Goal: Communication & Community: Share content

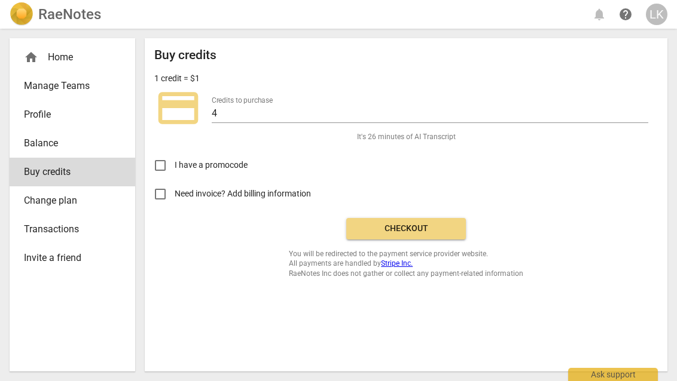
click at [659, 20] on div "LK" at bounding box center [657, 15] width 22 height 22
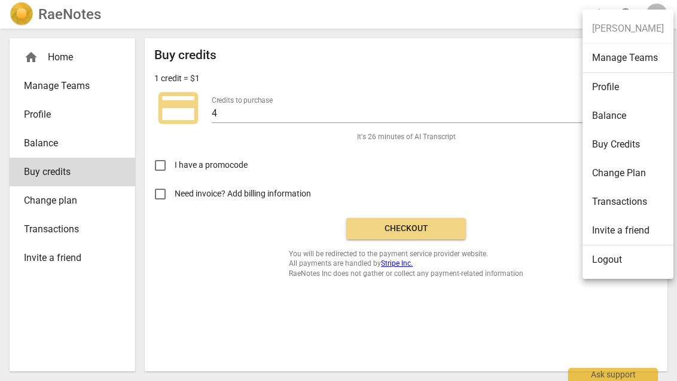
click at [419, 10] on div at bounding box center [338, 190] width 677 height 381
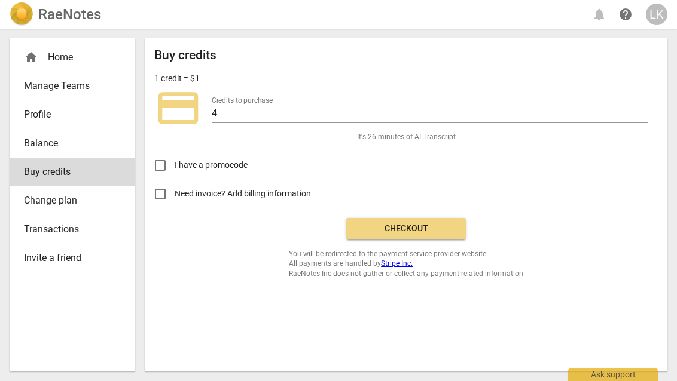
click at [59, 54] on div "home Home" at bounding box center [67, 57] width 87 height 14
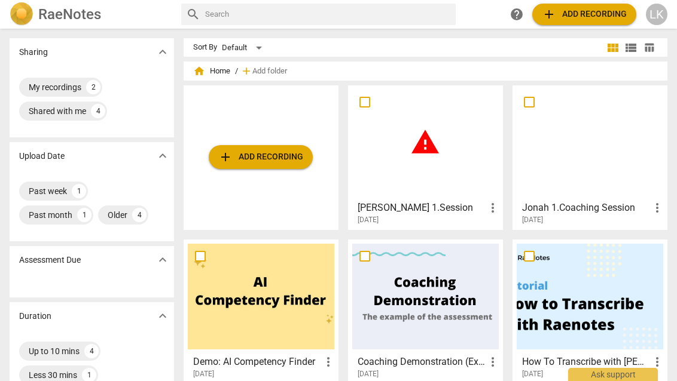
click at [272, 155] on span "add Add recording" at bounding box center [260, 157] width 85 height 14
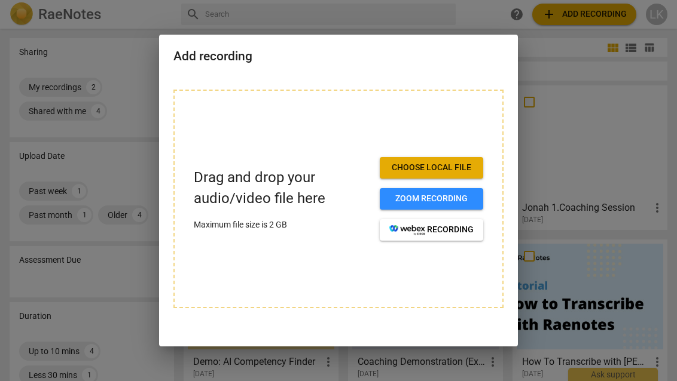
click at [430, 170] on span "Choose local file" at bounding box center [431, 168] width 84 height 12
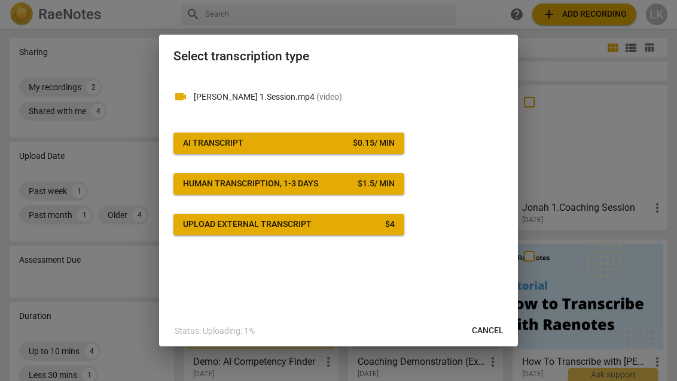
click at [353, 140] on div "$ 0.15 / min" at bounding box center [374, 144] width 42 height 12
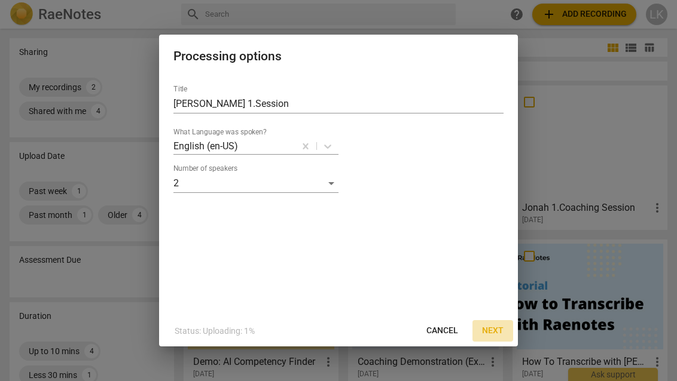
click at [493, 329] on span "Next" at bounding box center [493, 331] width 22 height 12
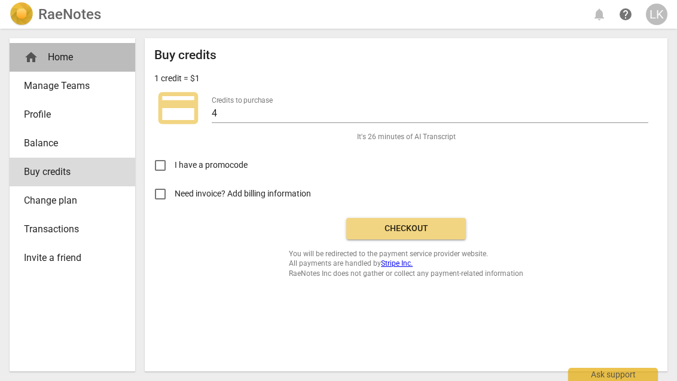
click at [60, 50] on div "home Home" at bounding box center [67, 57] width 87 height 14
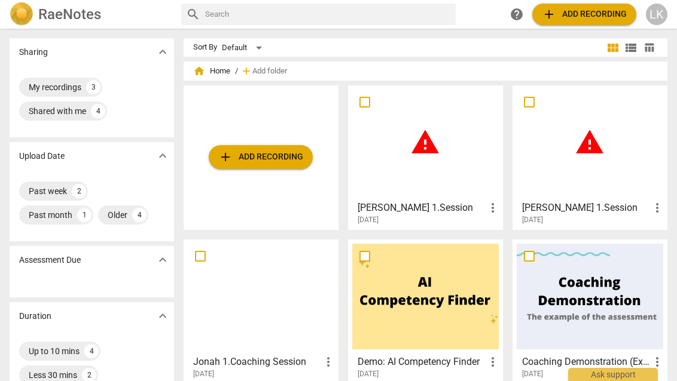
click at [531, 100] on input "checkbox" at bounding box center [529, 102] width 25 height 14
checkbox input "false"
click at [423, 158] on div "warning" at bounding box center [425, 143] width 146 height 106
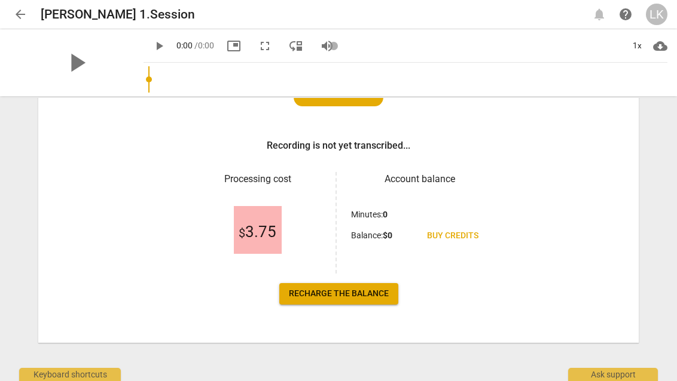
scroll to position [158, 0]
click at [344, 291] on span "Recharge the balance" at bounding box center [339, 294] width 100 height 12
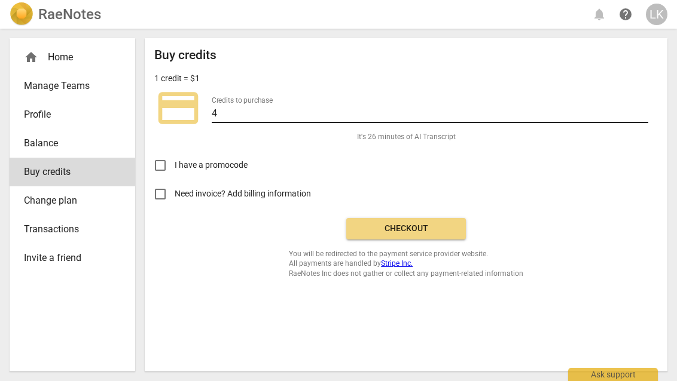
click at [267, 116] on input "4" at bounding box center [430, 114] width 436 height 17
type input "10"
click at [383, 226] on span "Checkout" at bounding box center [406, 229] width 100 height 12
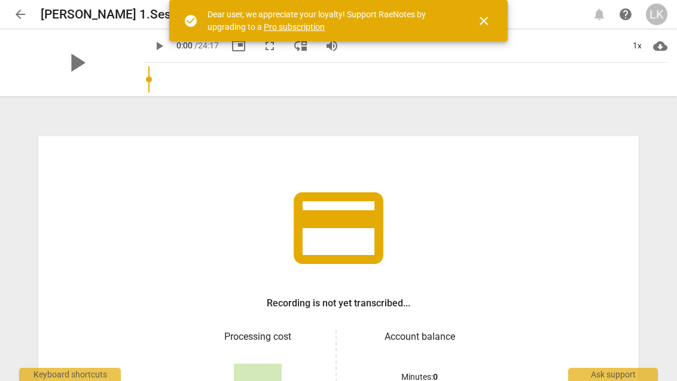
click at [491, 19] on span "close" at bounding box center [483, 21] width 29 height 14
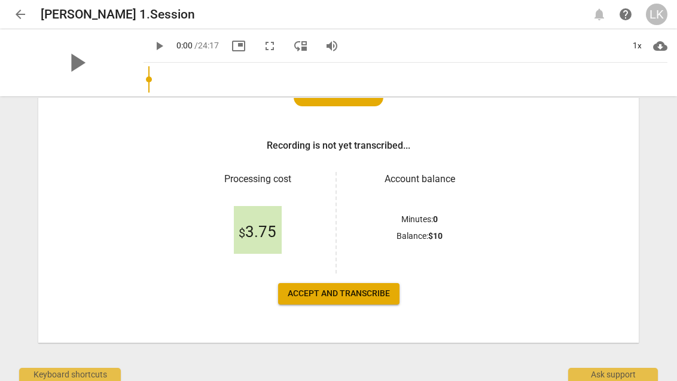
click at [353, 285] on button "Accept and transcribe" at bounding box center [338, 294] width 121 height 22
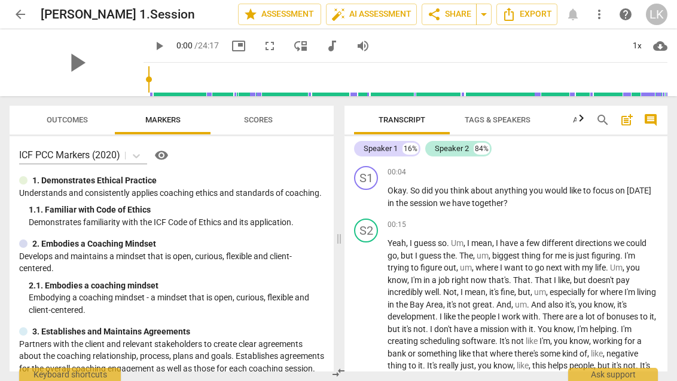
click at [592, 15] on span "more_vert" at bounding box center [599, 14] width 14 height 14
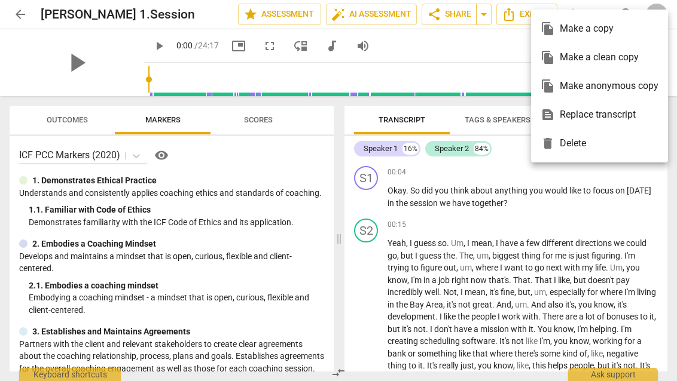
click at [423, 263] on div at bounding box center [338, 190] width 677 height 381
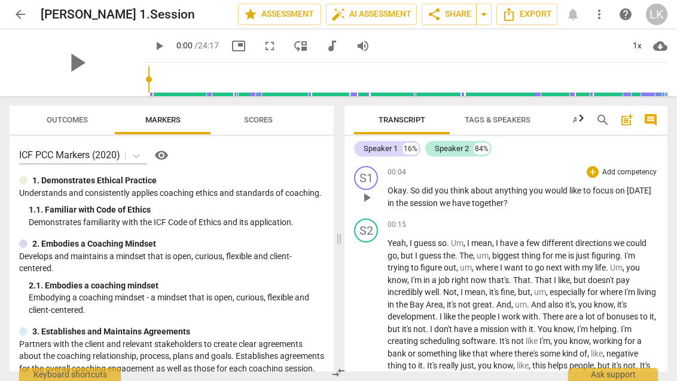
click at [368, 202] on span "play_arrow" at bounding box center [366, 198] width 14 height 14
click at [392, 147] on div "Speaker 1" at bounding box center [380, 149] width 34 height 12
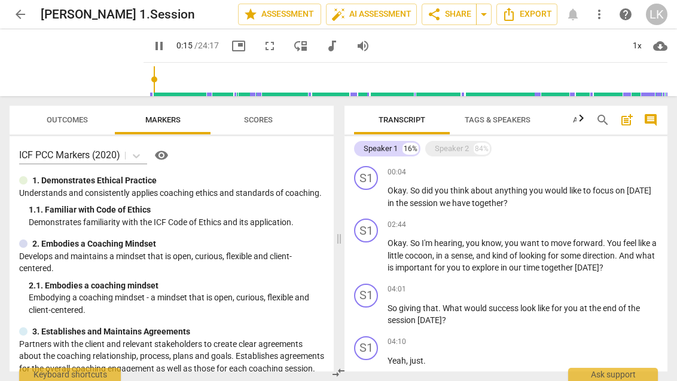
click at [509, 118] on span "Tags & Speakers" at bounding box center [498, 119] width 66 height 9
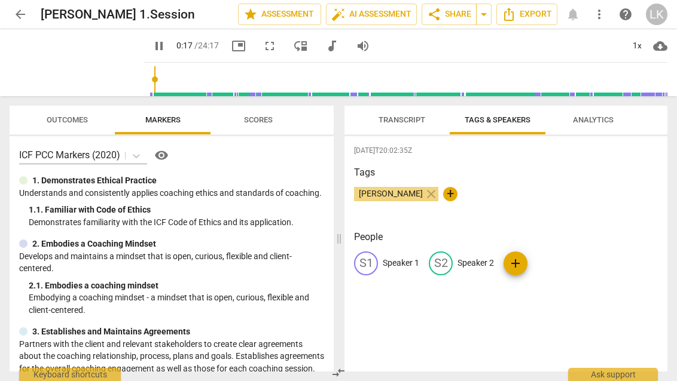
click at [372, 256] on div "S1" at bounding box center [366, 264] width 24 height 24
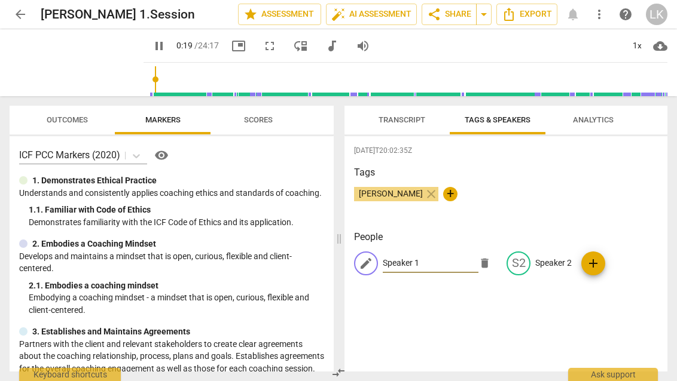
type input "20"
type input "l"
type input "20"
type input "lu"
type input "20"
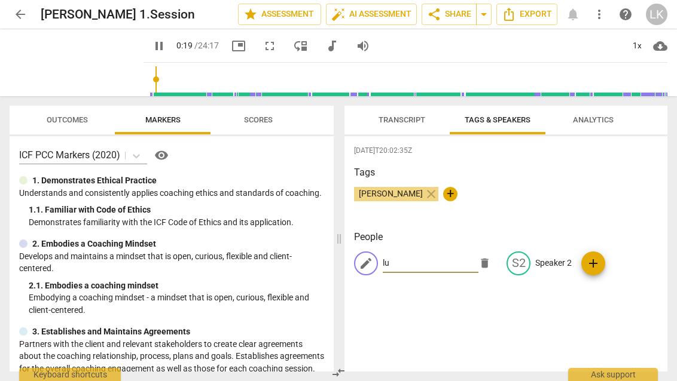
type input "l"
type input "20"
type input "21"
type input "Lu"
type input "21"
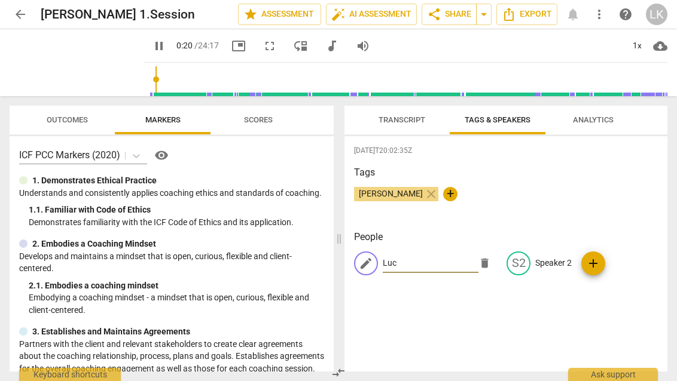
type input "[PERSON_NAME]"
type input "22"
type input "[PERSON_NAME]"
click at [414, 325] on div "[DATE]T20:02:35Z Tags [PERSON_NAME] close + People edit Luca delete S2 Speaker …" at bounding box center [505, 254] width 323 height 236
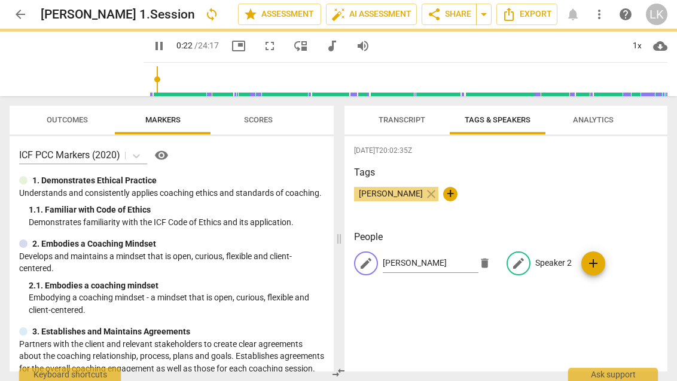
click at [546, 262] on p "Speaker 2" at bounding box center [553, 263] width 36 height 13
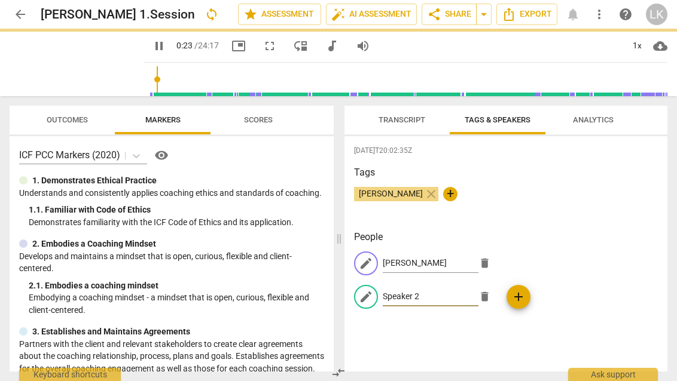
click at [478, 288] on input "Speaker 2" at bounding box center [431, 297] width 96 height 19
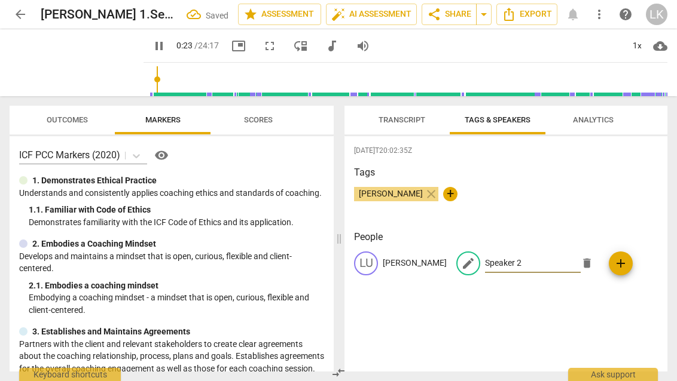
type input "24"
type input "SpeRaker 2"
click at [485, 262] on p "Speaker 2" at bounding box center [503, 263] width 36 height 13
type input "27"
type input "R"
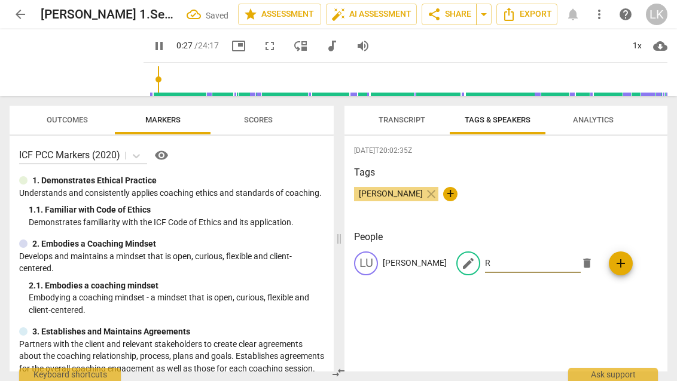
type input "27"
type input "Re"
type input "28"
type input "Rei"
type input "28"
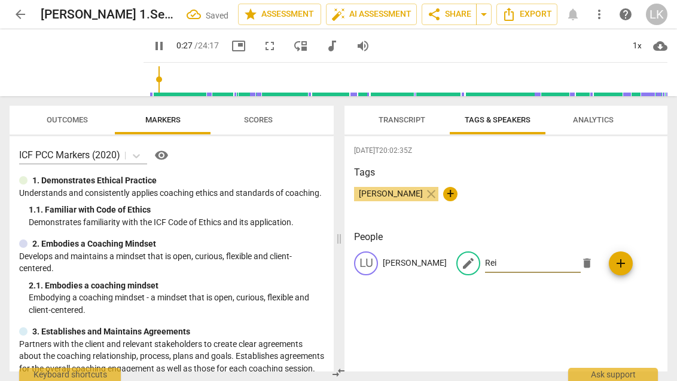
type input "[PERSON_NAME]"
type input "28"
type input "[PERSON_NAME]"
click at [415, 123] on span "Transcript" at bounding box center [401, 119] width 47 height 9
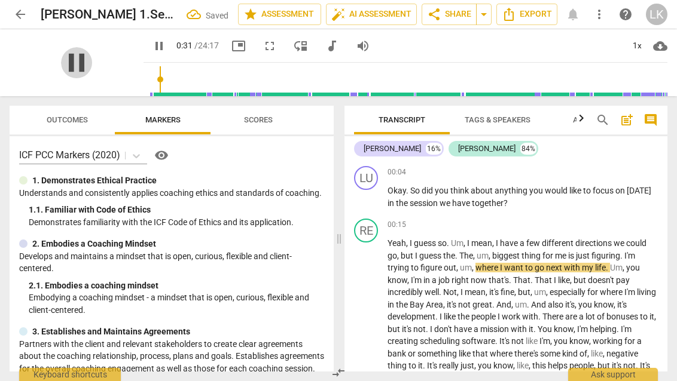
click at [61, 64] on span "pause" at bounding box center [76, 62] width 31 height 31
type input "32"
click at [484, 13] on span "arrow_drop_down" at bounding box center [483, 14] width 14 height 14
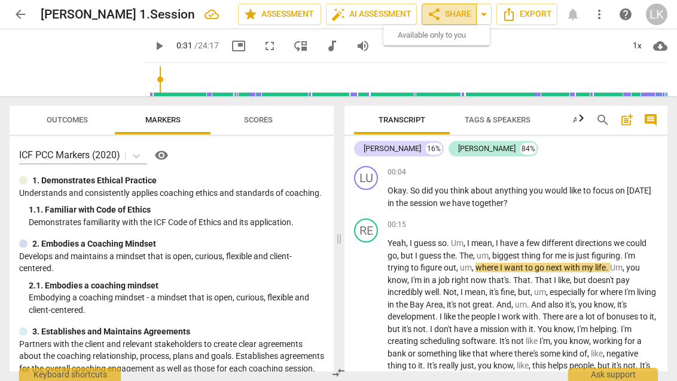
click at [438, 14] on span "share" at bounding box center [434, 14] width 14 height 14
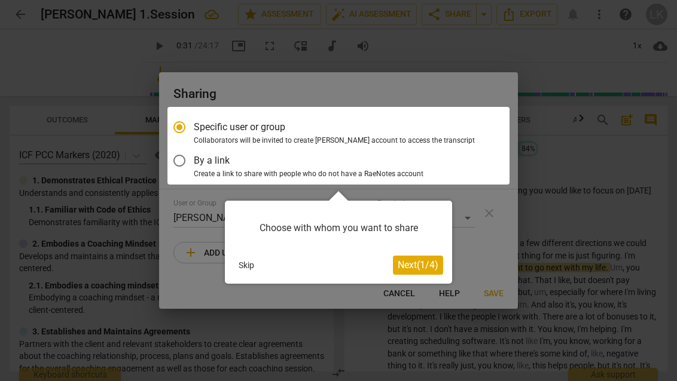
click at [417, 265] on span "Next ( 1 / 4 )" at bounding box center [418, 264] width 41 height 11
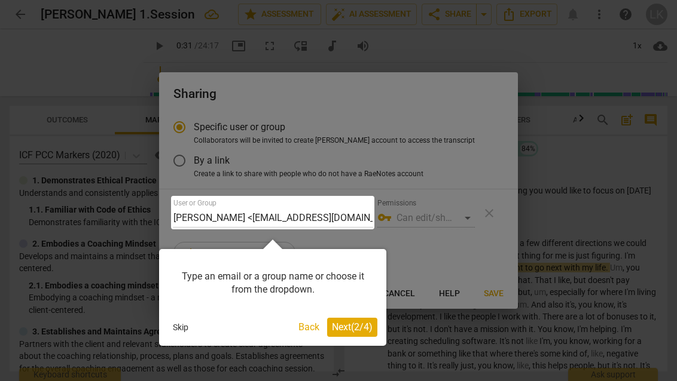
click at [362, 325] on span "Next ( 2 / 4 )" at bounding box center [352, 327] width 41 height 11
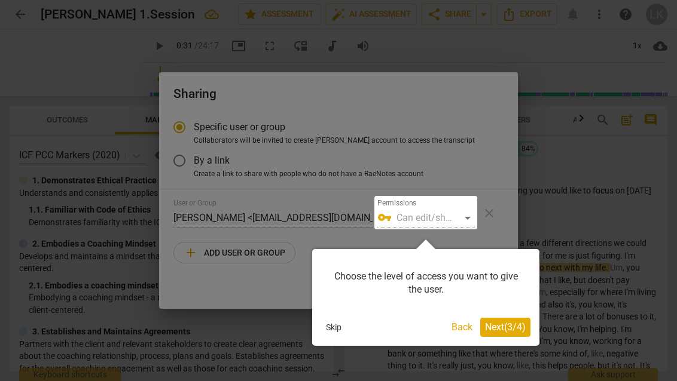
click at [499, 329] on span "Next ( 3 / 4 )" at bounding box center [505, 327] width 41 height 11
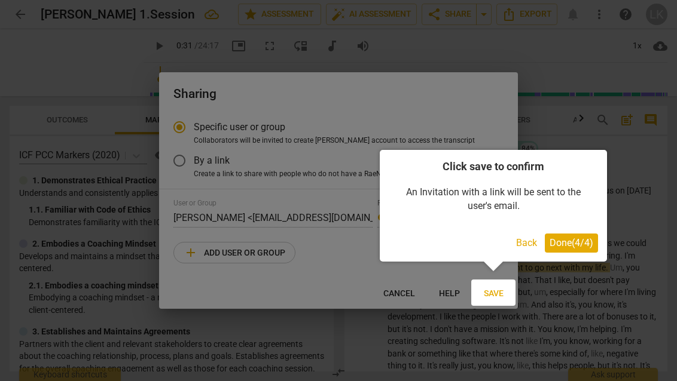
click at [575, 243] on span "Done ( 4 / 4 )" at bounding box center [571, 242] width 44 height 11
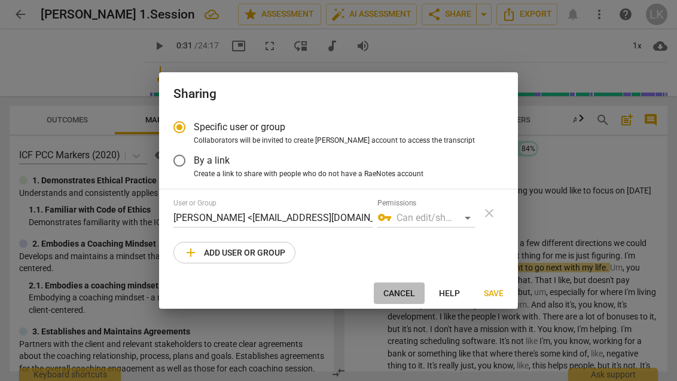
click at [405, 295] on span "Cancel" at bounding box center [399, 294] width 32 height 12
radio input "false"
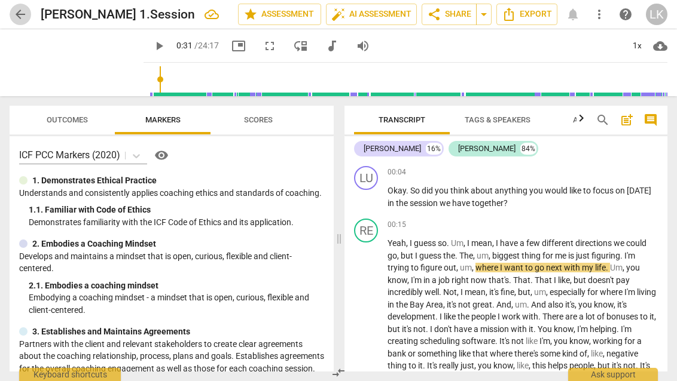
click at [15, 12] on span "arrow_back" at bounding box center [20, 14] width 14 height 14
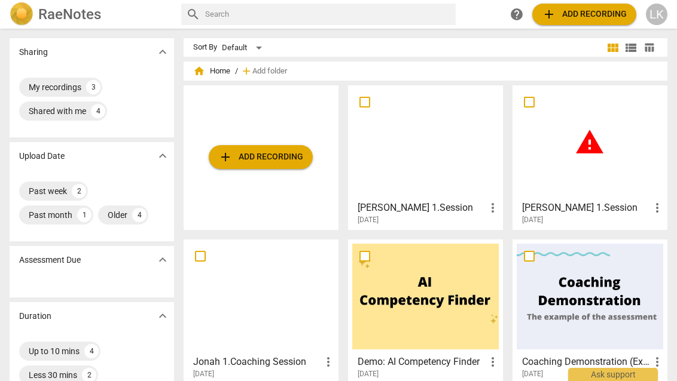
click at [652, 210] on span "more_vert" at bounding box center [657, 208] width 14 height 14
click at [634, 231] on li "Delete" at bounding box center [643, 236] width 45 height 29
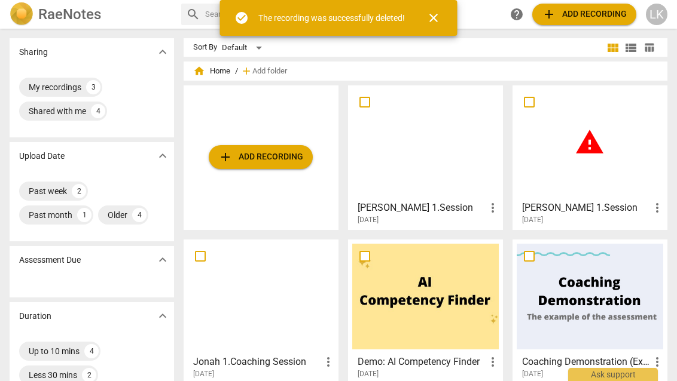
click at [247, 296] on div at bounding box center [261, 297] width 146 height 106
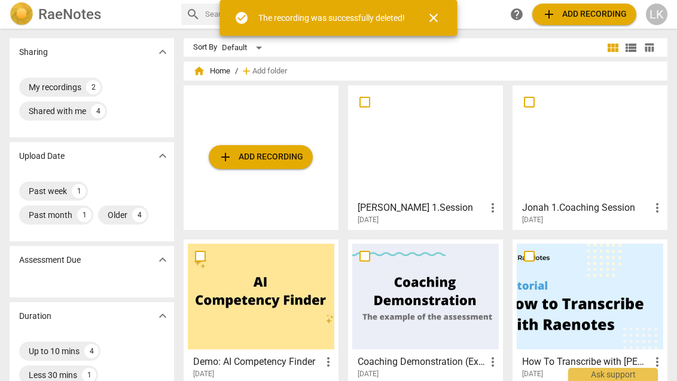
click at [588, 143] on div at bounding box center [590, 143] width 146 height 106
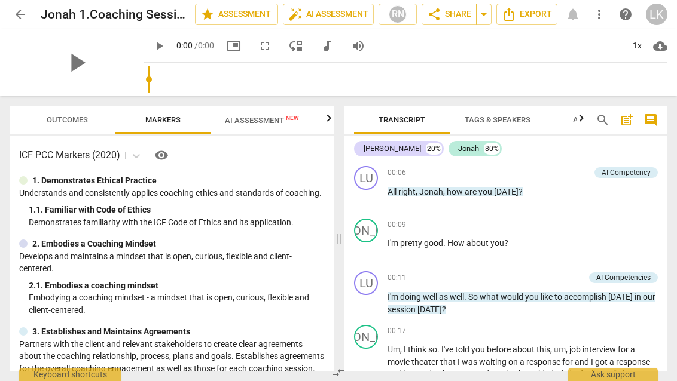
click at [268, 118] on span "AI Assessment New" at bounding box center [262, 120] width 74 height 9
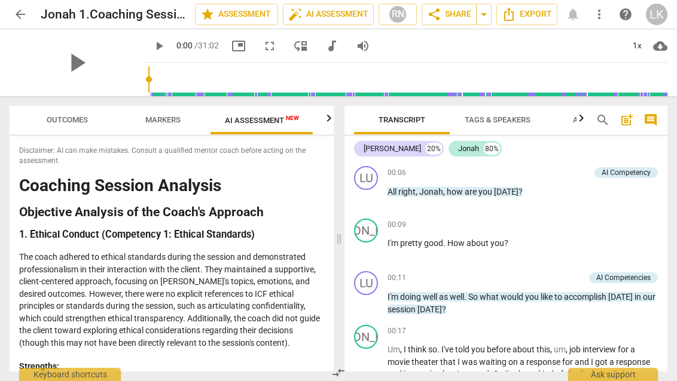
click at [161, 119] on span "Markers" at bounding box center [162, 119] width 35 height 9
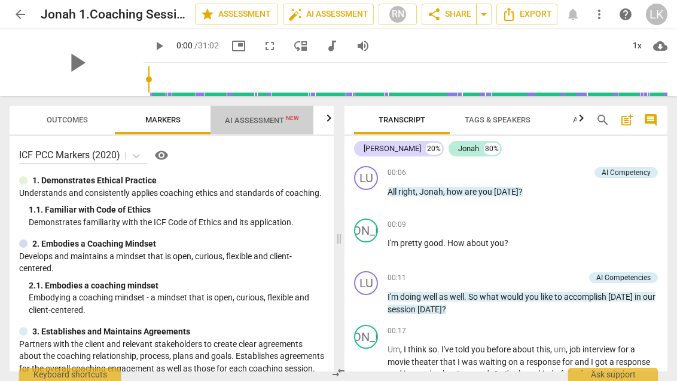
click at [273, 119] on span "AI Assessment New" at bounding box center [262, 120] width 74 height 9
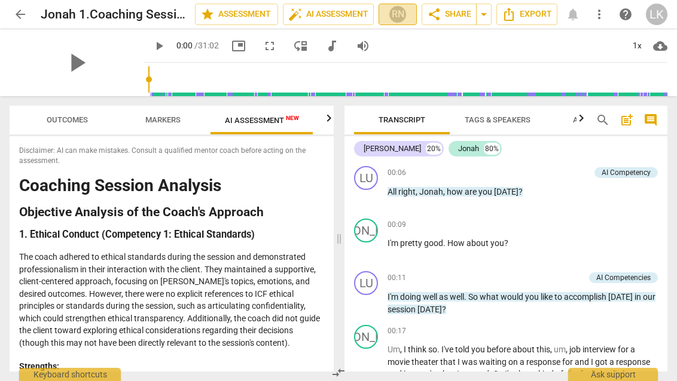
click at [395, 11] on div "RN" at bounding box center [398, 14] width 18 height 18
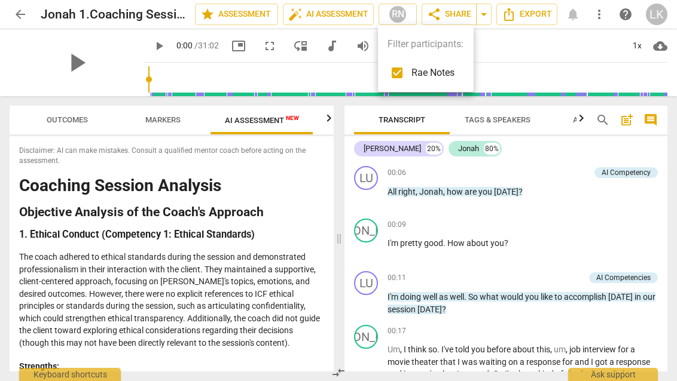
click at [328, 11] on div at bounding box center [338, 190] width 677 height 381
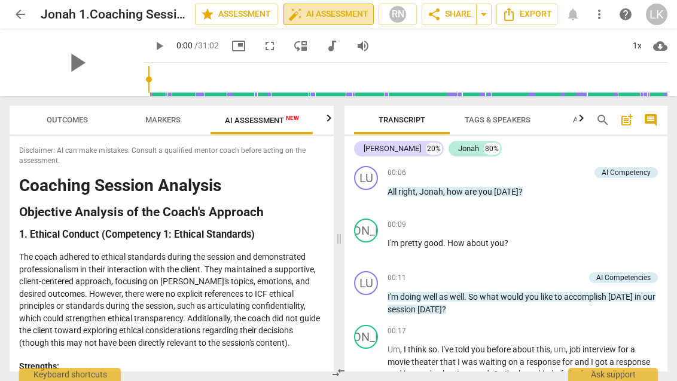
click at [326, 11] on span "auto_fix_high AI Assessment" at bounding box center [328, 14] width 80 height 14
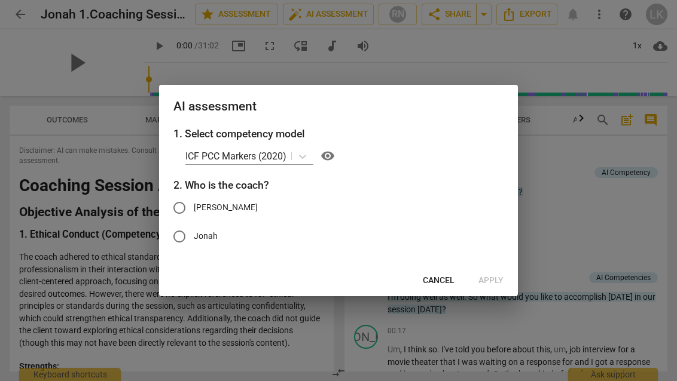
click at [441, 275] on span "Cancel" at bounding box center [439, 281] width 32 height 12
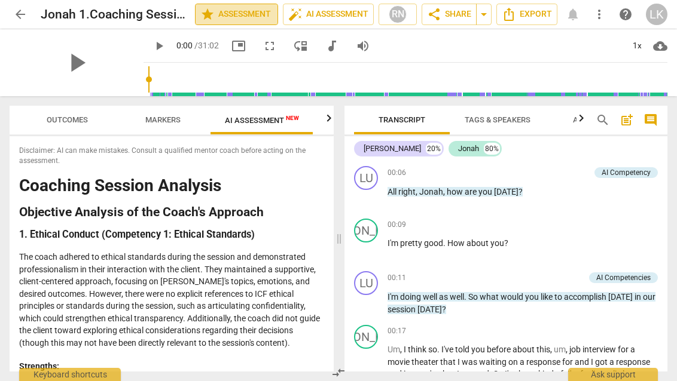
click at [259, 19] on span "star Assessment" at bounding box center [236, 14] width 72 height 14
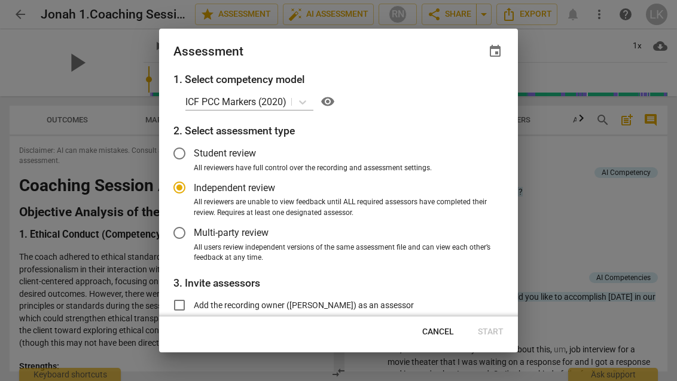
click at [439, 332] on span "Cancel" at bounding box center [438, 332] width 32 height 12
radio input "false"
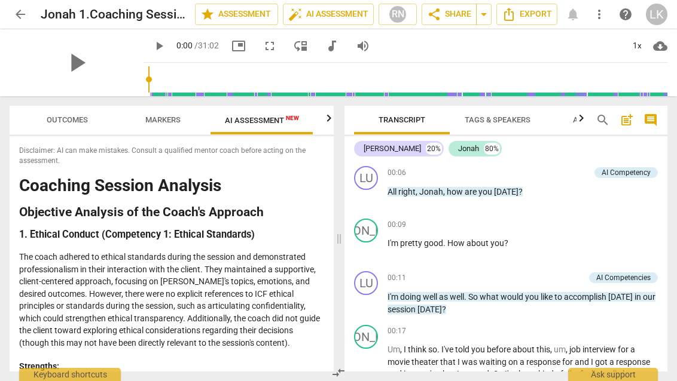
click at [92, 118] on span "Outcomes" at bounding box center [67, 120] width 70 height 16
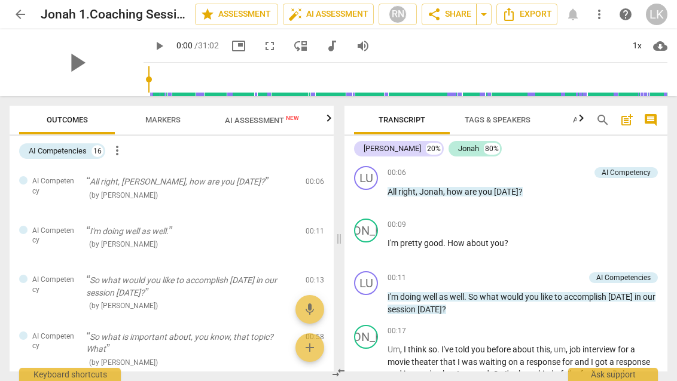
click at [167, 120] on span "Markers" at bounding box center [162, 119] width 35 height 9
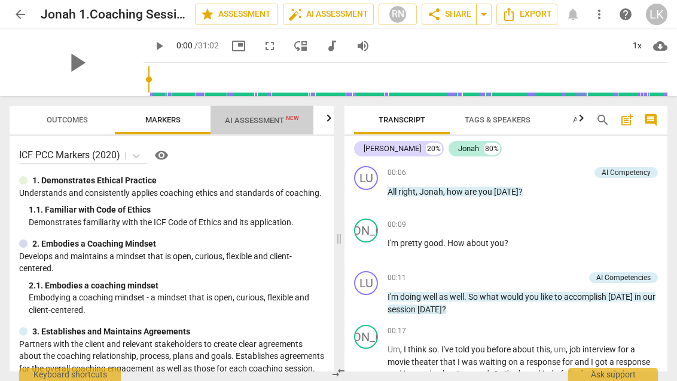
click at [294, 124] on span "AI Assessment New" at bounding box center [262, 120] width 74 height 9
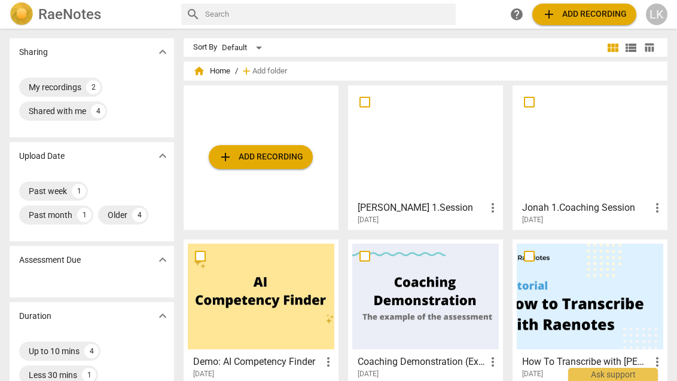
click at [449, 158] on div at bounding box center [425, 143] width 146 height 106
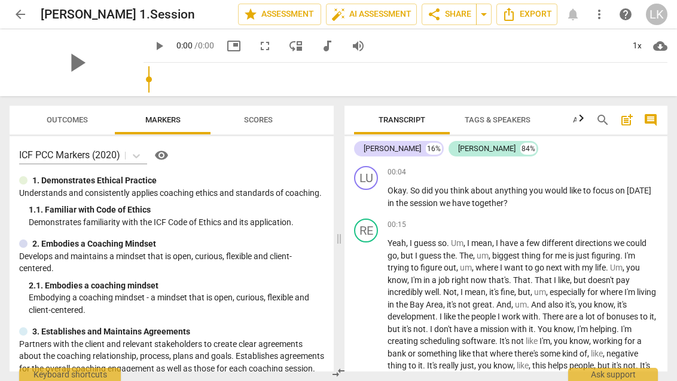
click at [264, 118] on span "Scores" at bounding box center [258, 119] width 29 height 9
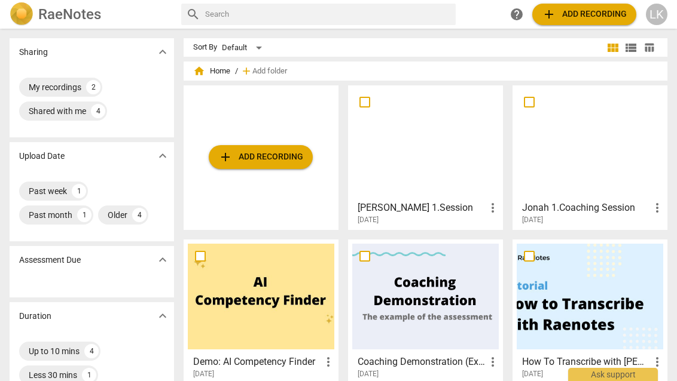
click at [549, 160] on div at bounding box center [590, 143] width 146 height 106
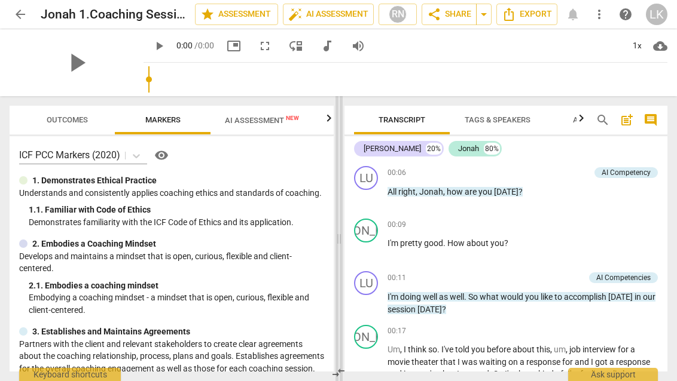
click at [335, 120] on span at bounding box center [338, 238] width 7 height 285
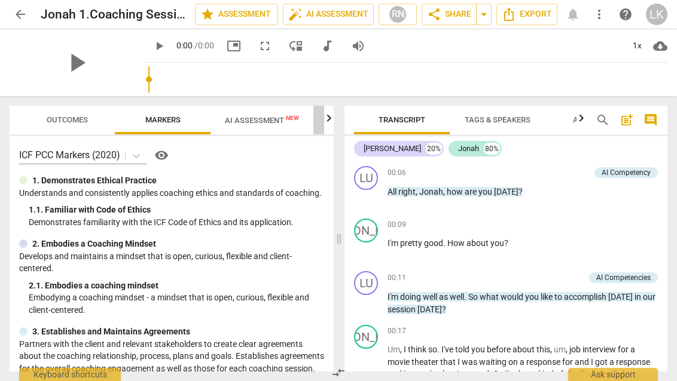
click at [322, 121] on span "Scores" at bounding box center [361, 120] width 96 height 16
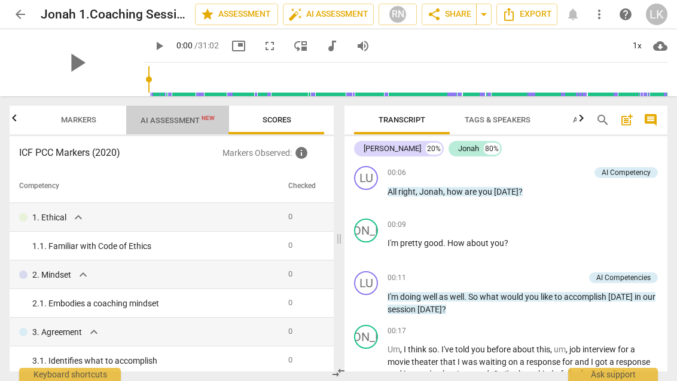
click at [186, 117] on span "AI Assessment New" at bounding box center [177, 120] width 74 height 9
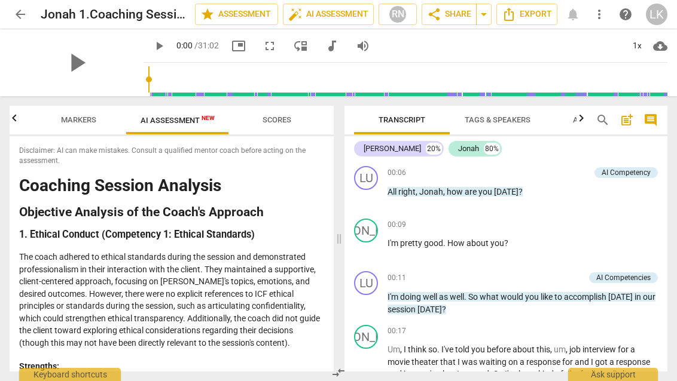
click at [273, 120] on span "Scores" at bounding box center [276, 119] width 29 height 9
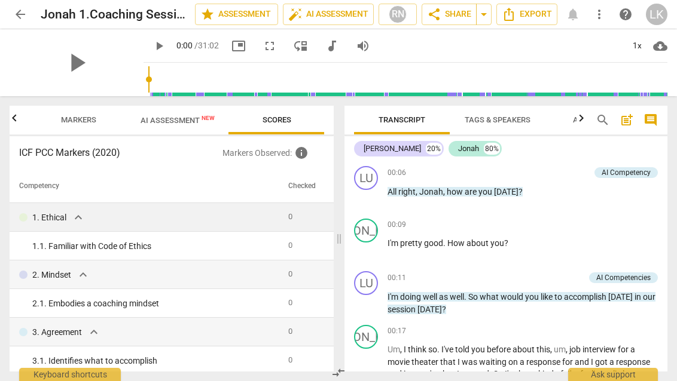
scroll to position [7, 0]
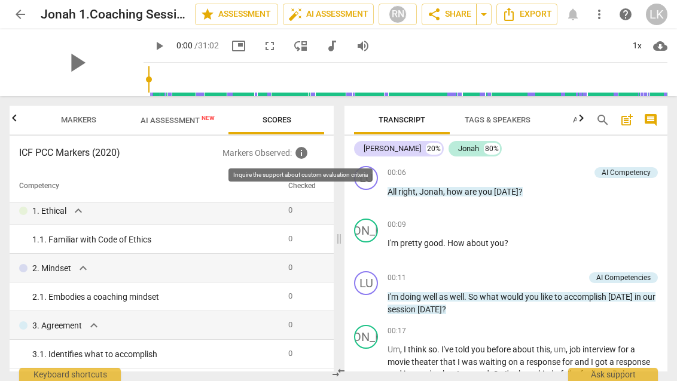
click at [305, 155] on span "info" at bounding box center [301, 153] width 14 height 14
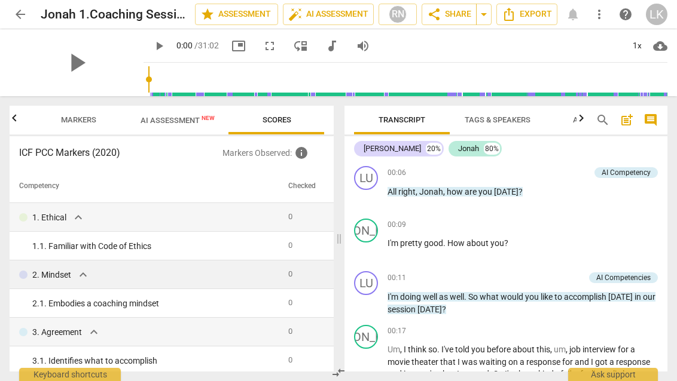
scroll to position [0, 0]
click at [183, 124] on span "AI Assessment New" at bounding box center [177, 120] width 74 height 9
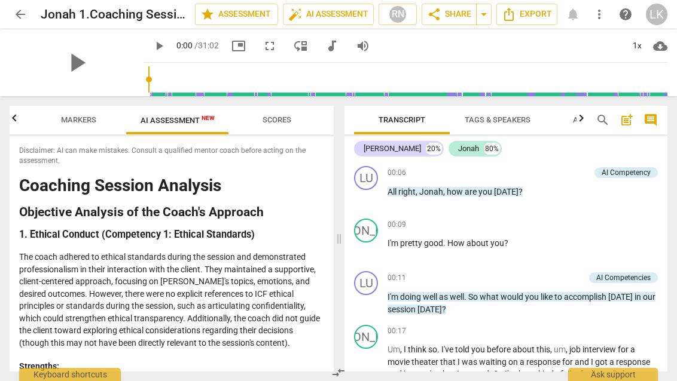
click at [97, 118] on span "Markers" at bounding box center [79, 120] width 64 height 16
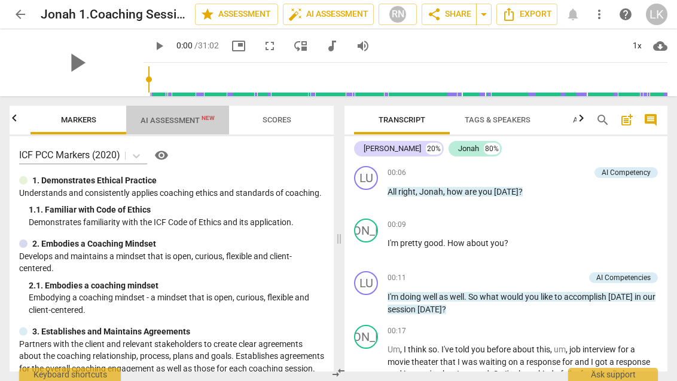
click at [204, 125] on span "AI Assessment New" at bounding box center [177, 120] width 74 height 9
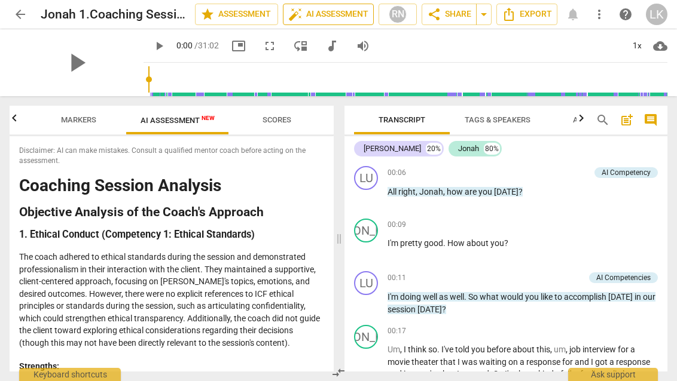
click at [301, 19] on span "auto_fix_high AI Assessment" at bounding box center [328, 14] width 80 height 14
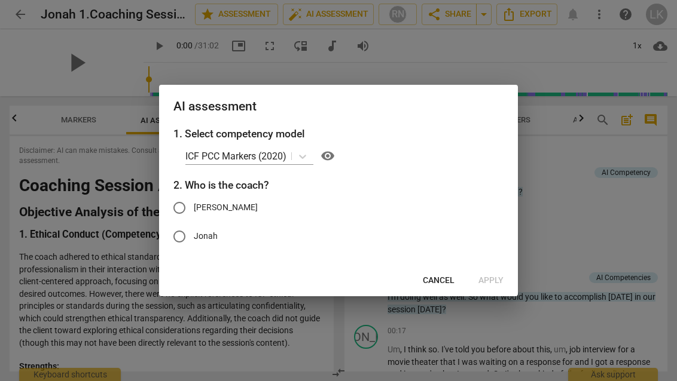
click at [444, 274] on button "Cancel" at bounding box center [438, 281] width 51 height 22
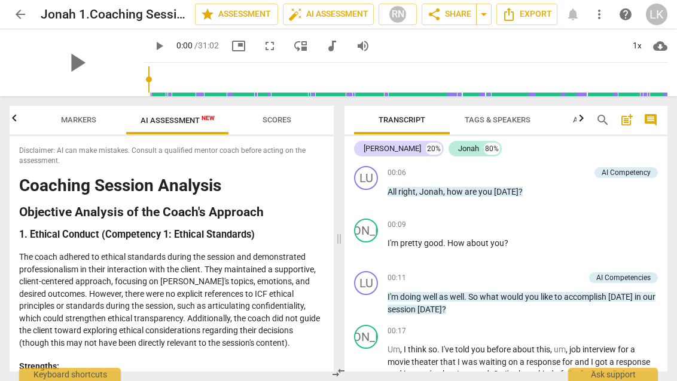
click at [595, 16] on span "more_vert" at bounding box center [599, 14] width 14 height 14
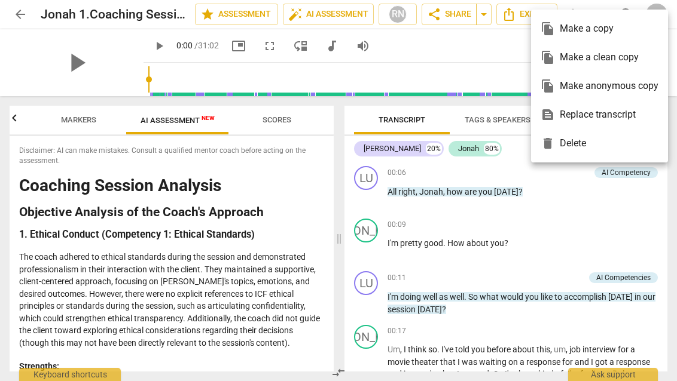
click at [485, 170] on div at bounding box center [338, 190] width 677 height 381
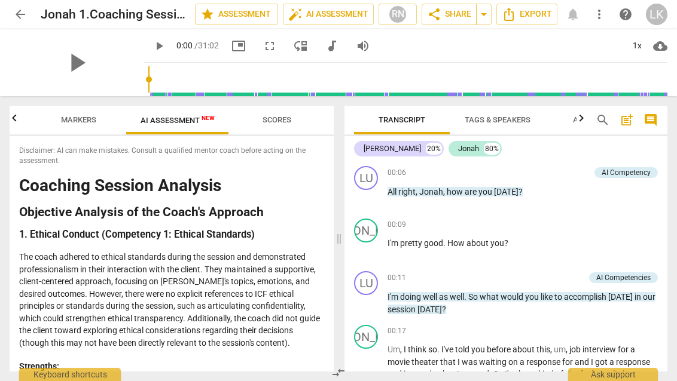
click at [603, 15] on span "more_vert" at bounding box center [599, 14] width 14 height 14
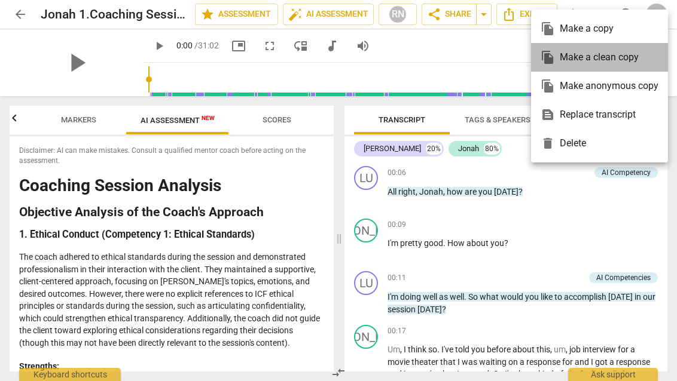
click at [599, 63] on div "file_copy Make a clean copy" at bounding box center [599, 57] width 118 height 29
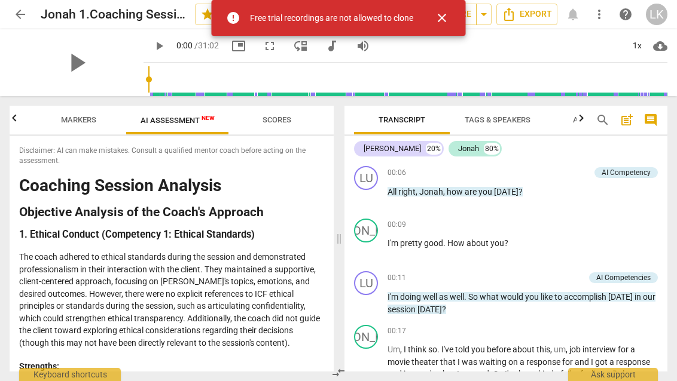
click at [442, 15] on span "close" at bounding box center [442, 18] width 14 height 14
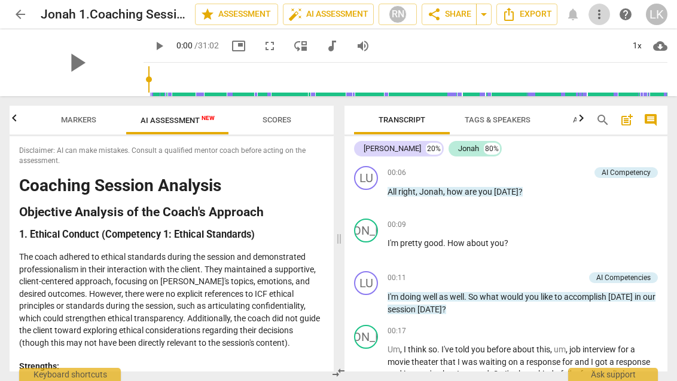
click at [602, 9] on span "more_vert" at bounding box center [599, 14] width 14 height 14
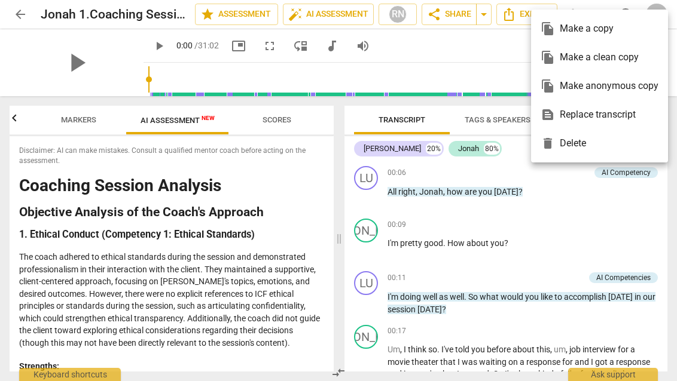
click at [534, 190] on div at bounding box center [338, 190] width 677 height 381
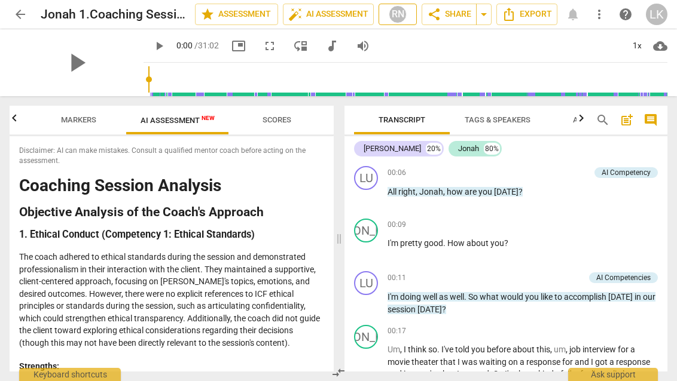
click at [395, 17] on div "RN" at bounding box center [398, 14] width 18 height 18
click at [395, 17] on div at bounding box center [338, 190] width 677 height 381
click at [490, 117] on span "Tags & Speakers" at bounding box center [498, 119] width 66 height 9
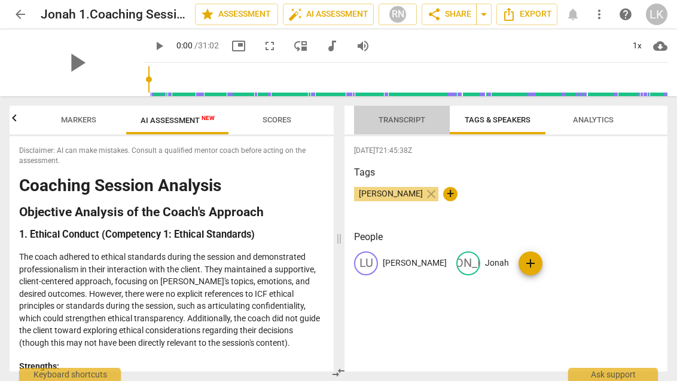
click at [418, 126] on span "Transcript" at bounding box center [401, 120] width 75 height 16
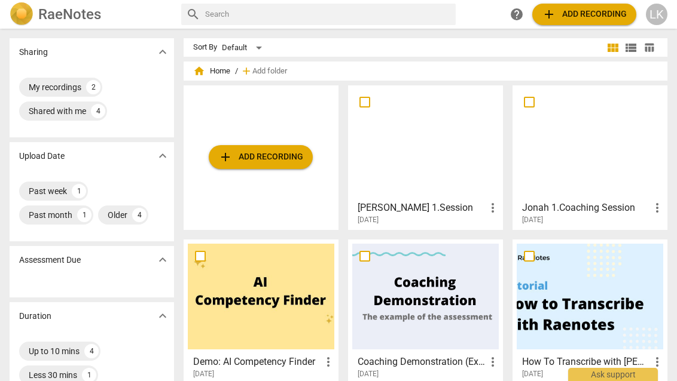
click at [402, 157] on div at bounding box center [425, 143] width 146 height 106
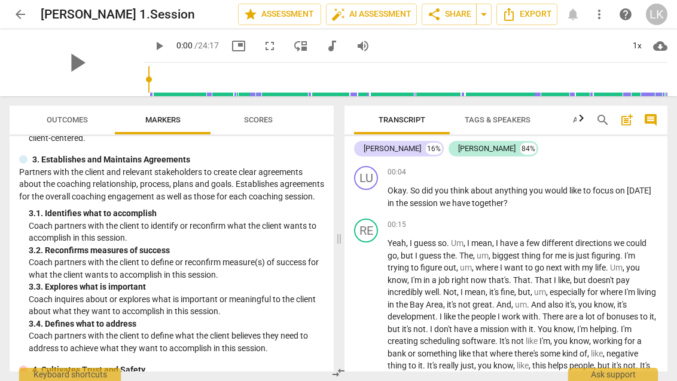
scroll to position [175, 0]
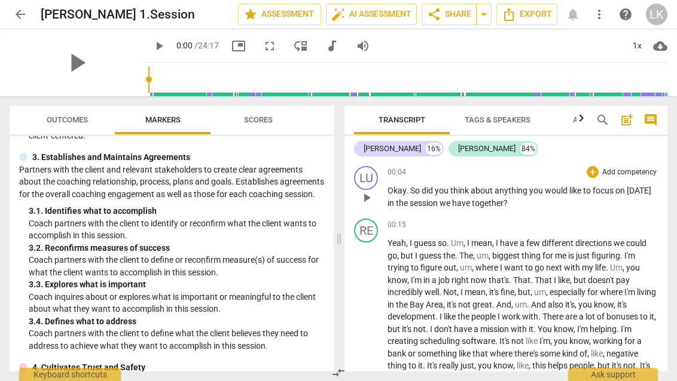
click at [614, 165] on div "LU play_arrow pause 00:04 + Add competency keyboard_arrow_right Okay . So did y…" at bounding box center [505, 187] width 323 height 53
click at [612, 173] on p "Add competency" at bounding box center [629, 172] width 57 height 11
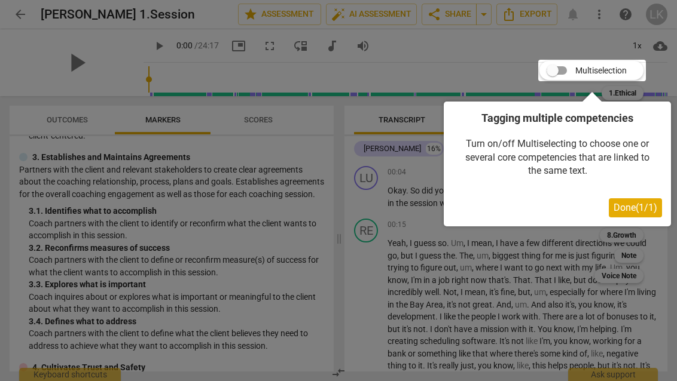
click at [634, 209] on span "Done ( 1 / 1 )" at bounding box center [635, 207] width 44 height 11
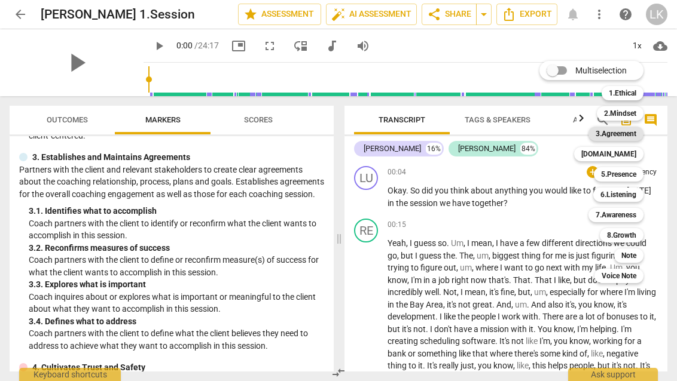
click at [615, 134] on b "3.Agreement" at bounding box center [615, 134] width 41 height 14
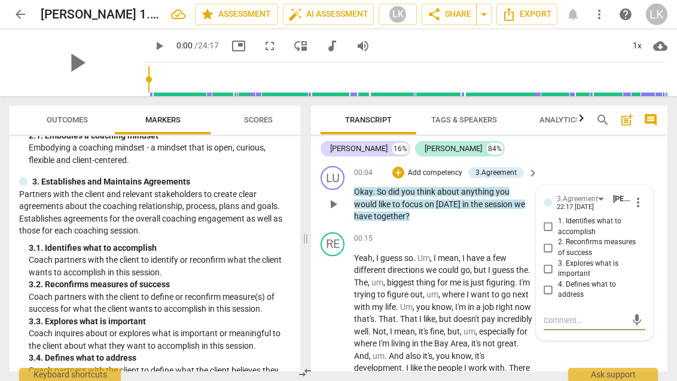
click at [564, 217] on span "1. Identifies what to accomplish" at bounding box center [599, 226] width 83 height 21
click at [558, 220] on input "1. Identifies what to accomplish" at bounding box center [548, 227] width 19 height 14
checkbox input "true"
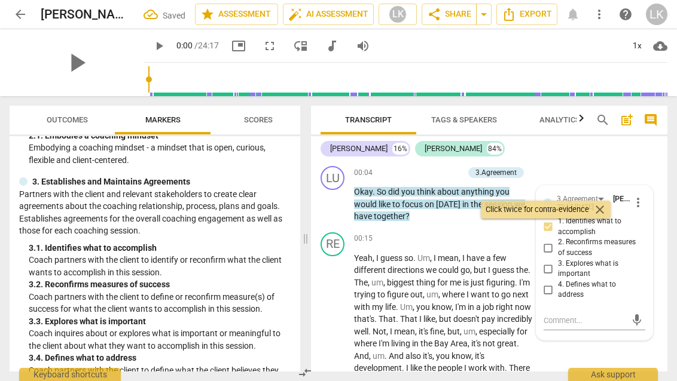
click at [622, 159] on div "[PERSON_NAME] 16% [PERSON_NAME] 84% LU play_arrow pause 00:04 + Add competency …" at bounding box center [489, 254] width 356 height 236
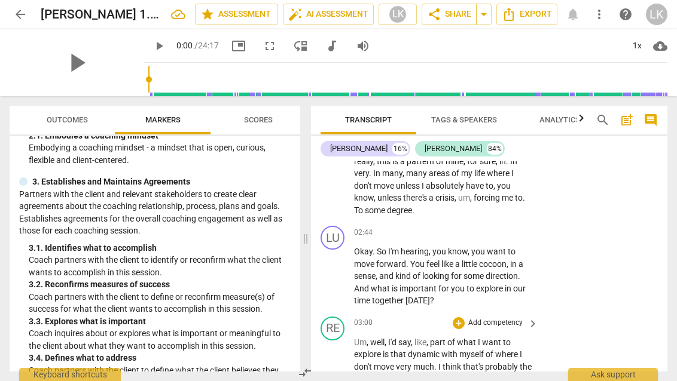
scroll to position [499, 0]
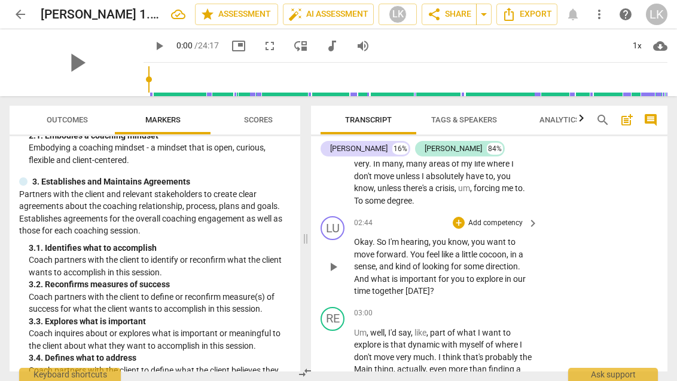
click at [525, 216] on span "keyboard_arrow_right" at bounding box center [532, 223] width 14 height 14
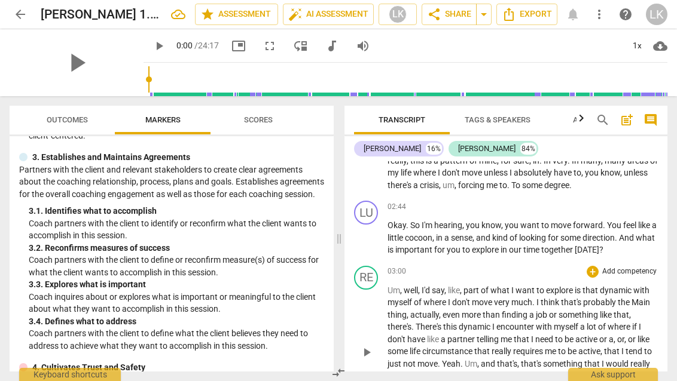
scroll to position [340, 0]
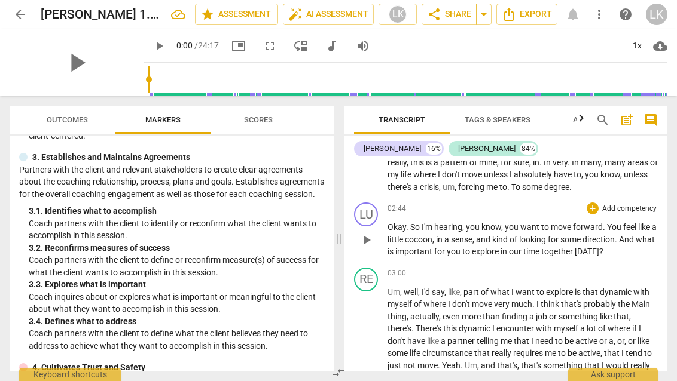
click at [609, 204] on p "Add competency" at bounding box center [629, 209] width 57 height 11
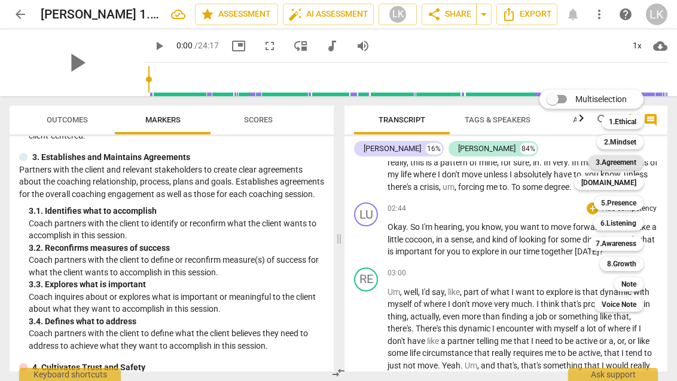
click at [629, 167] on b "3.Agreement" at bounding box center [615, 162] width 41 height 14
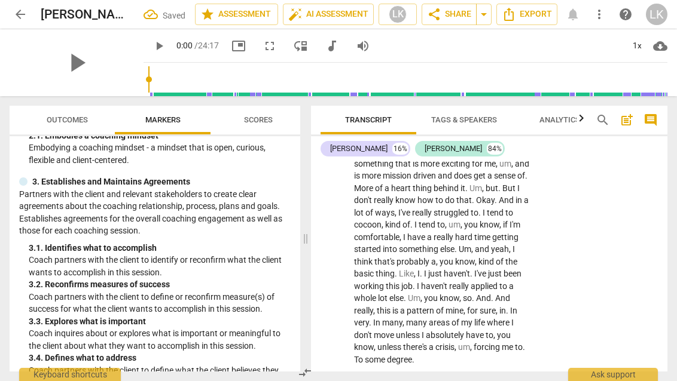
scroll to position [588, 0]
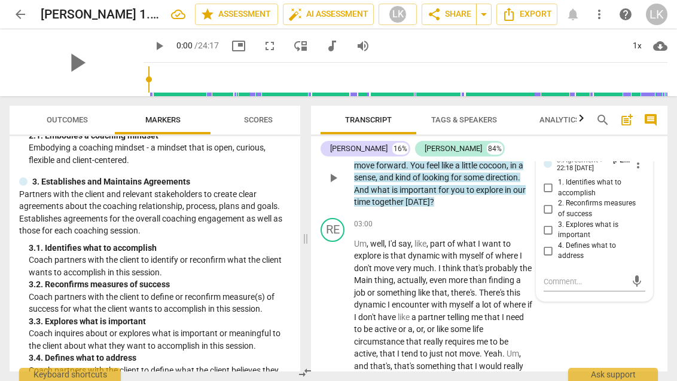
click at [588, 220] on span "3. Explores what is important" at bounding box center [599, 230] width 83 height 21
click at [558, 223] on input "3. Explores what is important" at bounding box center [548, 230] width 19 height 14
checkbox input "true"
click at [610, 297] on div "RE play_arrow pause 03:00 + Add competency keyboard_arrow_right Um , well , I'd…" at bounding box center [489, 332] width 356 height 238
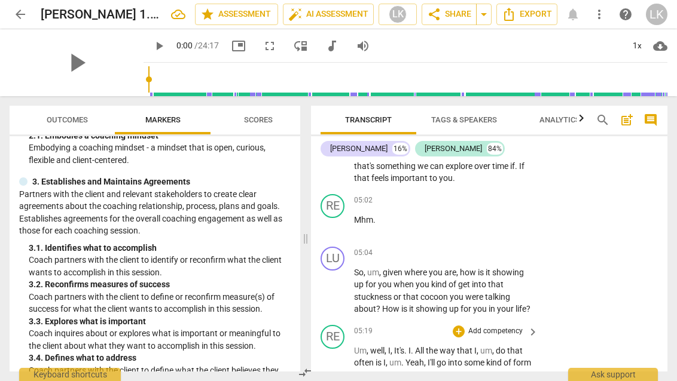
scroll to position [1380, 0]
click at [524, 243] on div "LU play_arrow pause 05:04 + Add competency keyboard_arrow_right So , um , given…" at bounding box center [489, 282] width 356 height 78
click at [525, 248] on span "keyboard_arrow_right" at bounding box center [532, 255] width 14 height 14
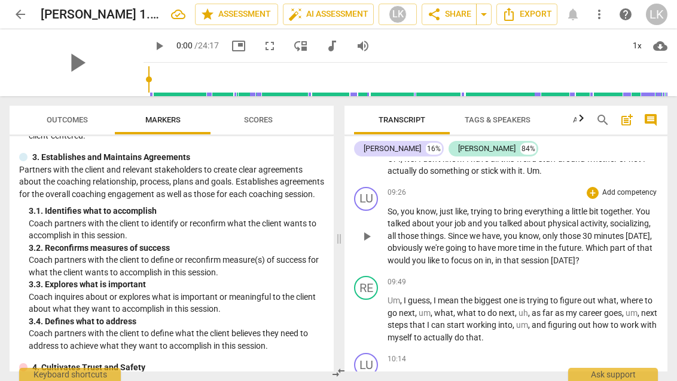
scroll to position [1796, 0]
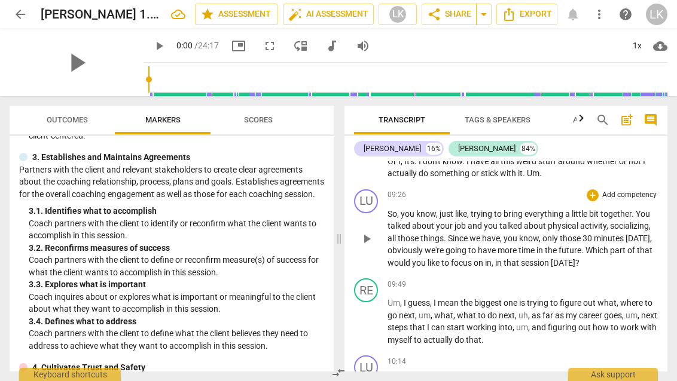
click at [608, 190] on div "+ Add competency" at bounding box center [621, 196] width 71 height 12
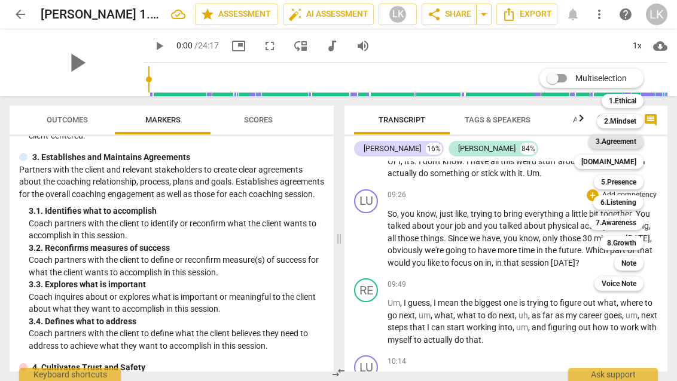
click at [626, 138] on b "3.Agreement" at bounding box center [615, 142] width 41 height 14
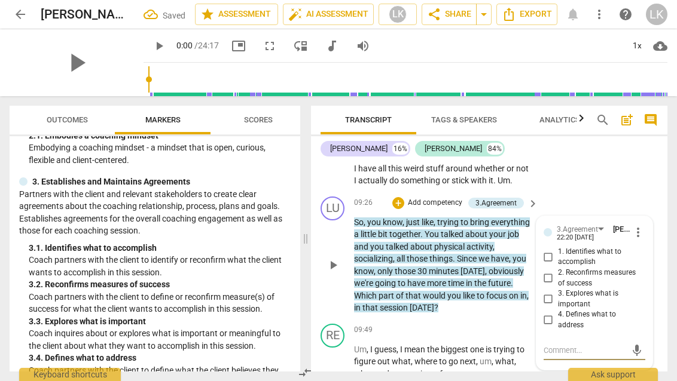
scroll to position [2393, 0]
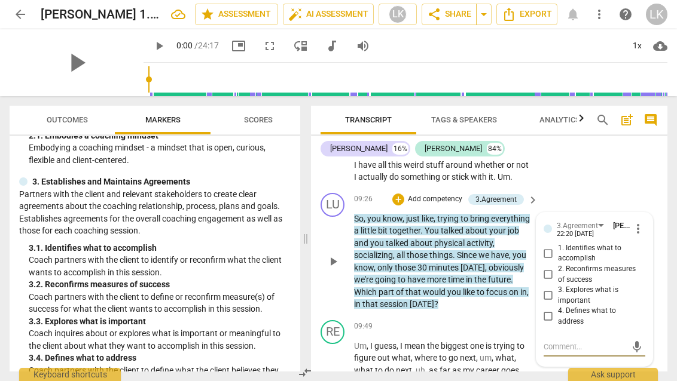
click at [503, 300] on p "So , you know , just like , trying to bring everything a little bit together . …" at bounding box center [443, 262] width 178 height 98
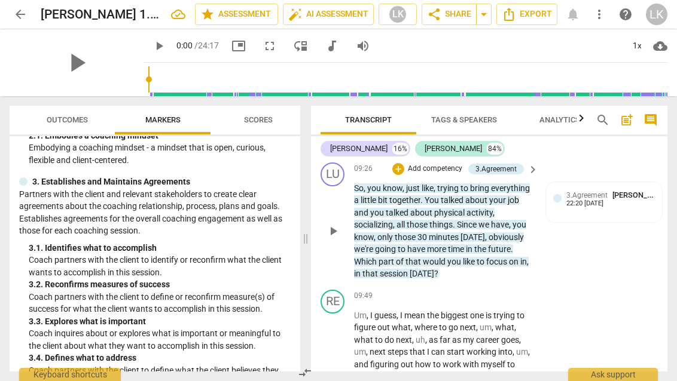
scroll to position [2428, 0]
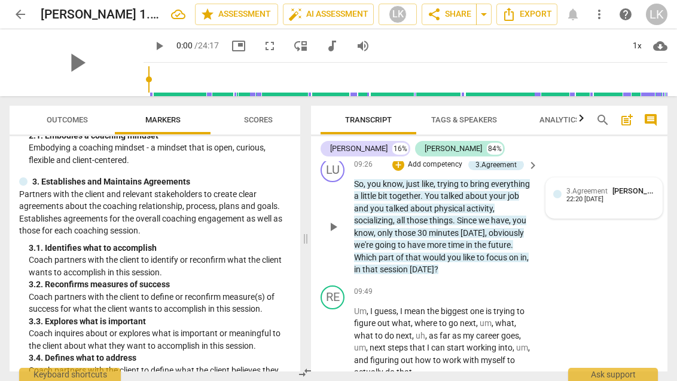
click at [576, 187] on span "3.Agreement" at bounding box center [586, 191] width 41 height 8
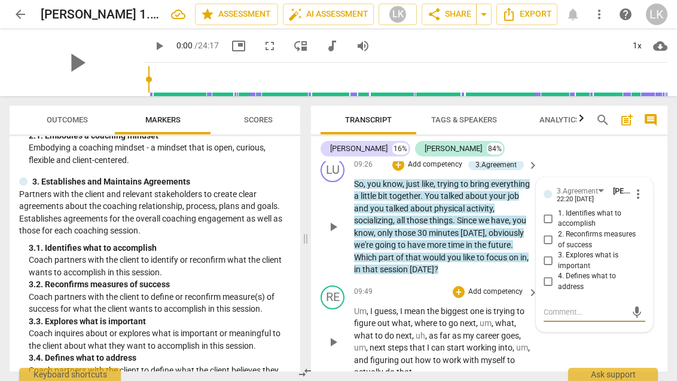
click at [498, 286] on div "+ Add competency" at bounding box center [488, 292] width 71 height 12
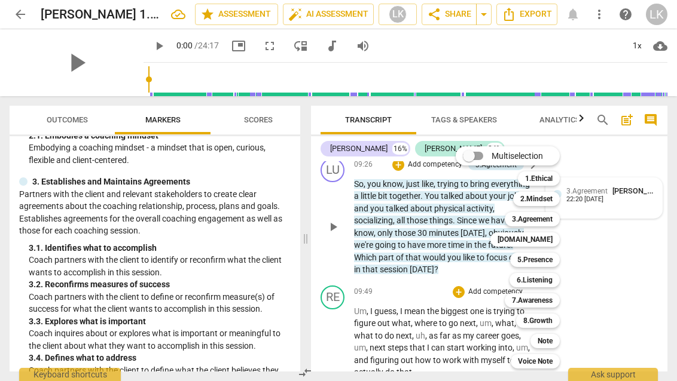
click at [639, 243] on div at bounding box center [338, 190] width 677 height 381
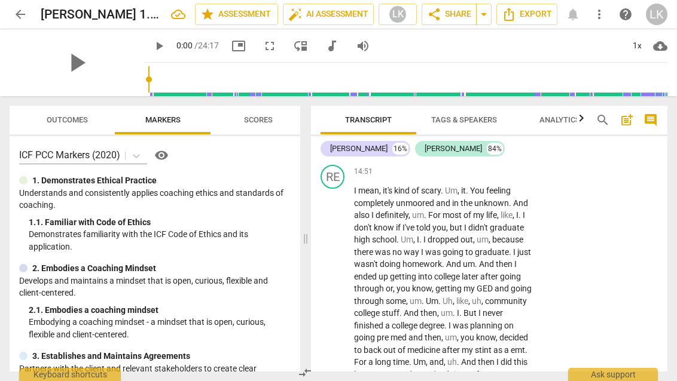
scroll to position [3732, 0]
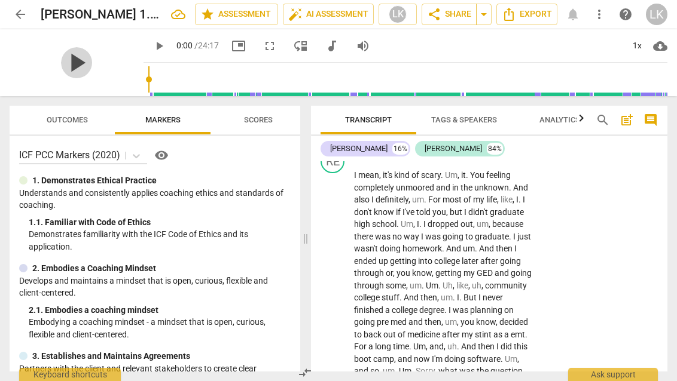
click at [71, 65] on span "play_arrow" at bounding box center [76, 62] width 31 height 31
click at [152, 45] on span "pause" at bounding box center [159, 46] width 14 height 14
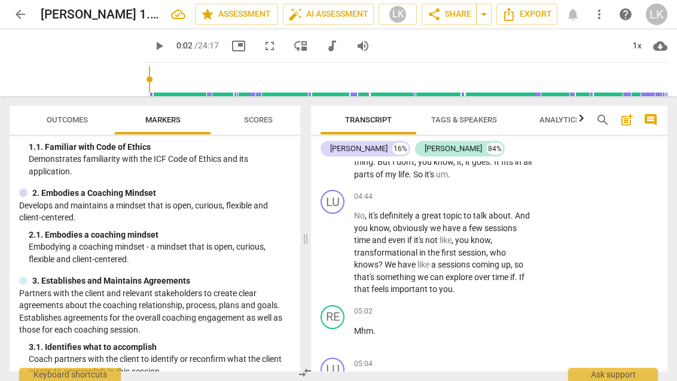
scroll to position [1270, 0]
click at [650, 117] on span "comment" at bounding box center [650, 120] width 14 height 14
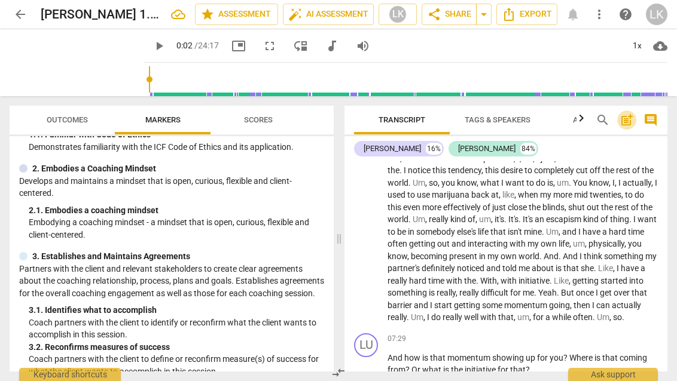
click at [627, 124] on span "post_add" at bounding box center [626, 120] width 14 height 14
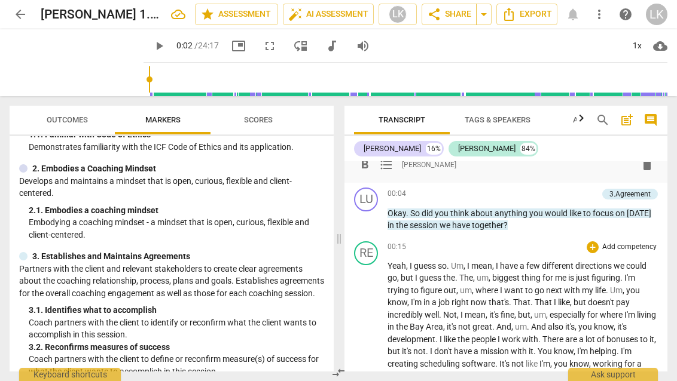
scroll to position [0, 0]
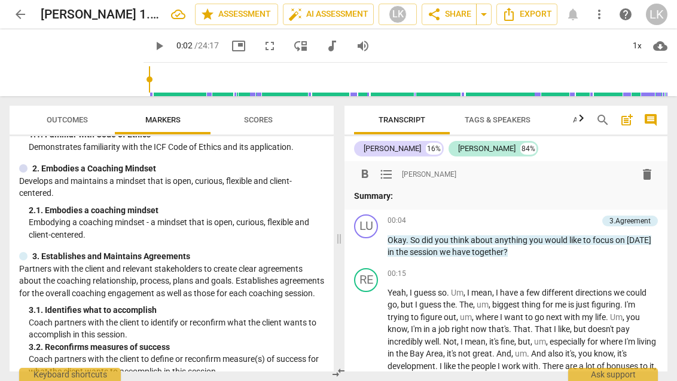
click at [437, 197] on p "Summary:" at bounding box center [506, 196] width 304 height 13
click at [450, 197] on p "Summary:" at bounding box center [506, 196] width 304 height 13
type input "0"
click at [419, 188] on div "format_bold format_list_bulleted [PERSON_NAME] delete Summary:" at bounding box center [506, 183] width 304 height 39
click at [383, 172] on span "format_list_bulleted" at bounding box center [386, 174] width 14 height 14
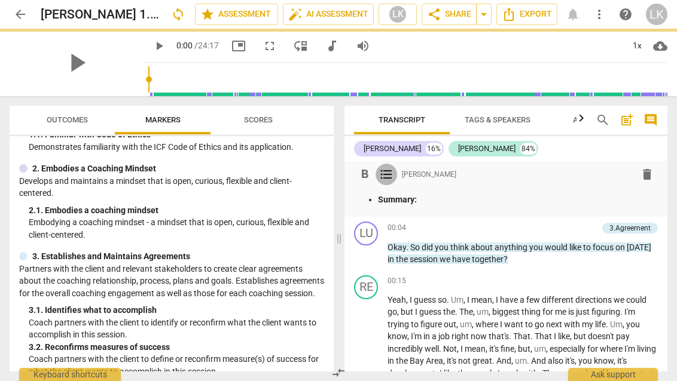
click at [387, 172] on span "format_list_bulleted" at bounding box center [386, 174] width 14 height 14
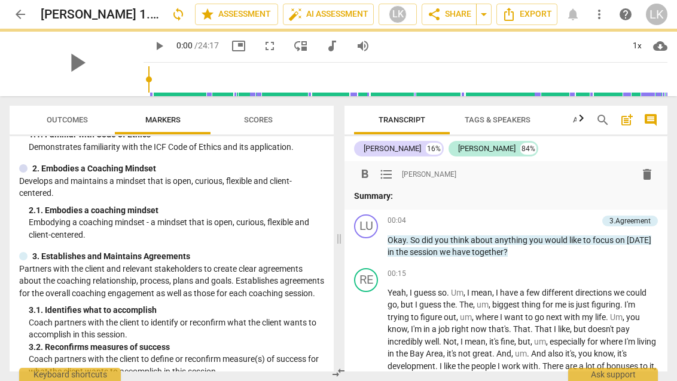
click at [366, 174] on span "format_bold" at bounding box center [365, 174] width 14 height 14
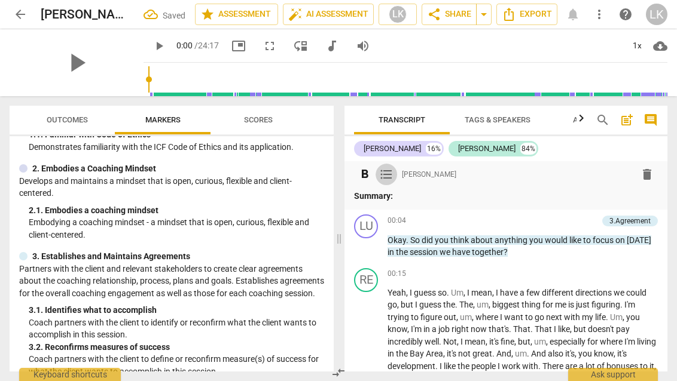
click at [388, 179] on span "format_list_bulleted" at bounding box center [386, 174] width 14 height 14
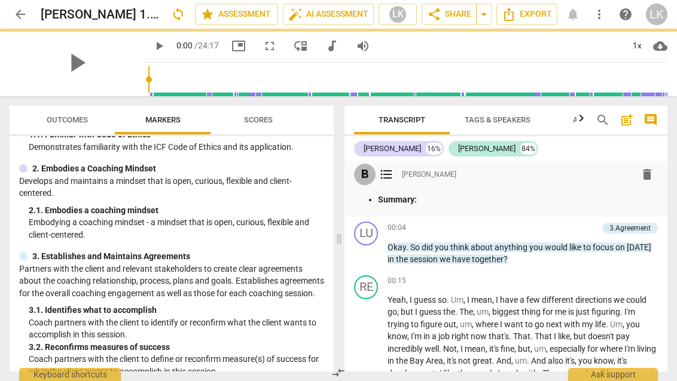
click at [362, 178] on span "format_bold" at bounding box center [365, 174] width 14 height 14
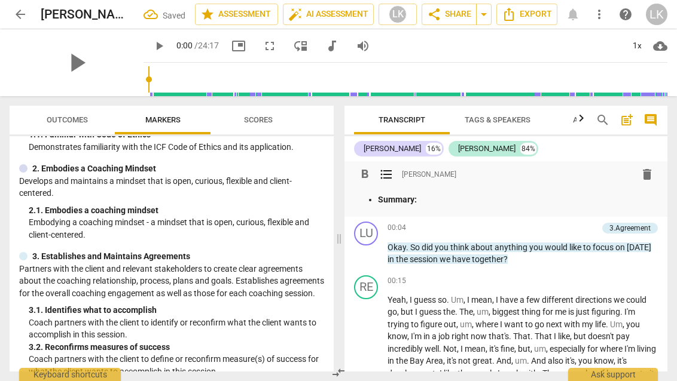
click at [411, 173] on span "[PERSON_NAME]" at bounding box center [429, 175] width 54 height 10
click at [437, 183] on div "format_bold format_list_bulleted [PERSON_NAME] delete" at bounding box center [506, 175] width 304 height 22
click at [437, 203] on p "Summary:" at bounding box center [518, 200] width 280 height 13
click at [429, 203] on p "Summary:" at bounding box center [518, 200] width 280 height 13
click at [390, 182] on button "format_list_bulleted" at bounding box center [386, 175] width 22 height 22
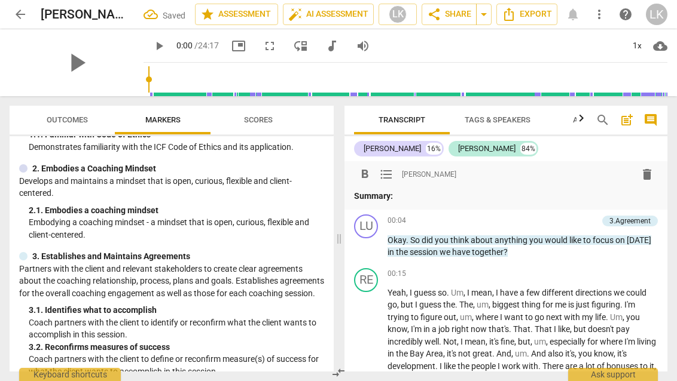
click at [379, 178] on span "format_list_bulleted" at bounding box center [386, 174] width 14 height 14
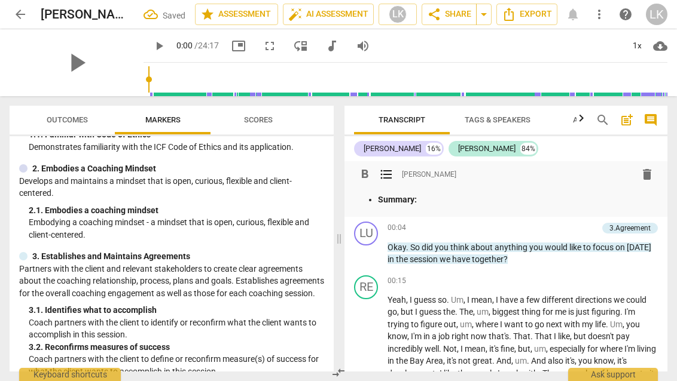
click at [451, 206] on p "Summary:" at bounding box center [518, 200] width 280 height 13
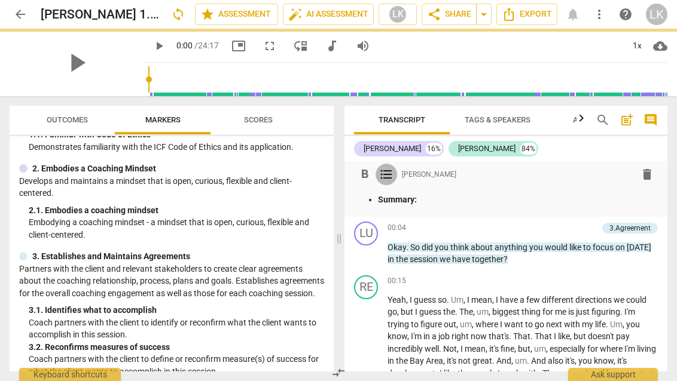
click at [383, 174] on span "format_list_bulleted" at bounding box center [386, 174] width 14 height 14
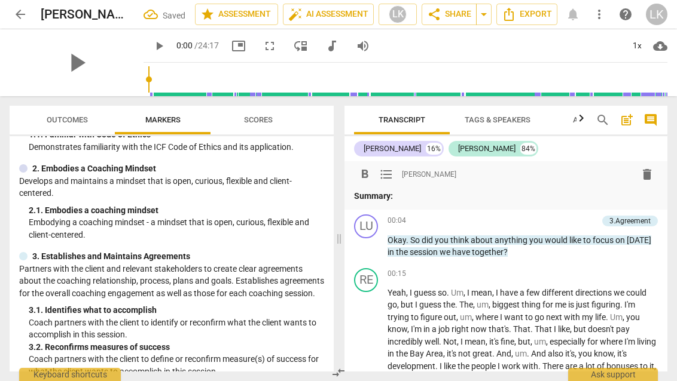
click at [361, 179] on span "format_bold" at bounding box center [365, 174] width 14 height 14
click at [361, 169] on span "format_bold" at bounding box center [365, 174] width 14 height 14
click at [438, 205] on div "format_bold format_list_bulleted [PERSON_NAME] delete Summary:" at bounding box center [505, 185] width 323 height 48
click at [438, 194] on p "Summary:" at bounding box center [506, 196] width 304 height 13
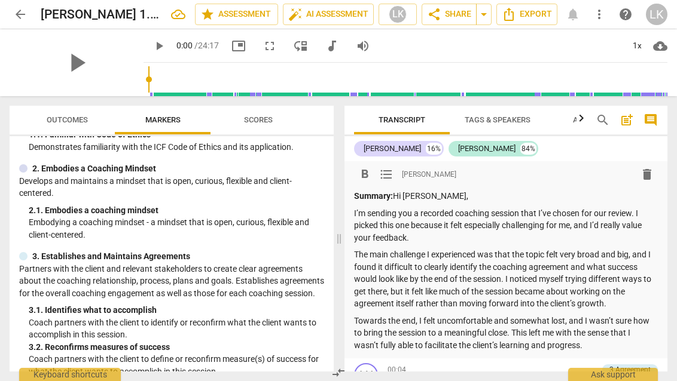
click at [396, 196] on p "Summary: Hi [PERSON_NAME]," at bounding box center [506, 196] width 304 height 13
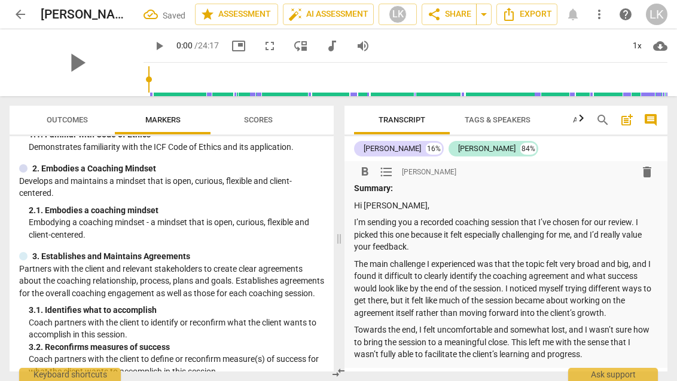
scroll to position [10, 0]
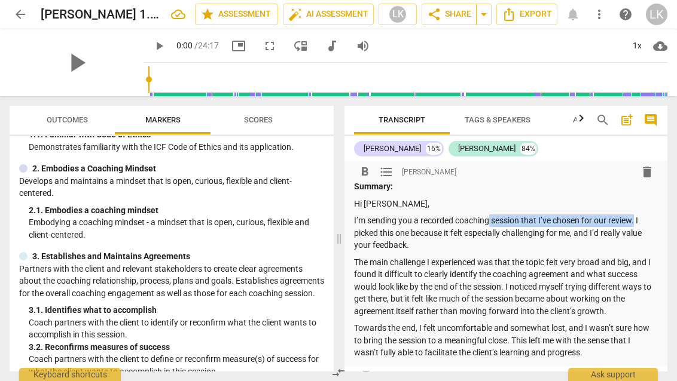
drag, startPoint x: 636, startPoint y: 220, endPoint x: 497, endPoint y: 219, distance: 138.7
click at [495, 219] on p "I’m sending you a recorded coaching session that I’ve chosen for our review. I …" at bounding box center [506, 233] width 304 height 37
drag, startPoint x: 398, startPoint y: 230, endPoint x: 435, endPoint y: 231, distance: 37.7
click at [398, 230] on p "I’m sending you a recorded coaching session that I’ve chosen for our review. I …" at bounding box center [506, 233] width 304 height 37
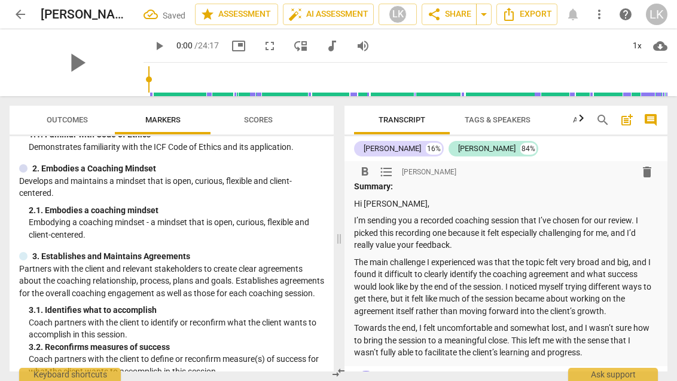
drag, startPoint x: 446, startPoint y: 231, endPoint x: 453, endPoint y: 231, distance: 7.2
click at [446, 231] on p "I’m sending you a recorded coaching session that I’ve chosen for our review. I …" at bounding box center [506, 233] width 304 height 37
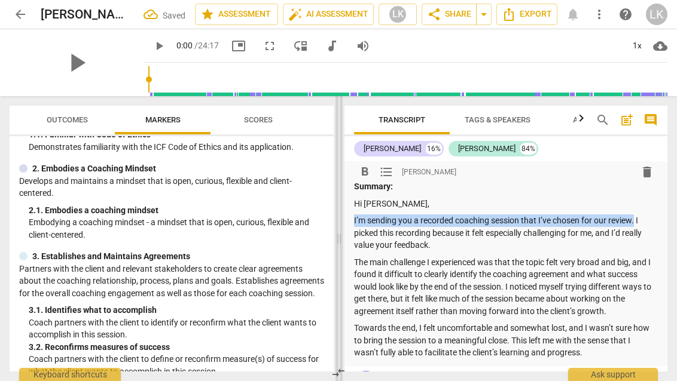
drag, startPoint x: 636, startPoint y: 218, endPoint x: 339, endPoint y: 220, distance: 297.1
click at [338, 220] on div "Outcomes Markers Scores ICF PCC Markers (2020) visibility 1. Demonstrates Ethic…" at bounding box center [338, 238] width 677 height 285
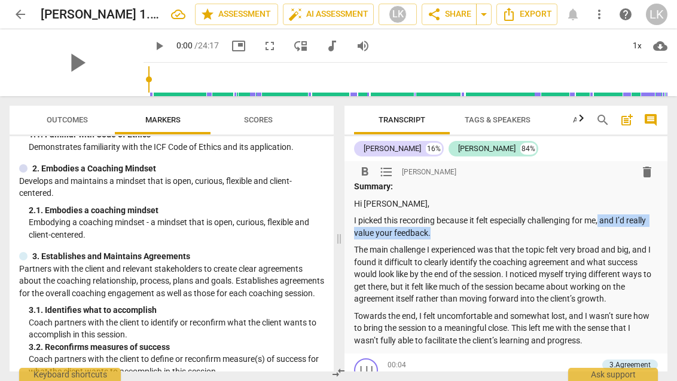
drag, startPoint x: 436, startPoint y: 236, endPoint x: 602, endPoint y: 219, distance: 166.5
click at [602, 219] on p "I picked this recording because it felt especially challenging for me, and I’d …" at bounding box center [506, 227] width 304 height 25
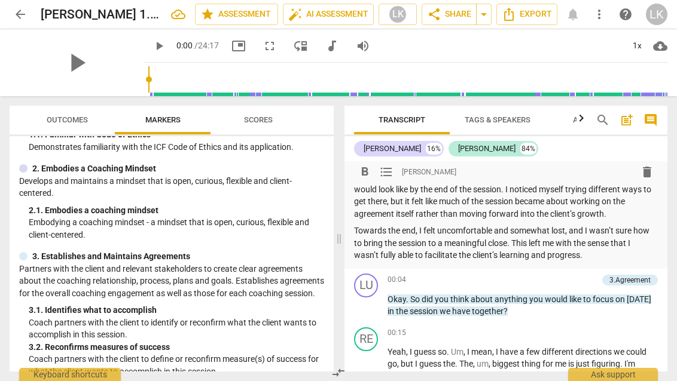
scroll to position [95, 0]
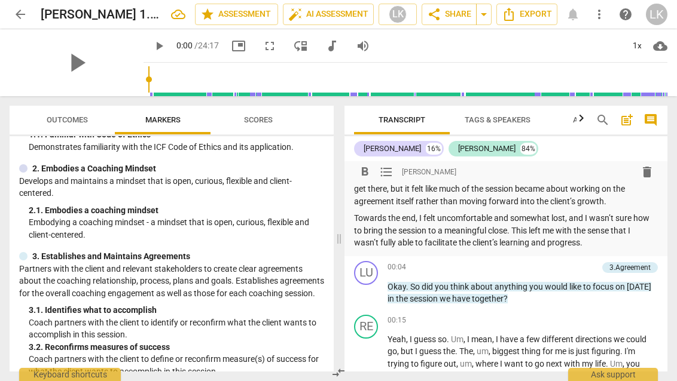
click at [598, 246] on div "format_bold format_list_bulleted [PERSON_NAME] delete Summary: Hi [PERSON_NAME]…" at bounding box center [505, 161] width 323 height 190
click at [585, 240] on p "Towards the end, I felt uncomfortable and somewhat lost, and I wasn’t sure how …" at bounding box center [506, 230] width 304 height 37
drag, startPoint x: 512, startPoint y: 225, endPoint x: 526, endPoint y: 236, distance: 17.6
click at [512, 225] on p "Towards the end, I felt uncomfortable and somewhat lost, and I wasn’t sure how …" at bounding box center [506, 230] width 304 height 37
click at [586, 229] on p "Towards the end, I felt uncomfortable and somewhat lost, and I wasn’t sure how …" at bounding box center [506, 230] width 304 height 37
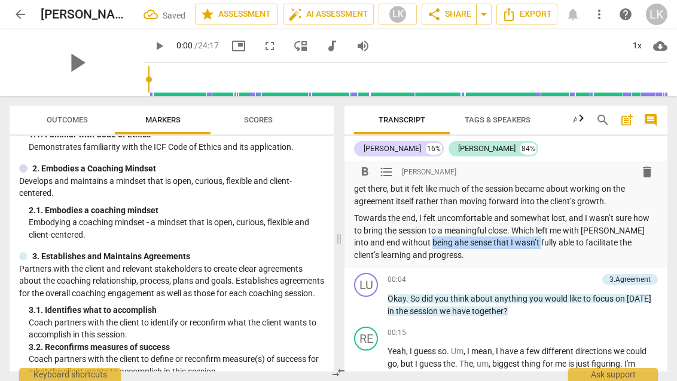
drag, startPoint x: 528, startPoint y: 241, endPoint x: 424, endPoint y: 243, distance: 104.1
click at [423, 243] on p "Towards the end, I felt uncomfortable and somewhat lost, and I wasn’t sure how …" at bounding box center [506, 236] width 304 height 49
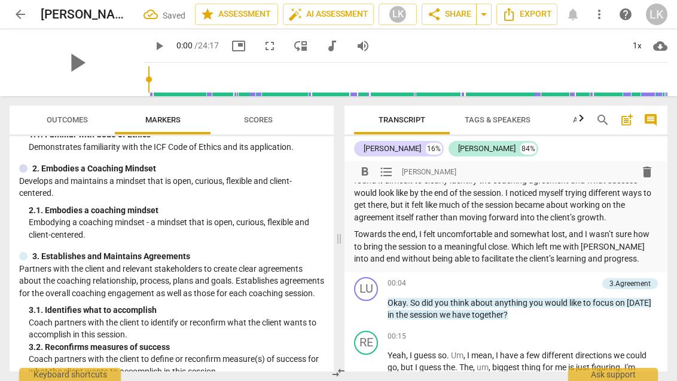
scroll to position [81, 0]
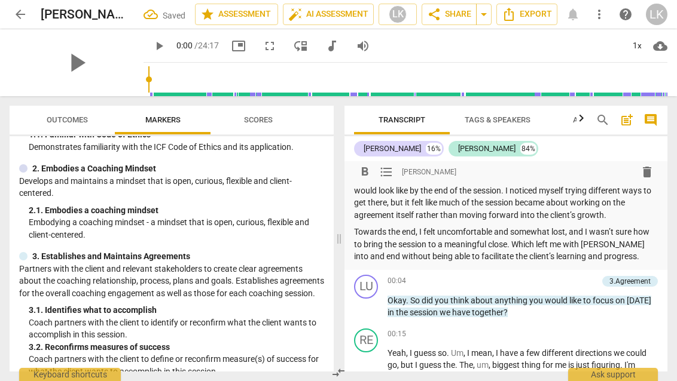
click at [613, 256] on p "Towards the end, I felt uncomfortable and somewhat lost, and I wasn’t sure how …" at bounding box center [506, 244] width 304 height 37
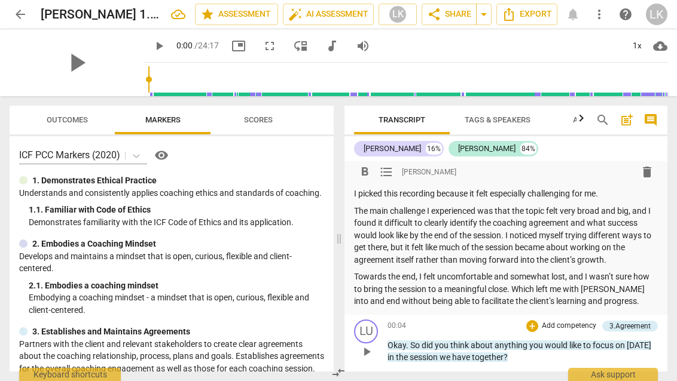
scroll to position [100, 0]
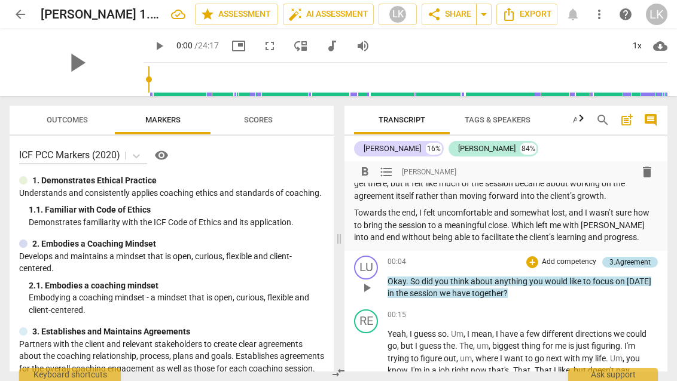
click at [630, 258] on div "3.Agreement" at bounding box center [629, 262] width 41 height 11
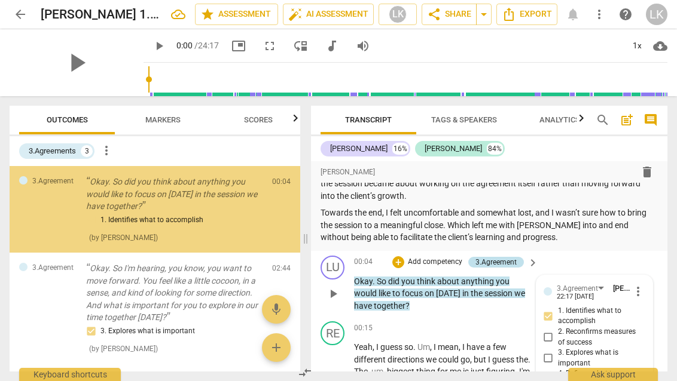
scroll to position [237, 0]
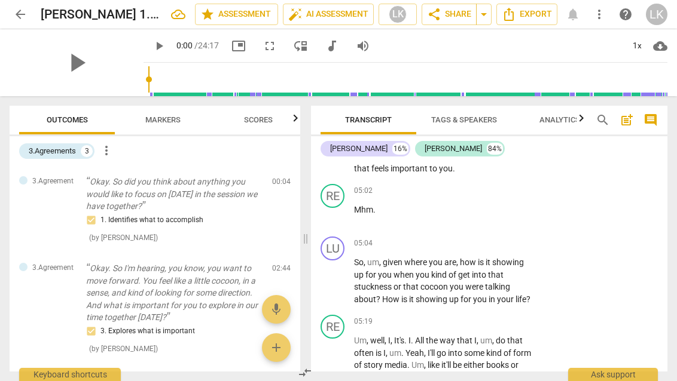
scroll to position [1584, 0]
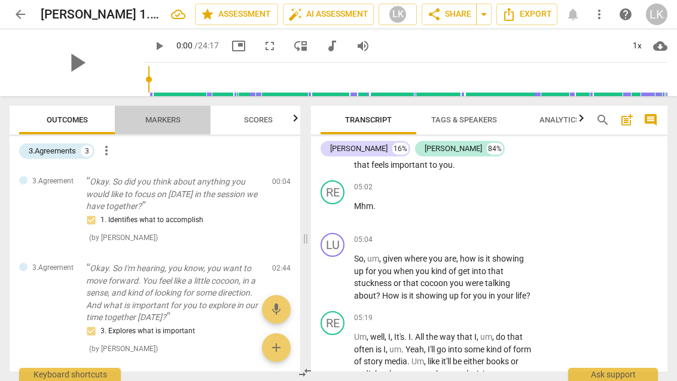
click at [160, 110] on button "Markers" at bounding box center [163, 120] width 96 height 29
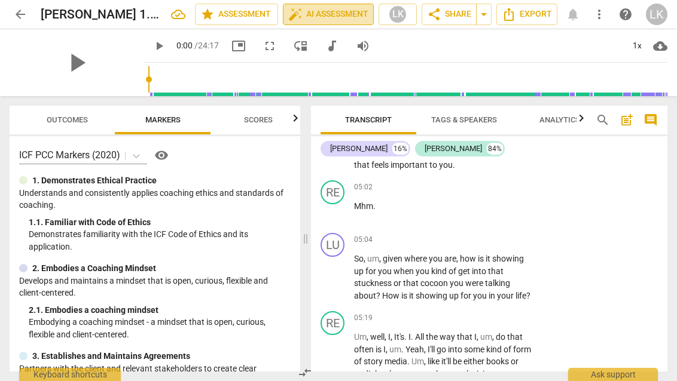
click at [325, 19] on span "auto_fix_high AI Assessment" at bounding box center [328, 14] width 80 height 14
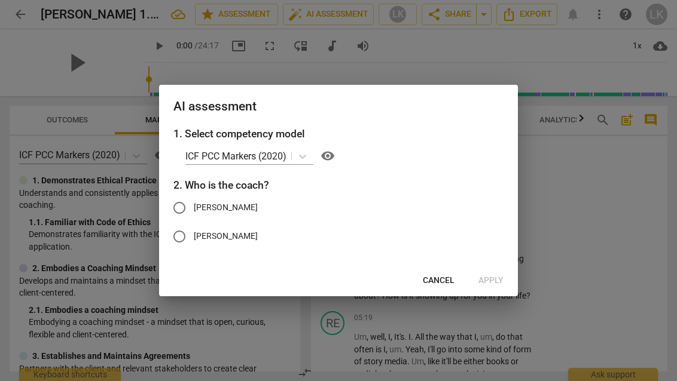
click at [187, 207] on input "[PERSON_NAME]" at bounding box center [179, 208] width 29 height 29
radio input "true"
click at [434, 279] on span "Cancel" at bounding box center [439, 281] width 32 height 12
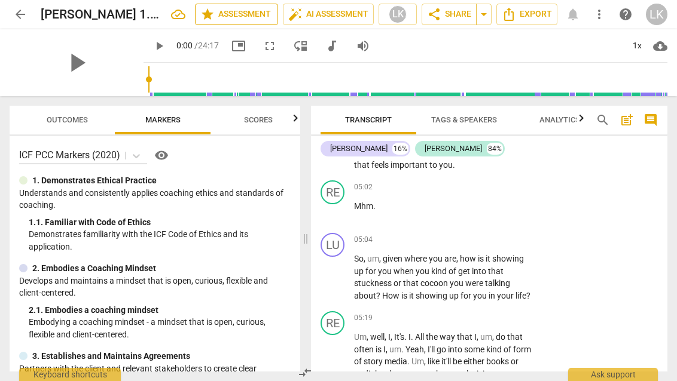
click at [256, 17] on span "star Assessment" at bounding box center [236, 14] width 72 height 14
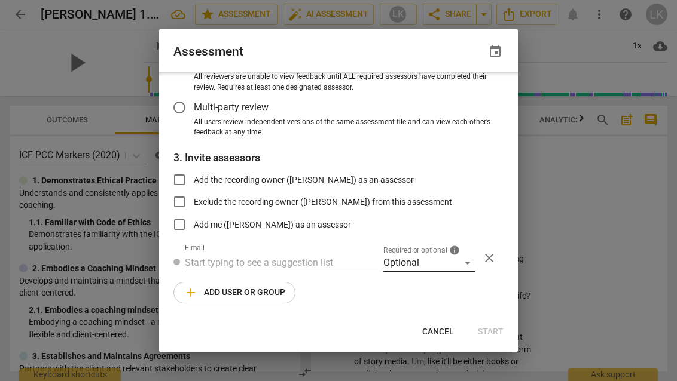
scroll to position [124, 0]
click at [431, 328] on span "Cancel" at bounding box center [438, 332] width 32 height 12
radio input "false"
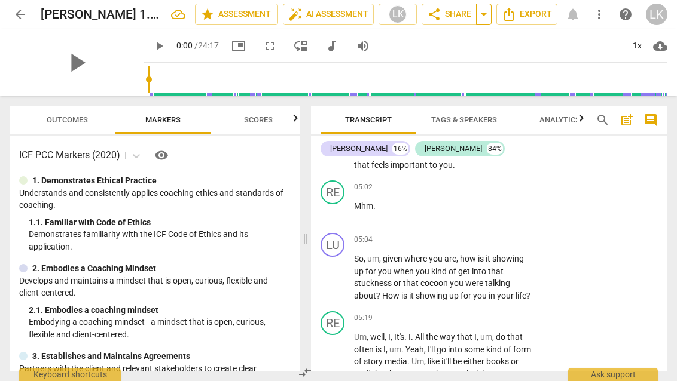
click at [477, 12] on span "arrow_drop_down" at bounding box center [483, 14] width 14 height 14
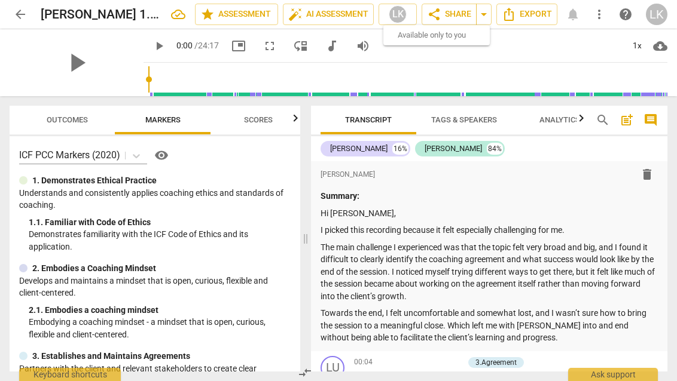
scroll to position [0, 0]
click at [475, 118] on span "Tags & Speakers" at bounding box center [464, 119] width 66 height 9
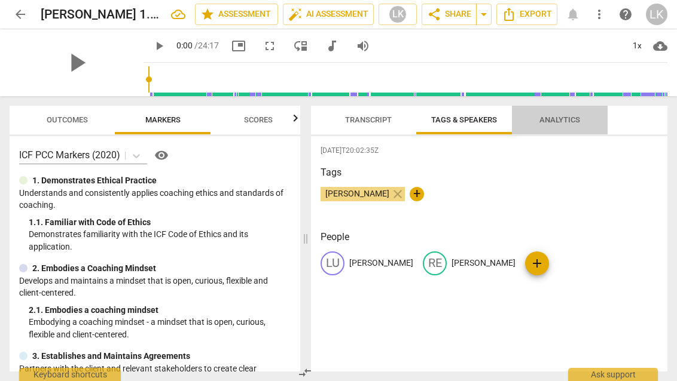
click at [549, 117] on span "Analytics" at bounding box center [559, 119] width 41 height 9
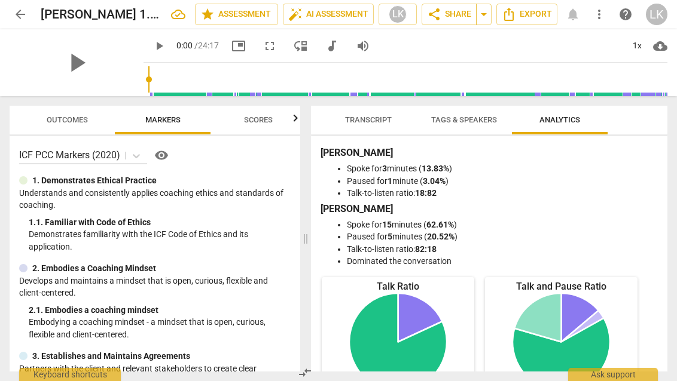
click at [465, 119] on span "Tags & Speakers" at bounding box center [464, 119] width 66 height 9
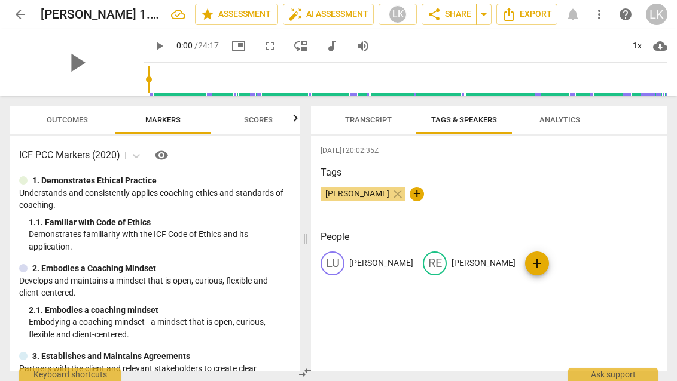
click at [375, 115] on span "Transcript" at bounding box center [368, 119] width 47 height 9
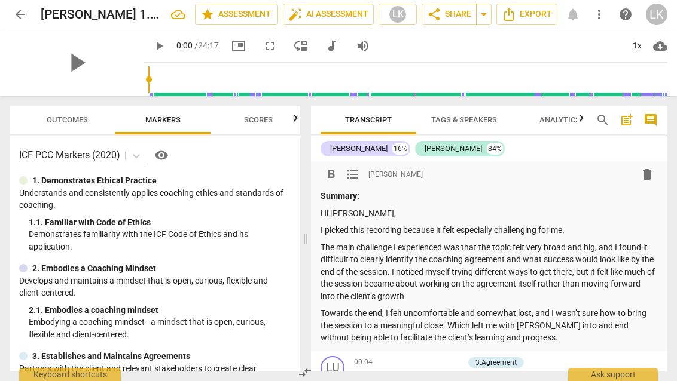
click at [595, 225] on p "I picked this recording because it felt especially challenging for me." at bounding box center [488, 230] width 337 height 13
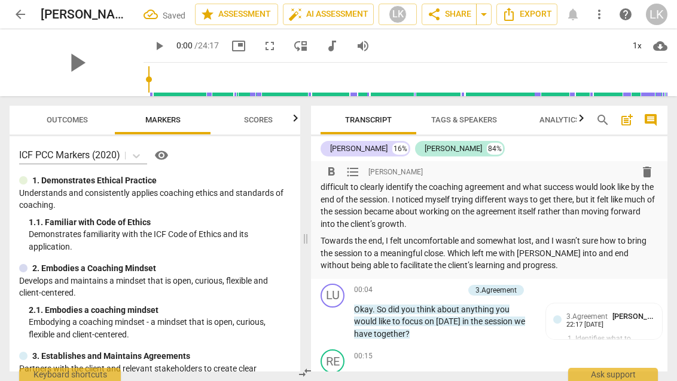
scroll to position [189, 0]
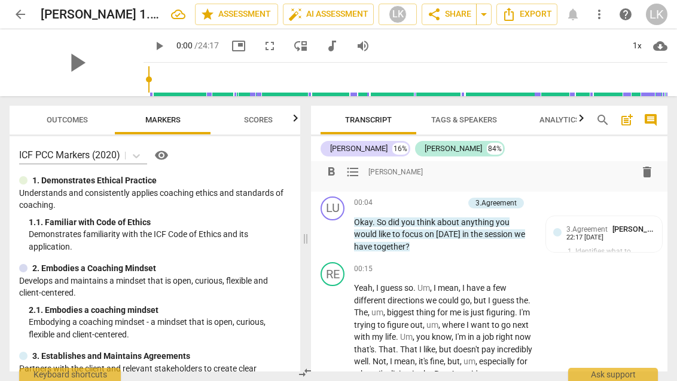
click at [640, 169] on span "delete" at bounding box center [647, 172] width 14 height 14
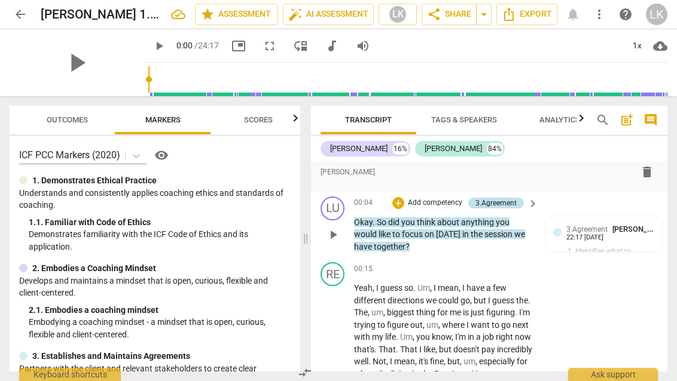
click at [514, 200] on div "3.Agreement" at bounding box center [495, 203] width 41 height 11
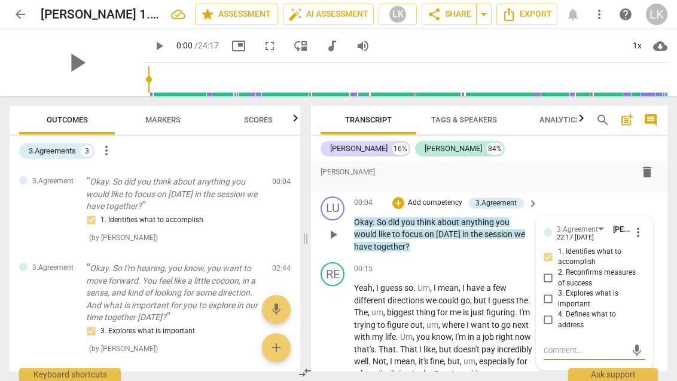
click at [649, 220] on div "LU play_arrow pause 00:04 + Add competency 3.Agreement keyboard_arrow_right Oka…" at bounding box center [489, 225] width 356 height 66
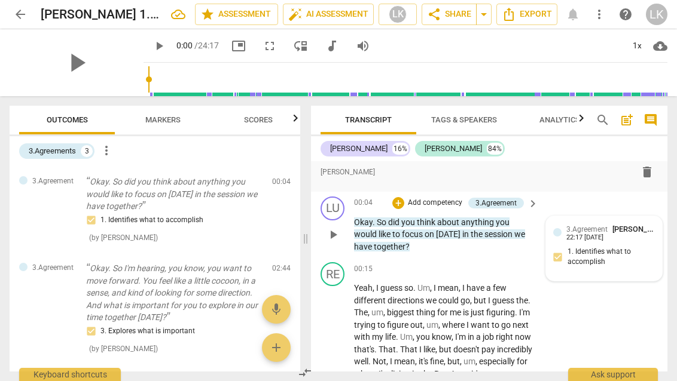
click at [567, 234] on div "22:17 [DATE]" at bounding box center [584, 238] width 37 height 8
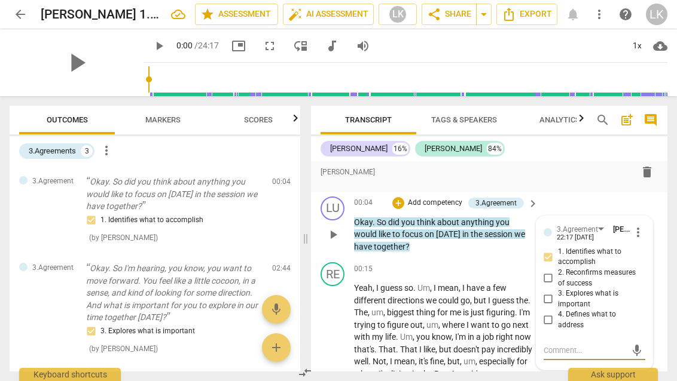
click at [635, 225] on span "more_vert" at bounding box center [638, 232] width 14 height 14
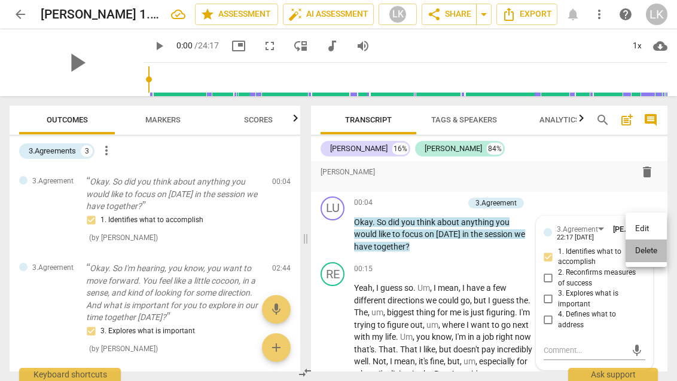
click at [656, 249] on li "Delete" at bounding box center [645, 251] width 41 height 23
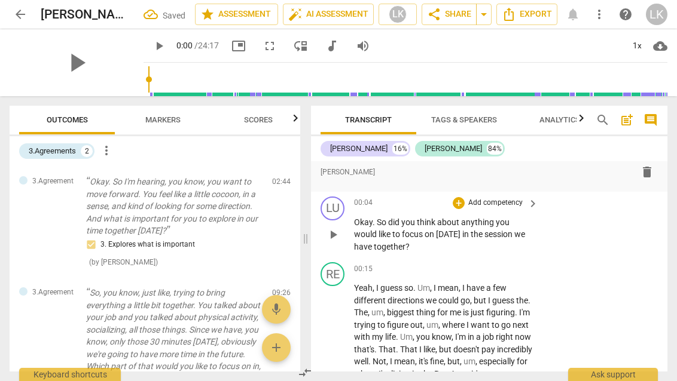
click at [516, 198] on p "Add competency" at bounding box center [495, 203] width 57 height 11
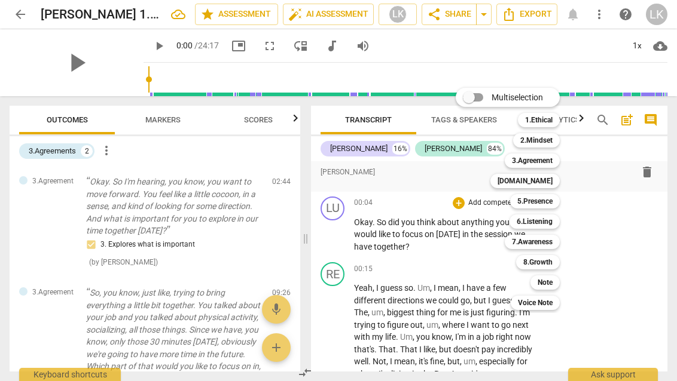
click at [595, 209] on div at bounding box center [338, 190] width 677 height 381
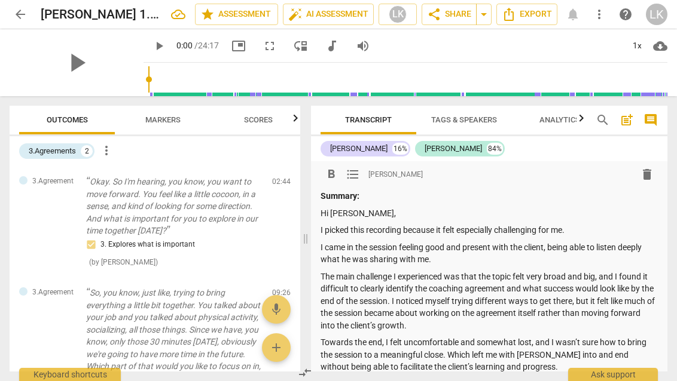
scroll to position [0, 0]
click at [81, 73] on span "play_arrow" at bounding box center [76, 62] width 31 height 31
click at [153, 80] on input "range" at bounding box center [407, 79] width 519 height 38
click at [178, 78] on input "range" at bounding box center [407, 79] width 519 height 38
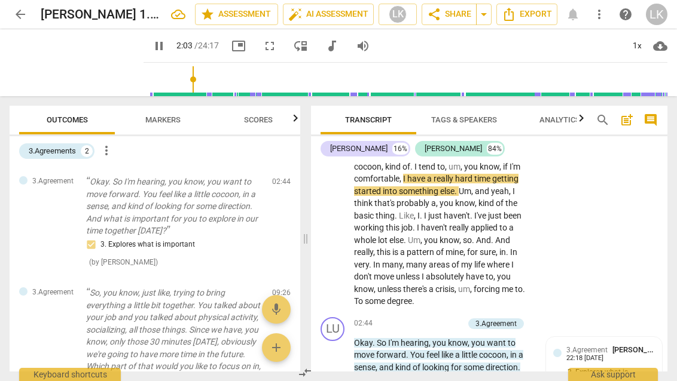
click at [262, 47] on span "fullscreen" at bounding box center [269, 46] width 14 height 14
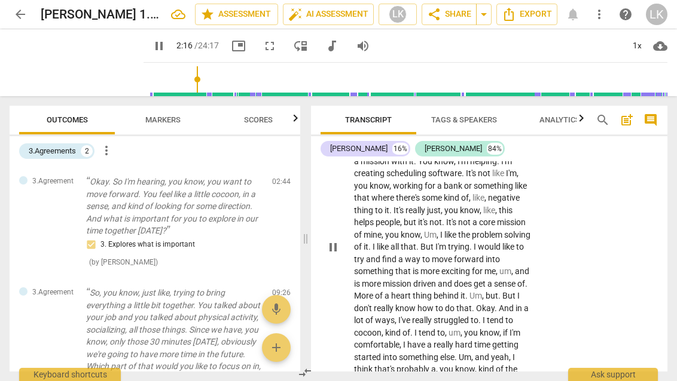
scroll to position [449, 0]
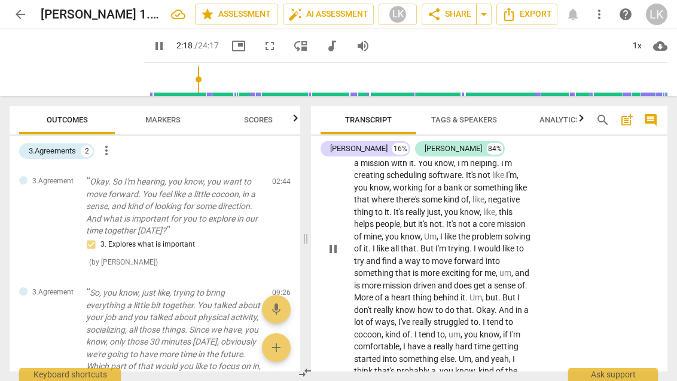
click at [329, 242] on span "pause" at bounding box center [333, 249] width 14 height 14
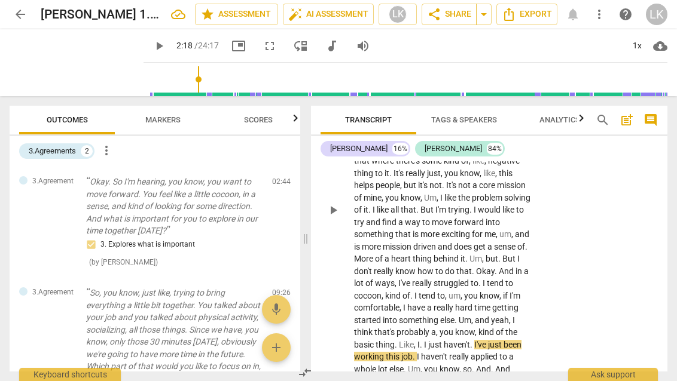
scroll to position [531, 0]
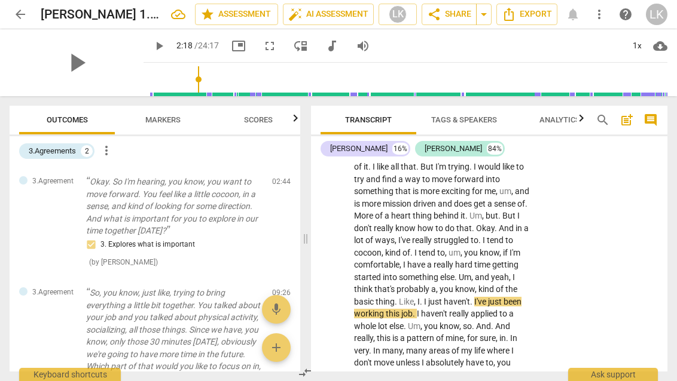
click at [85, 62] on div "play_arrow" at bounding box center [77, 62] width 134 height 67
click at [81, 68] on span "play_arrow" at bounding box center [76, 62] width 31 height 31
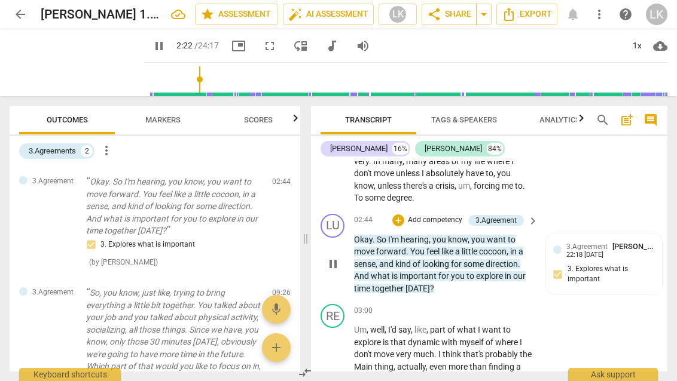
scroll to position [705, 0]
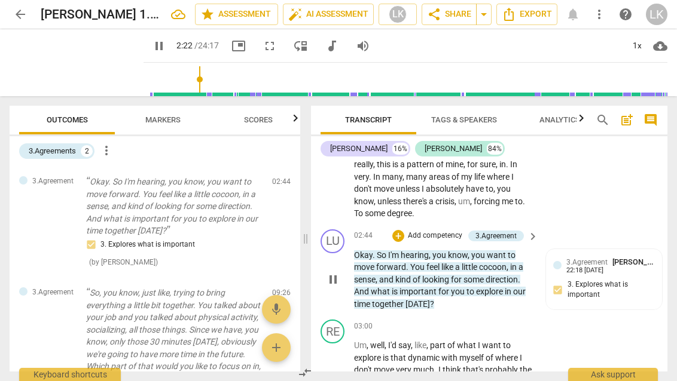
click at [360, 250] on span "Okay" at bounding box center [363, 255] width 19 height 10
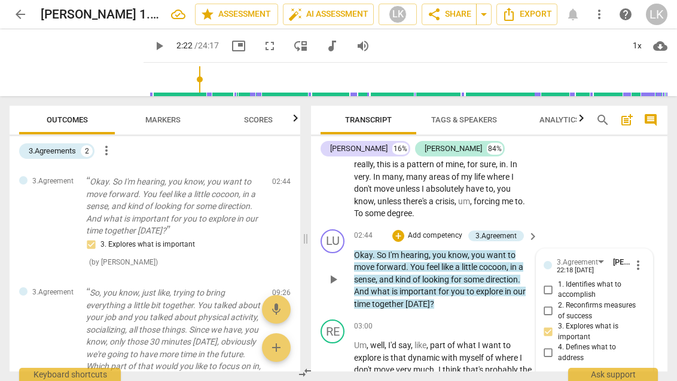
click at [331, 273] on span "play_arrow" at bounding box center [333, 280] width 14 height 14
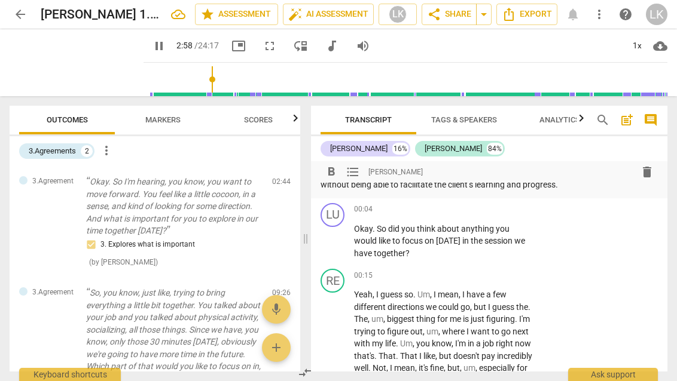
scroll to position [199, 0]
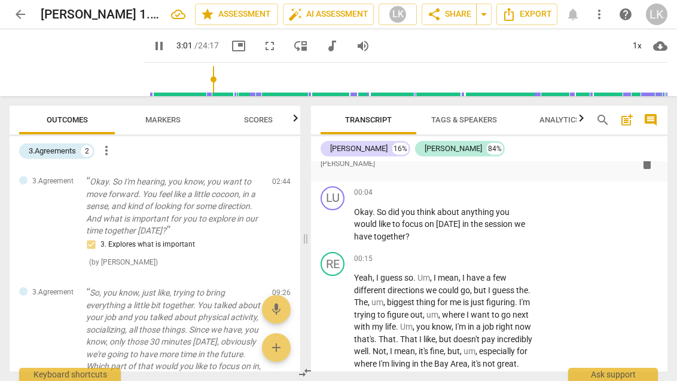
click at [152, 45] on span "pause" at bounding box center [159, 46] width 14 height 14
type input "182"
click at [518, 190] on p "Add competency" at bounding box center [495, 193] width 57 height 11
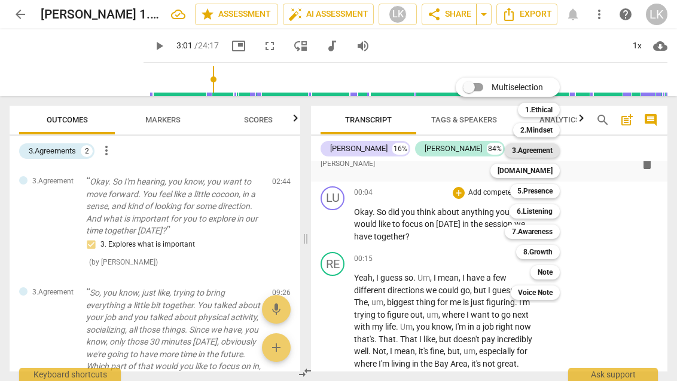
click at [544, 149] on b "3.Agreement" at bounding box center [532, 150] width 41 height 14
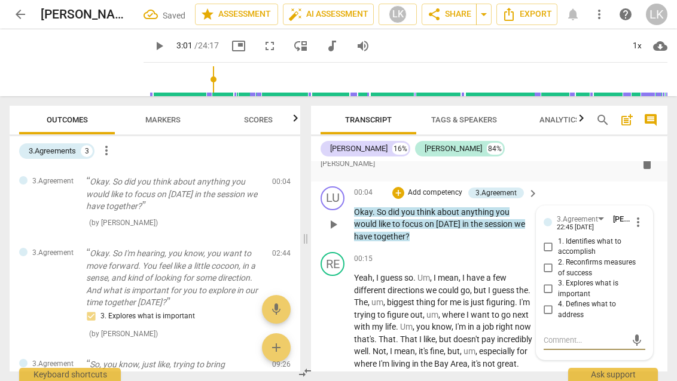
click at [543, 240] on input "1. Identifies what to accomplish" at bounding box center [548, 247] width 19 height 14
checkbox input "true"
click at [510, 237] on p "Okay . So did you think about anything you would like to focus on [DATE] in the…" at bounding box center [443, 224] width 178 height 37
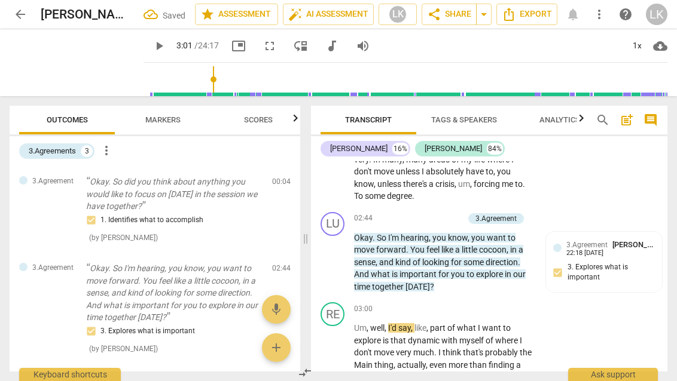
scroll to position [723, 0]
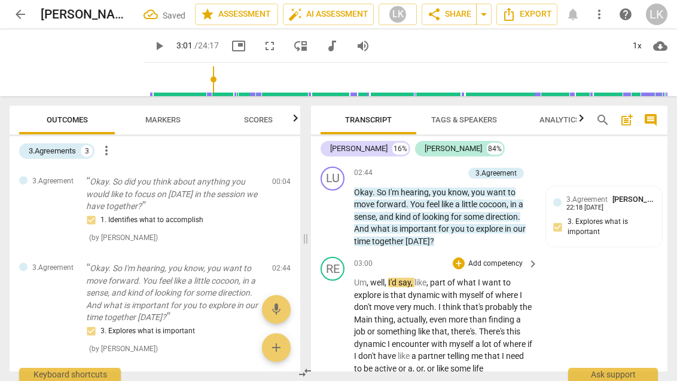
scroll to position [798, 0]
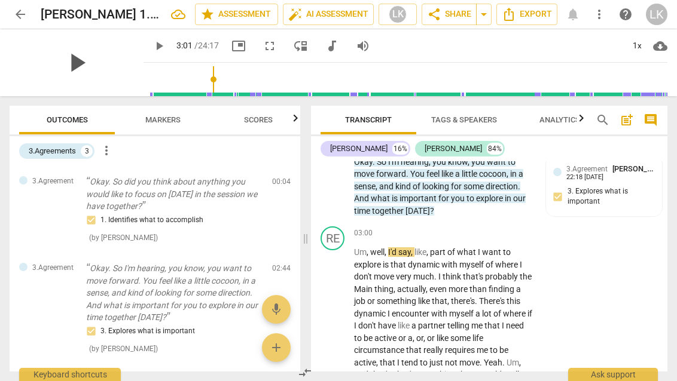
click at [84, 63] on span "play_arrow" at bounding box center [76, 62] width 31 height 31
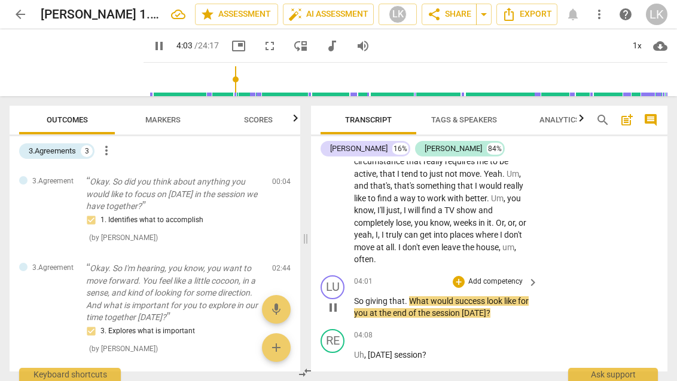
scroll to position [994, 0]
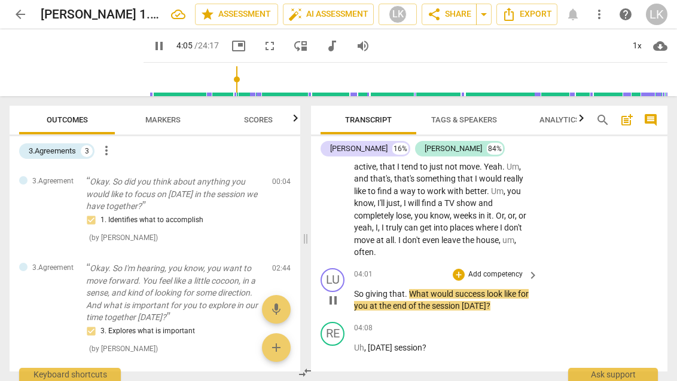
click at [486, 270] on p "Add competency" at bounding box center [495, 275] width 57 height 11
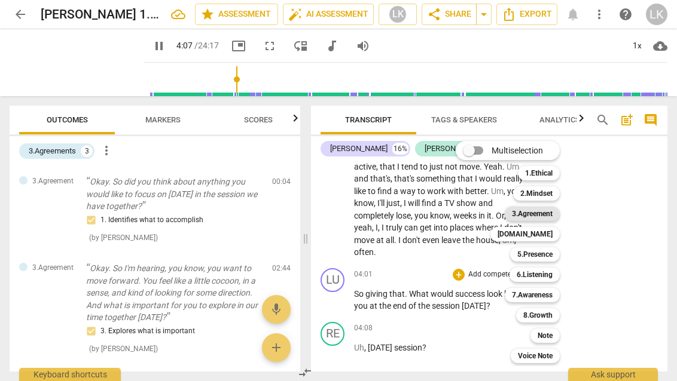
click at [541, 211] on b "3.Agreement" at bounding box center [532, 214] width 41 height 14
type input "248"
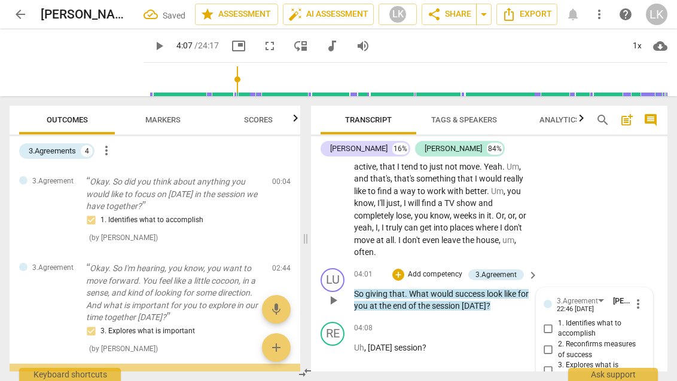
scroll to position [121, 0]
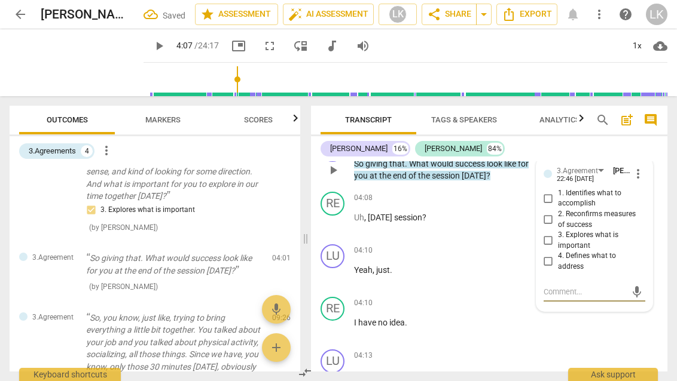
click at [547, 255] on input "4. Defines what to address" at bounding box center [548, 262] width 19 height 14
checkbox input "true"
click at [504, 292] on div "RE play_arrow pause 04:10 + Add competency keyboard_arrow_right I have no idea ." at bounding box center [489, 318] width 356 height 53
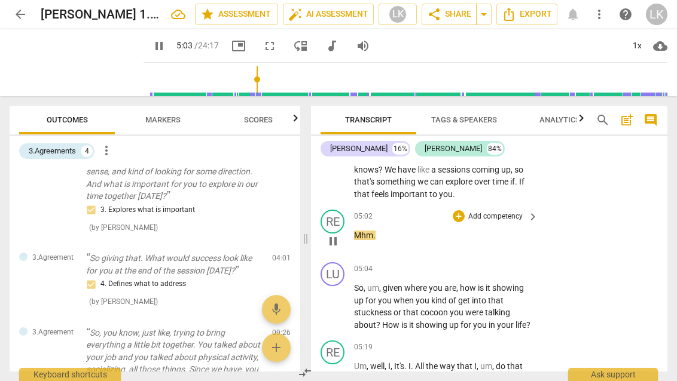
scroll to position [1584, 0]
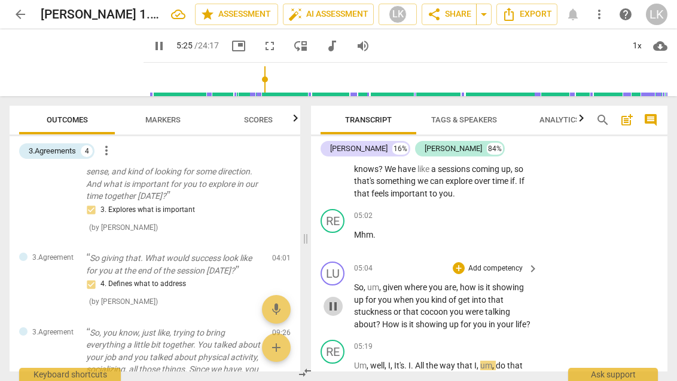
click at [330, 300] on span "pause" at bounding box center [333, 307] width 14 height 14
type input "326"
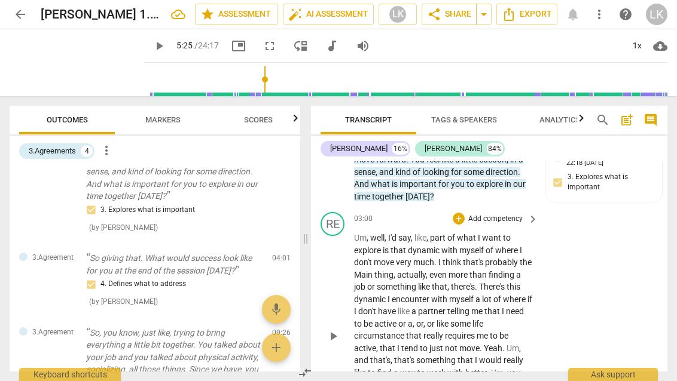
scroll to position [809, 0]
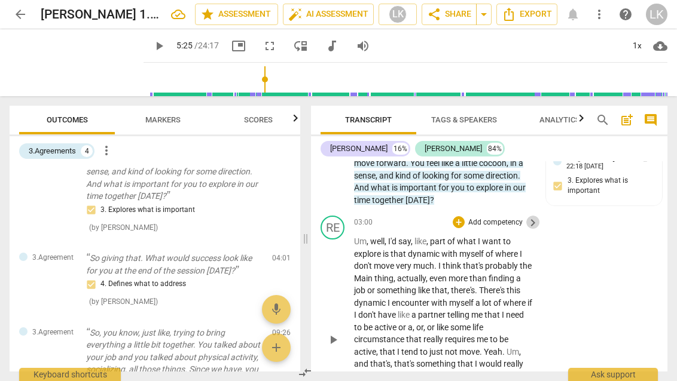
click at [531, 216] on span "keyboard_arrow_right" at bounding box center [532, 223] width 14 height 14
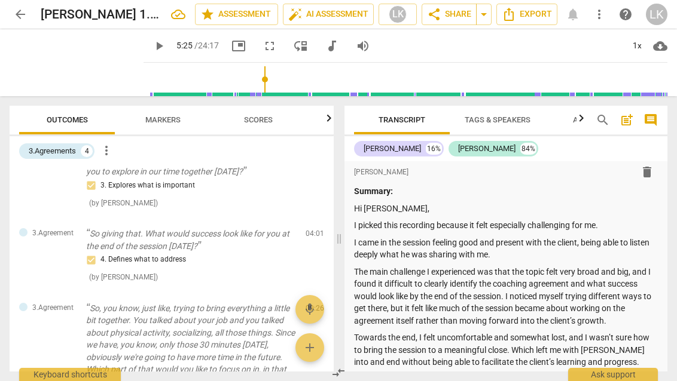
scroll to position [6, 0]
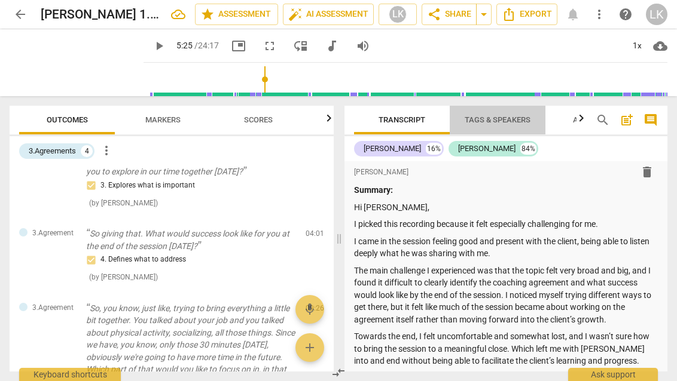
click at [475, 129] on button "Tags & Speakers" at bounding box center [498, 120] width 96 height 29
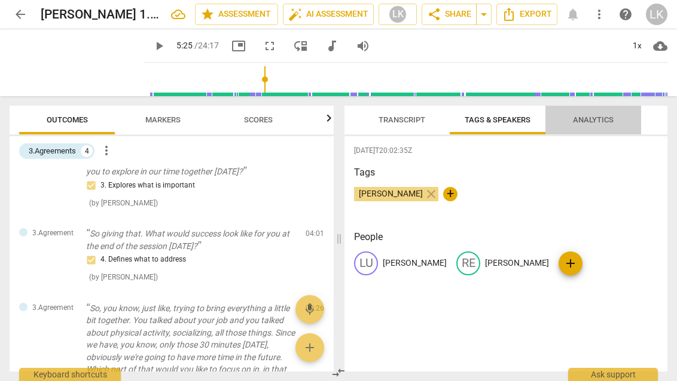
click at [586, 126] on span "Analytics" at bounding box center [592, 120] width 69 height 16
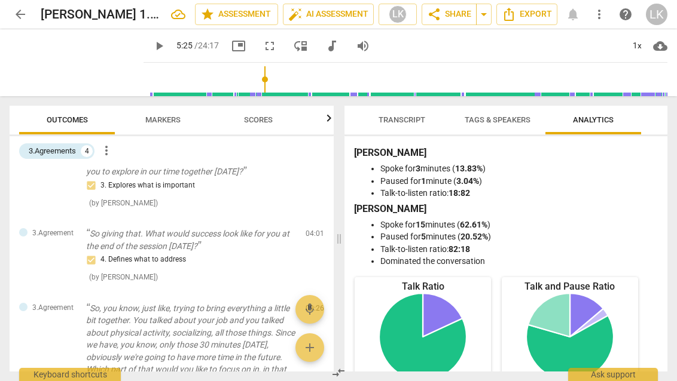
click at [400, 108] on button "Transcript" at bounding box center [402, 120] width 96 height 29
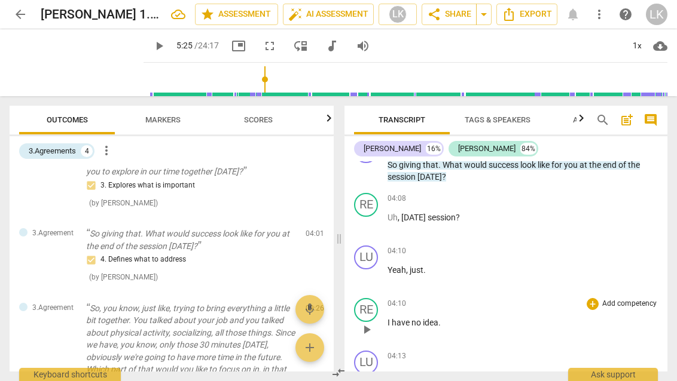
scroll to position [856, 0]
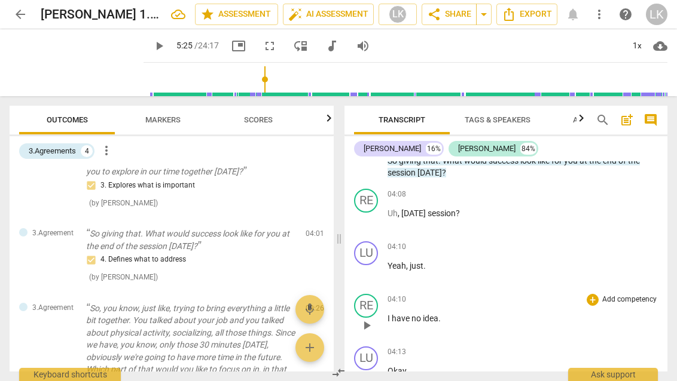
click at [621, 295] on p "Add competency" at bounding box center [629, 300] width 57 height 11
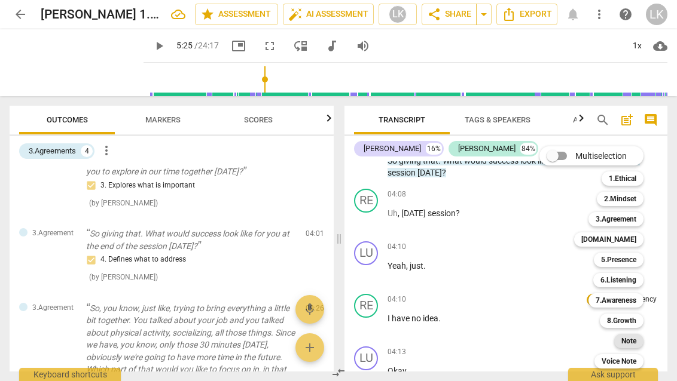
click at [627, 338] on b "Note" at bounding box center [628, 341] width 15 height 14
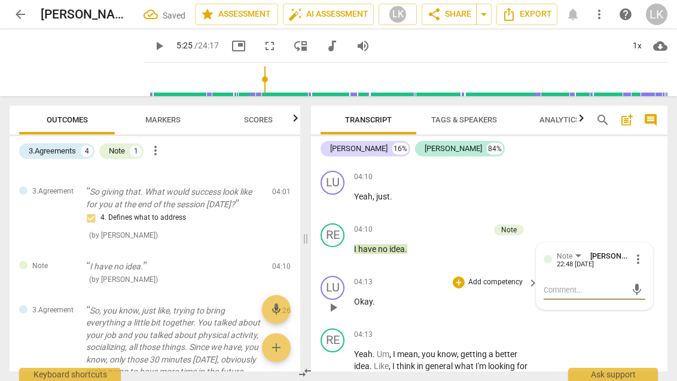
scroll to position [1194, 0]
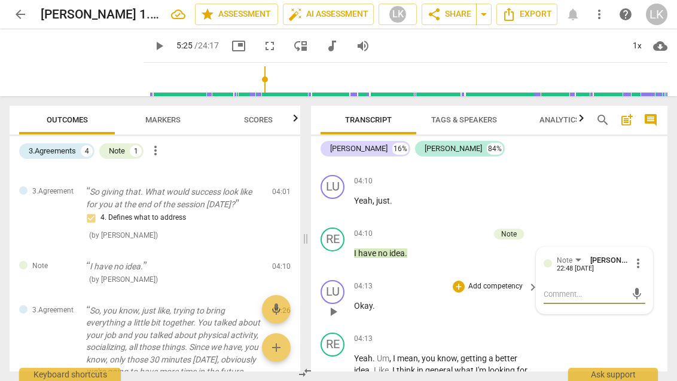
type textarea "I"
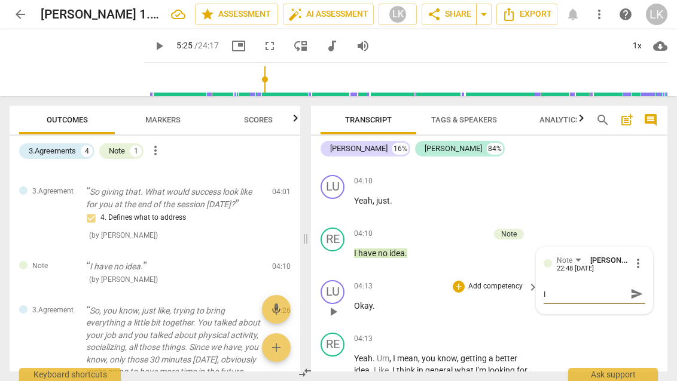
type textarea "I"
type textarea "L"
type textarea "Lo"
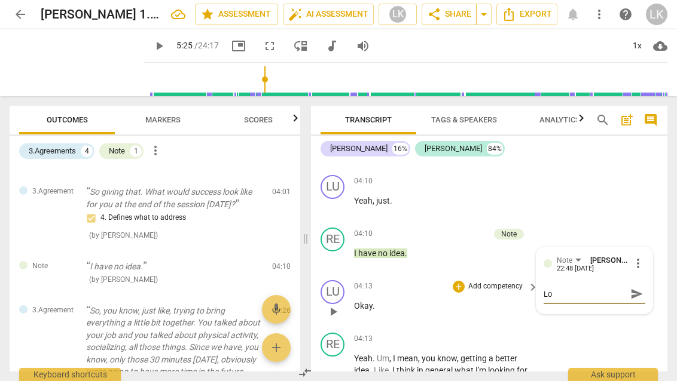
type textarea "Lok"
type textarea "Lo"
type textarea "Loo"
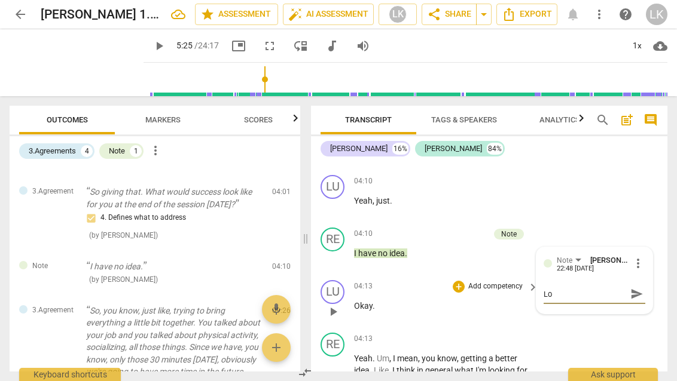
type textarea "Loo"
type textarea "Look"
type textarea "Looki"
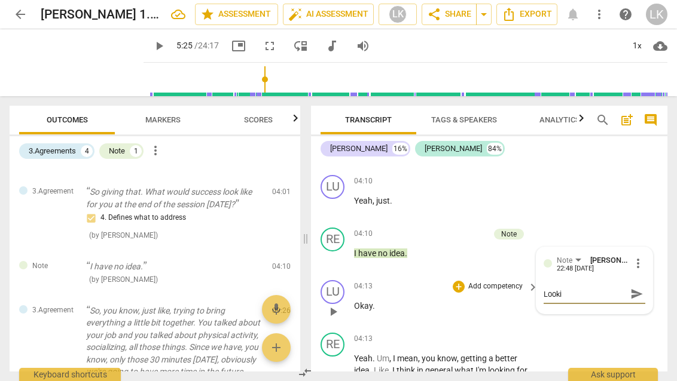
type textarea "Lookin"
type textarea "Looking"
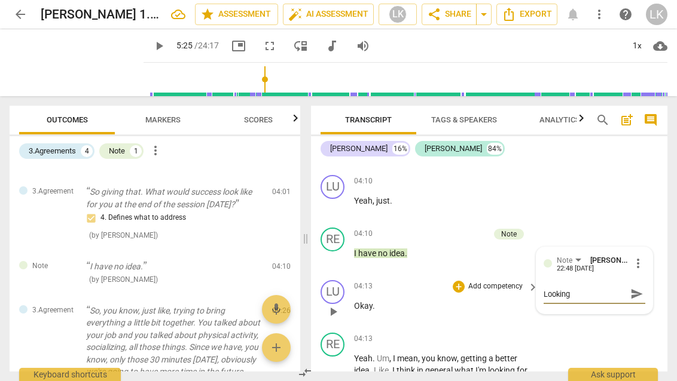
type textarea "Looking"
type textarea "Looking b"
type textarea "Looking ba"
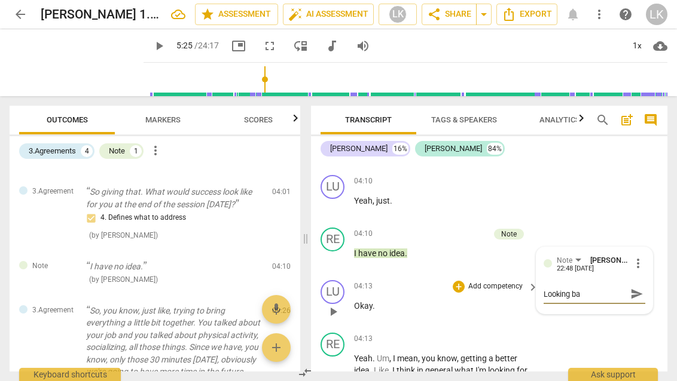
type textarea "Looking b"
type textarea "Looking"
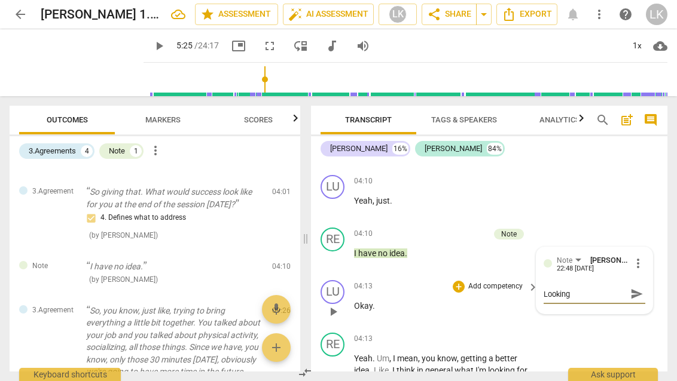
type textarea "Looking"
type textarea "Lookin"
type textarea "Looki"
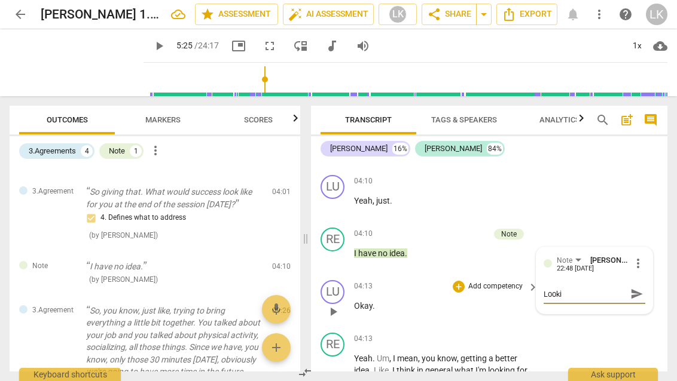
type textarea "Look"
type textarea "Loo"
type textarea "Lo"
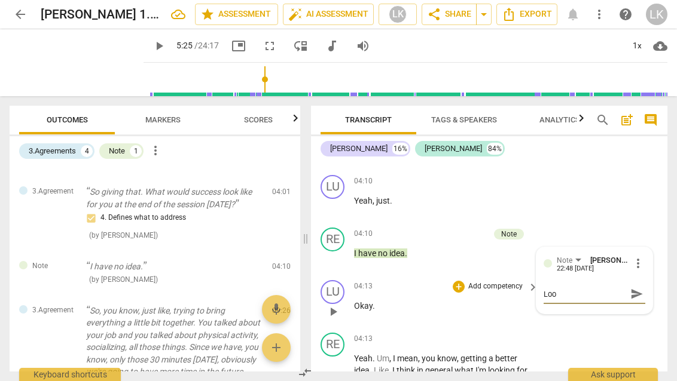
type textarea "Lo"
type textarea "L"
click at [512, 229] on div "Note" at bounding box center [509, 234] width 16 height 11
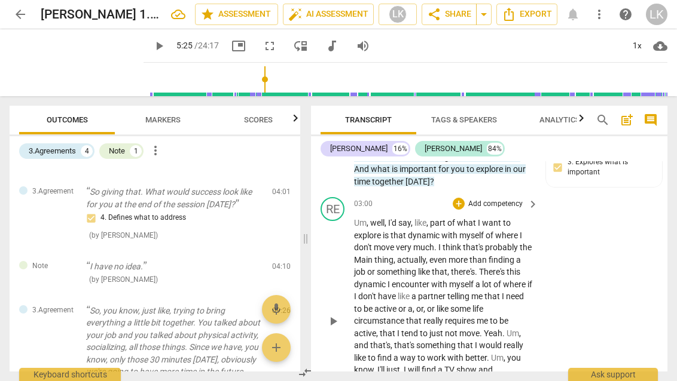
scroll to position [827, 0]
click at [527, 198] on span "keyboard_arrow_right" at bounding box center [532, 205] width 14 height 14
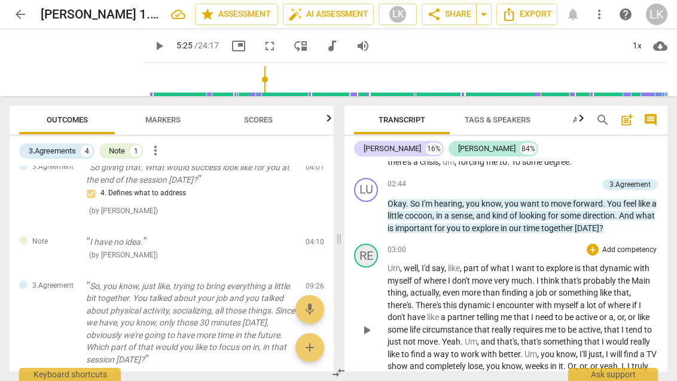
scroll to position [581, 0]
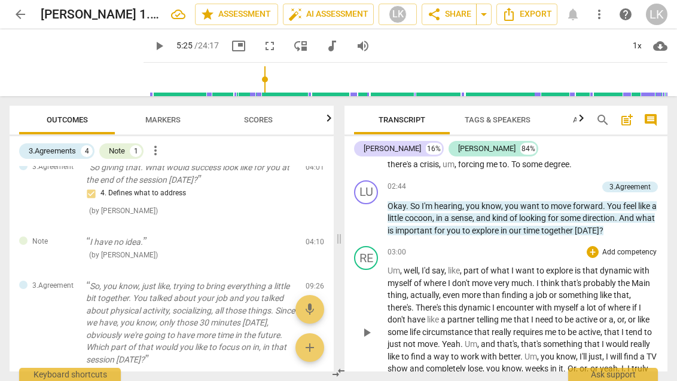
click at [624, 248] on p "Add competency" at bounding box center [629, 253] width 57 height 11
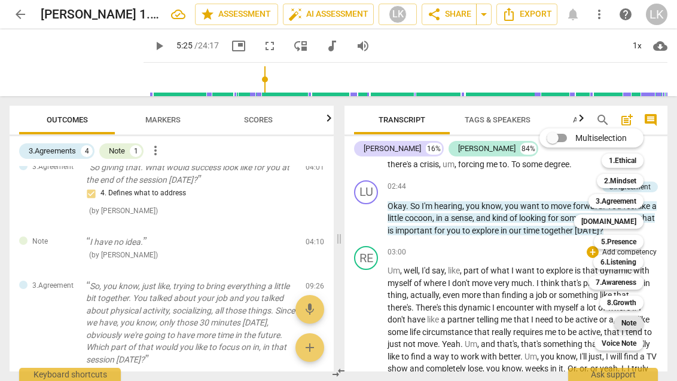
click at [632, 324] on b "Note" at bounding box center [628, 323] width 15 height 14
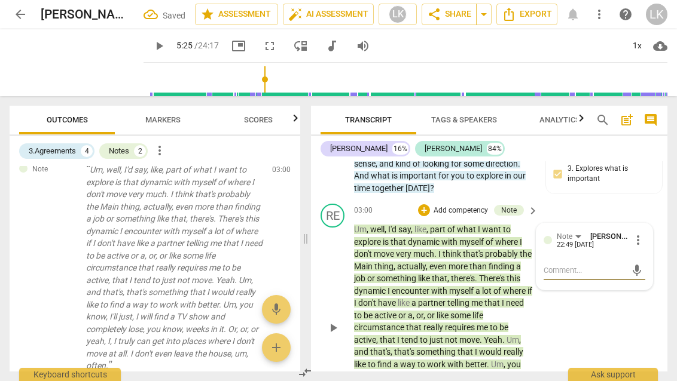
scroll to position [823, 0]
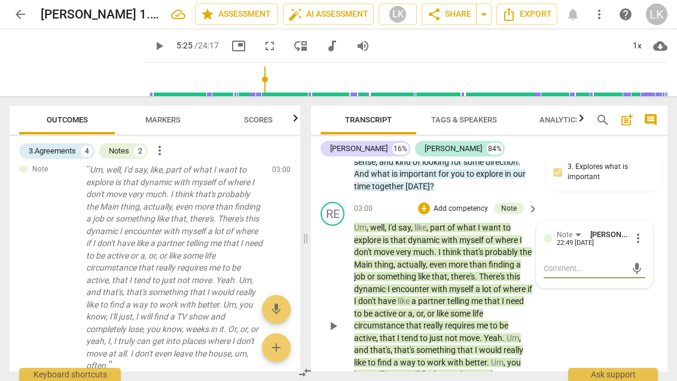
type textarea "I"
type textarea "I f"
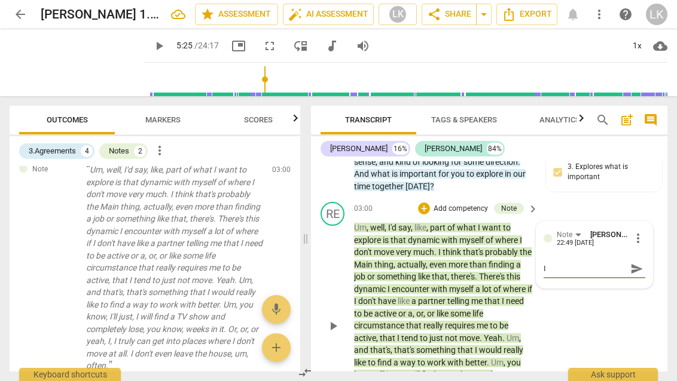
type textarea "I f"
type textarea "I fe"
type textarea "I fee"
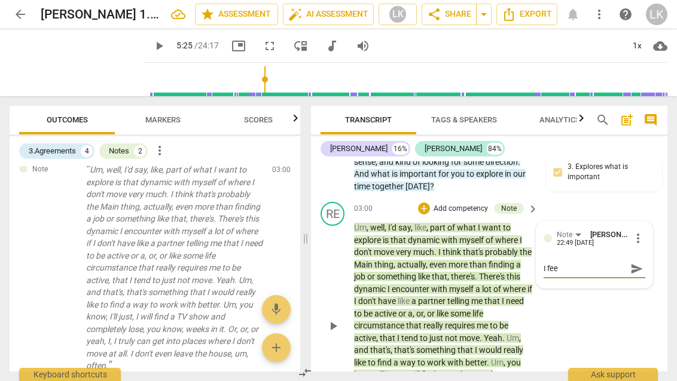
type textarea "I feel"
type textarea "I fee"
type textarea "I fe"
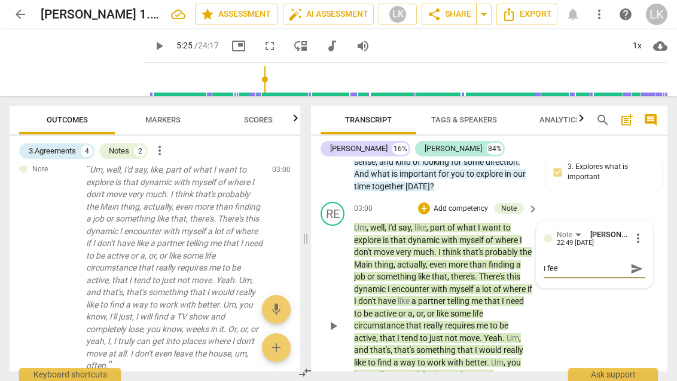
type textarea "I fe"
type textarea "I f"
type textarea "I"
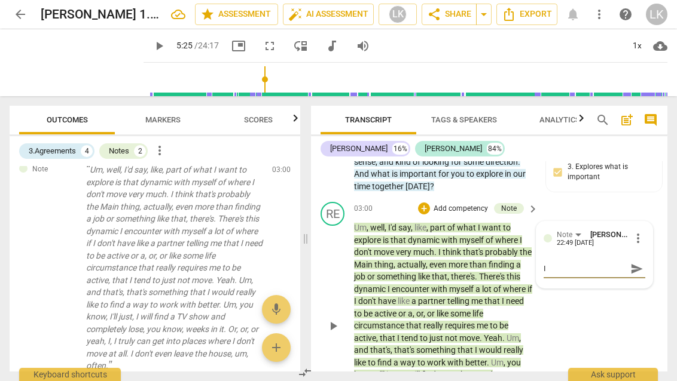
type textarea "I"
type textarea "L"
type textarea "Lo"
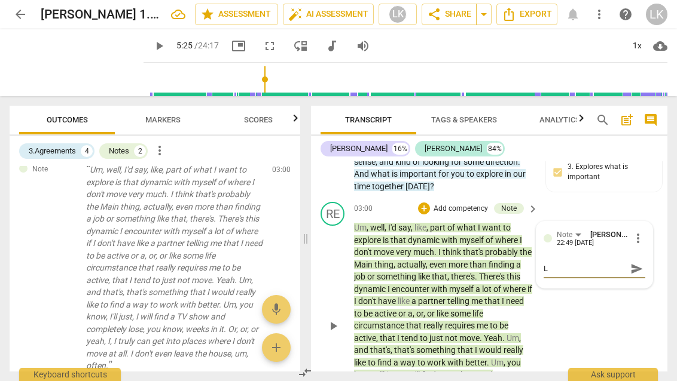
type textarea "Lo"
type textarea "Loo"
type textarea "Look"
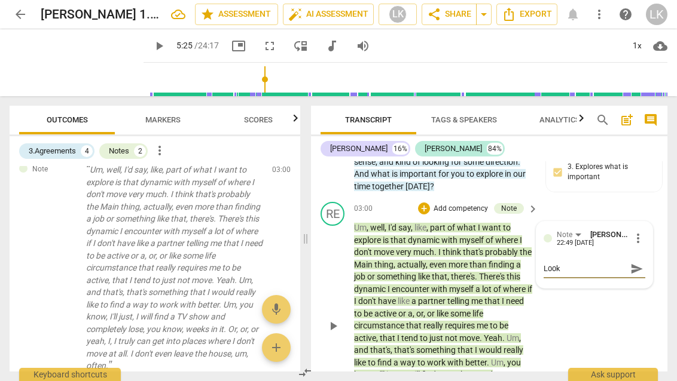
type textarea "Looki"
type textarea "Lookin"
type textarea "Looking"
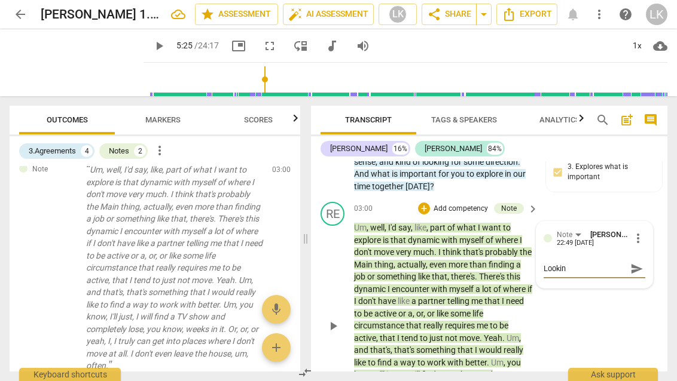
type textarea "Looking"
type textarea "Looking b"
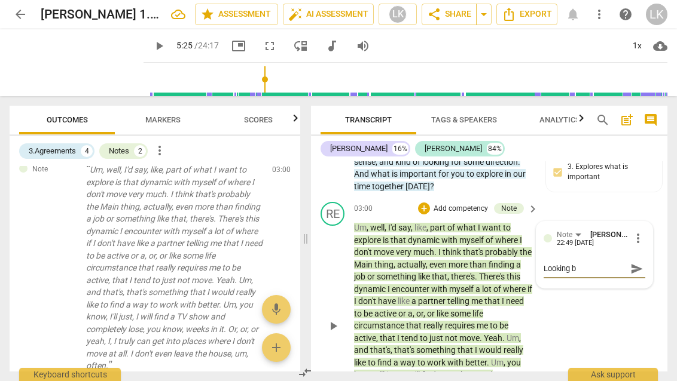
type textarea "Looking ba"
type textarea "Looking bac"
type textarea "Looking back"
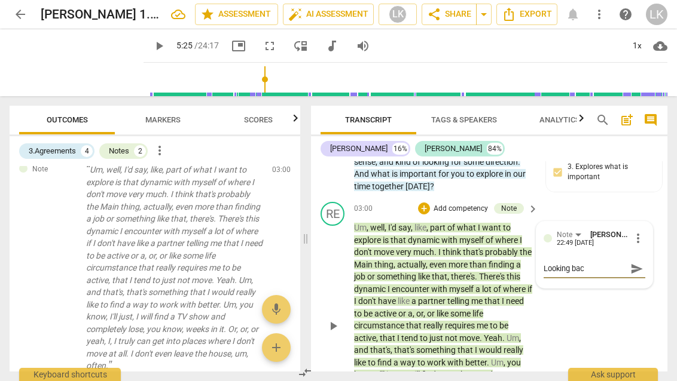
type textarea "Looking back"
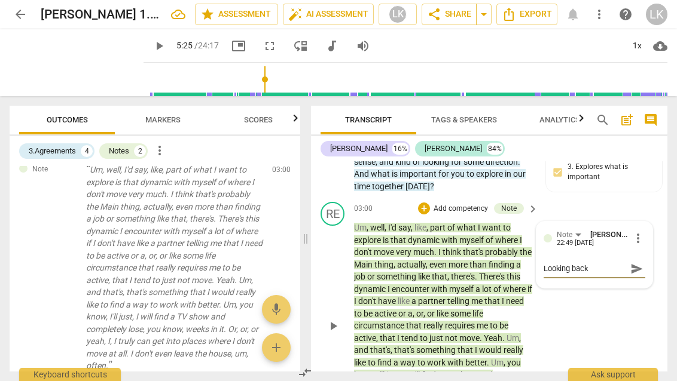
type textarea "Looking back,"
type textarea "Looking back, I"
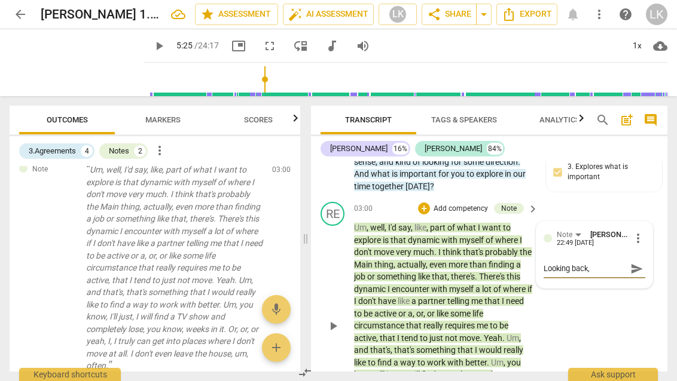
type textarea "Looking back, I"
type textarea "Looking back, I f"
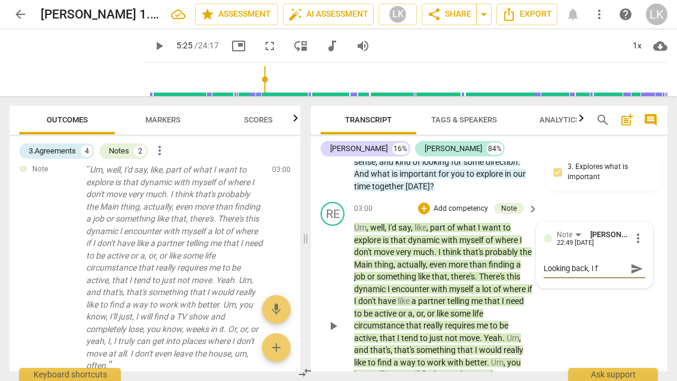
type textarea "Looking back, I fe"
type textarea "Looking back, I fee"
type textarea "Looking back, I feel"
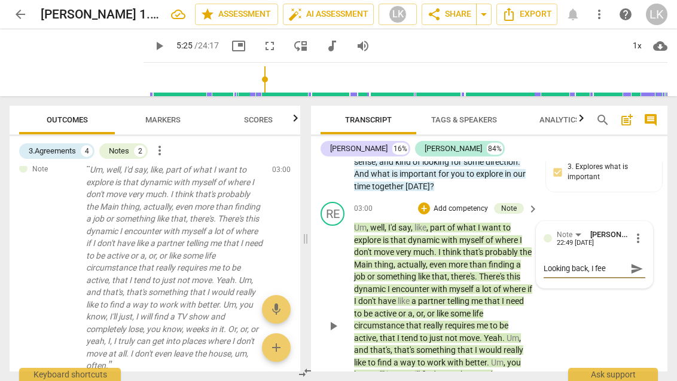
type textarea "Looking back, I feel"
type textarea "Looking back, I feel l"
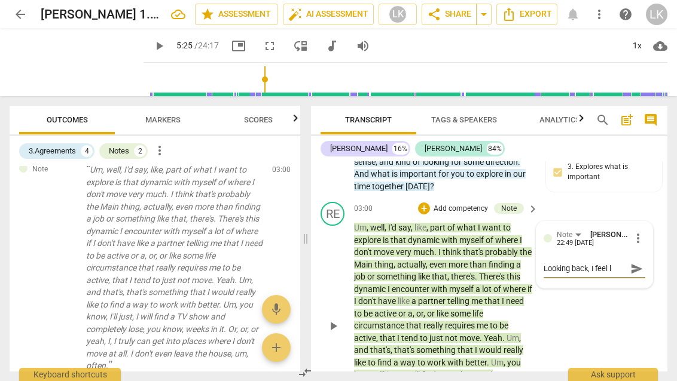
type textarea "Looking back, I feel li"
type textarea "Looking back, I feel lik"
type textarea "Looking back, I feel li"
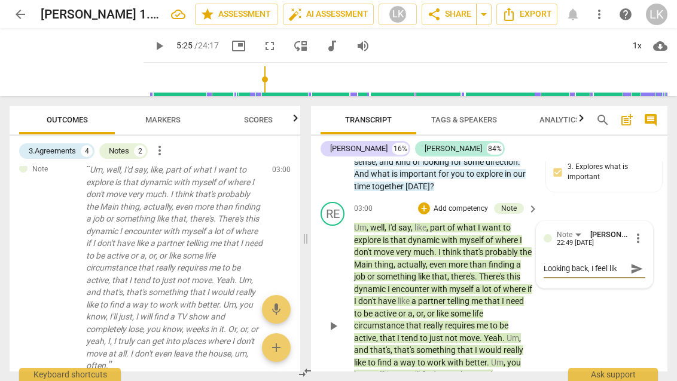
type textarea "Looking back, I feel li"
type textarea "Looking back, I feel lik"
type textarea "Looking back, I feel li"
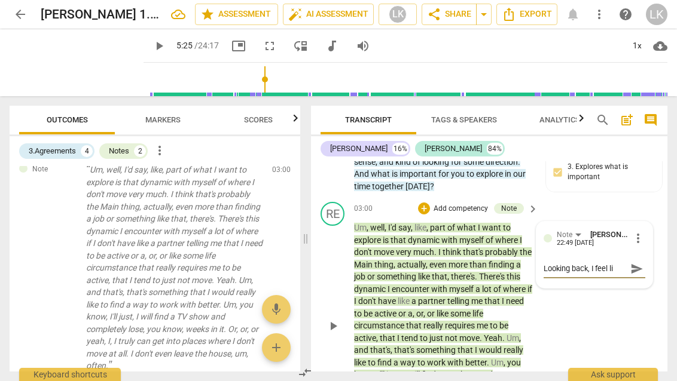
type textarea "Looking back, I feel l"
type textarea "Looking back, I feel"
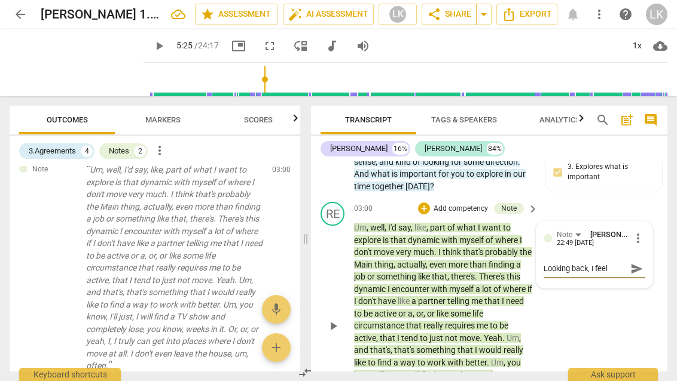
type textarea "Looking back, I feel"
type textarea "Looking back, I fee"
type textarea "Looking back, I feel"
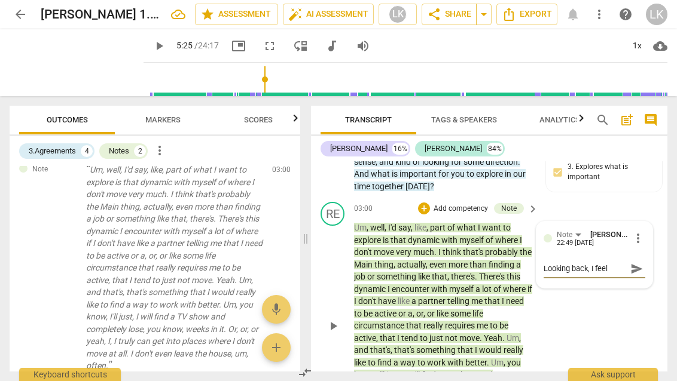
type textarea "Looking back, I feel"
type textarea "Looking back, I feel l"
type textarea "Looking back, I feel li"
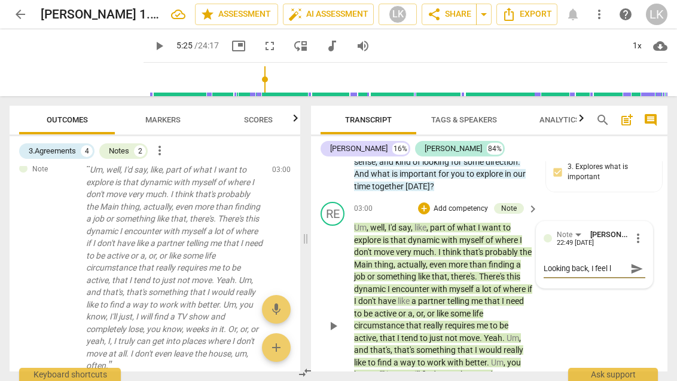
type textarea "Looking back, I feel li"
type textarea "Looking back, I feel lik"
type textarea "Looking back, I feel like"
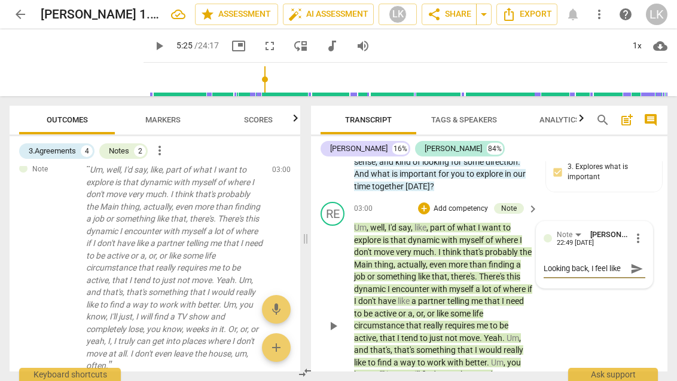
type textarea "Looking back, I feel like"
type textarea "Looking back, I feel like t"
type textarea "Looking back, I feel like th"
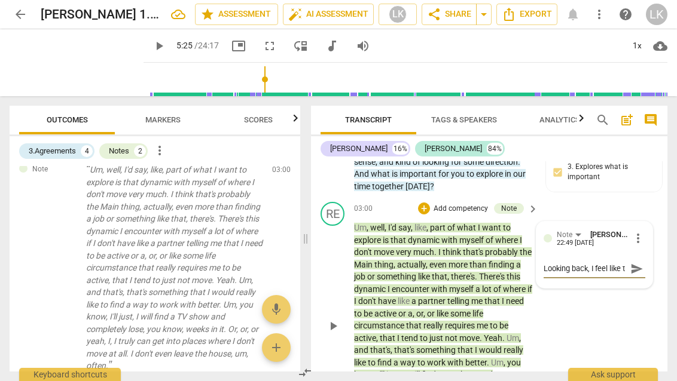
type textarea "Looking back, I feel like th"
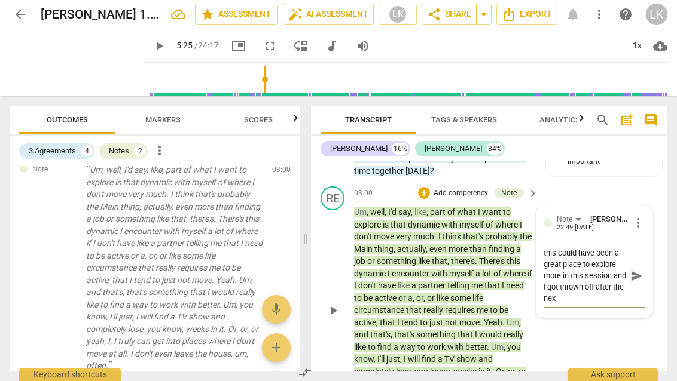
scroll to position [22, 0]
click at [633, 270] on span "send" at bounding box center [636, 276] width 13 height 13
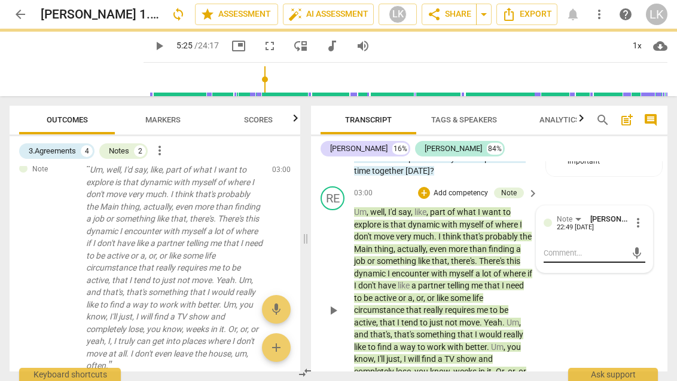
scroll to position [0, 0]
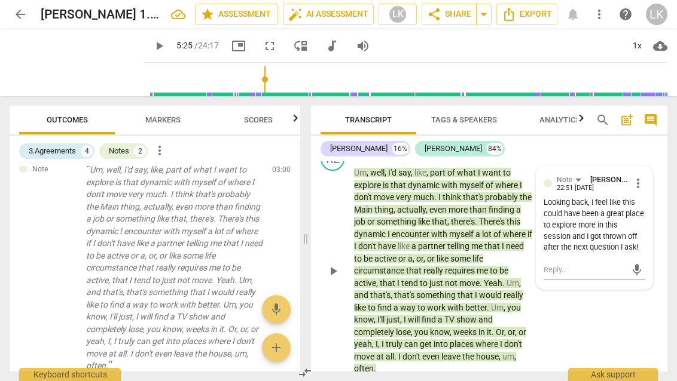
click at [549, 317] on div "RE play_arrow pause 03:00 + Add competency Note keyboard_arrow_right Um , well …" at bounding box center [489, 261] width 356 height 238
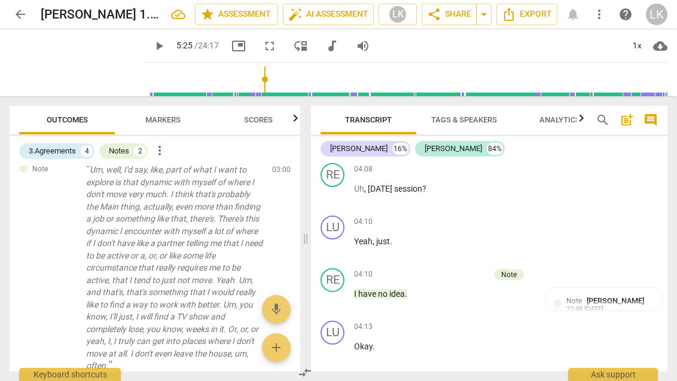
scroll to position [1156, 0]
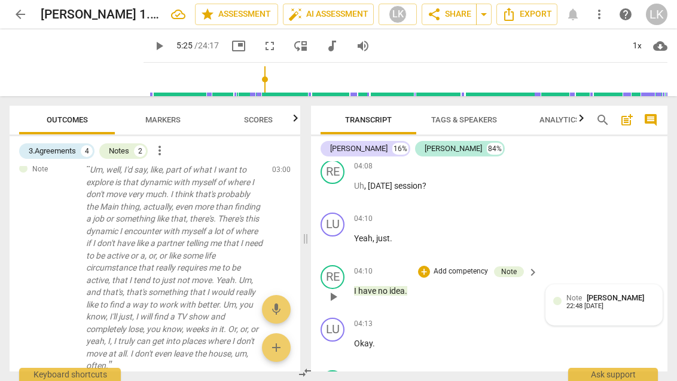
click at [568, 294] on span "Note" at bounding box center [574, 298] width 16 height 8
click at [479, 285] on p "I have no idea ." at bounding box center [443, 291] width 178 height 13
click at [517, 267] on div "Note" at bounding box center [509, 272] width 30 height 11
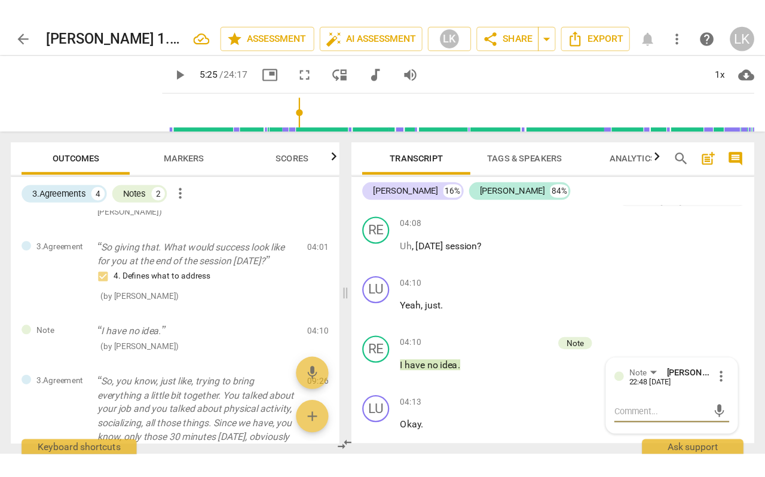
scroll to position [1143, 0]
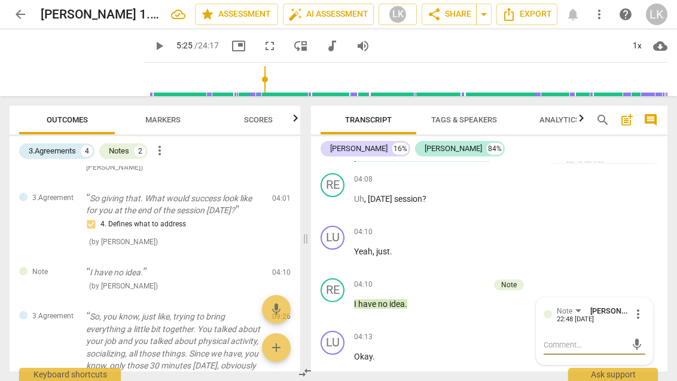
click at [152, 48] on span "play_arrow" at bounding box center [159, 46] width 14 height 14
click at [262, 45] on span "fullscreen" at bounding box center [269, 46] width 14 height 14
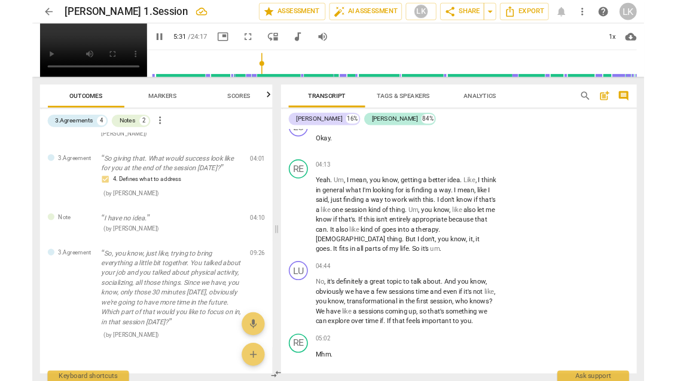
scroll to position [1539, 0]
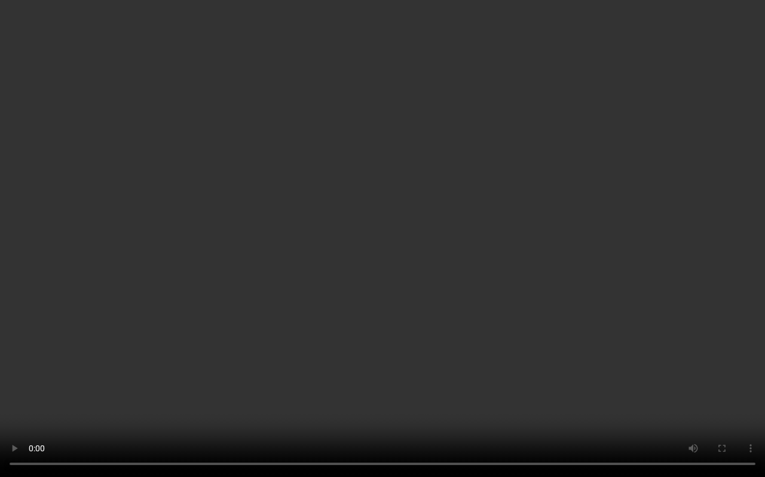
click at [327, 381] on video at bounding box center [382, 238] width 765 height 477
click at [329, 381] on video at bounding box center [382, 238] width 765 height 477
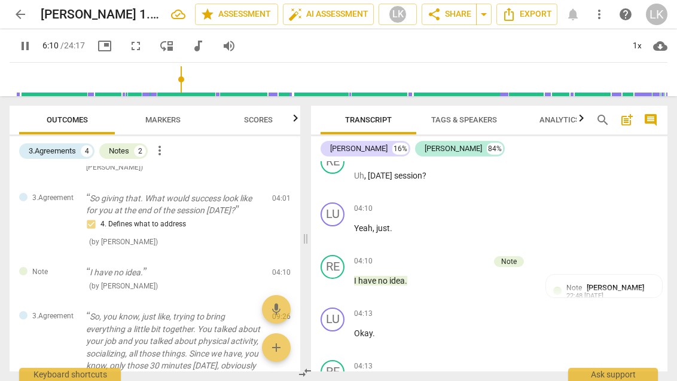
scroll to position [1112, 0]
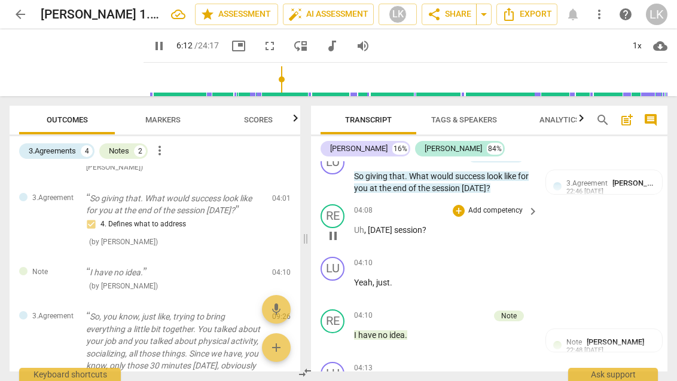
click at [387, 225] on span "[DATE]" at bounding box center [381, 230] width 26 height 10
click at [337, 282] on span "pause" at bounding box center [333, 289] width 14 height 14
click at [331, 282] on span "play_arrow" at bounding box center [333, 289] width 14 height 14
click at [384, 278] on span "just" at bounding box center [383, 283] width 14 height 10
click at [231, 42] on span "picture_in_picture" at bounding box center [238, 46] width 14 height 14
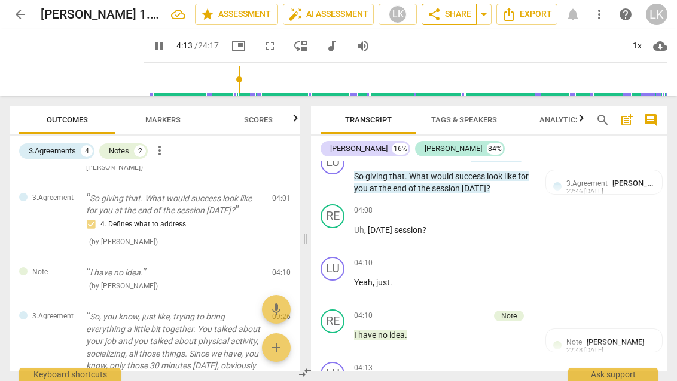
scroll to position [1363, 0]
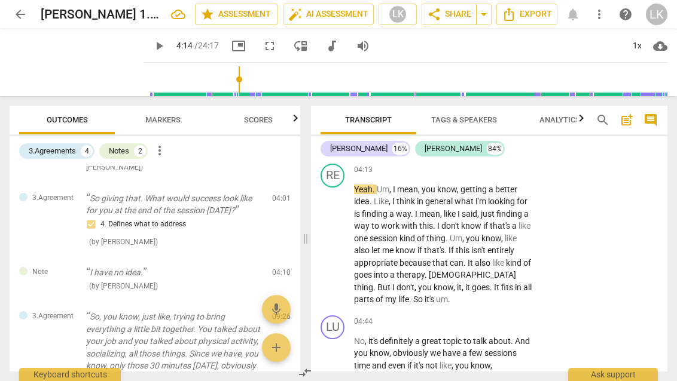
click at [262, 43] on span "fullscreen" at bounding box center [269, 46] width 14 height 14
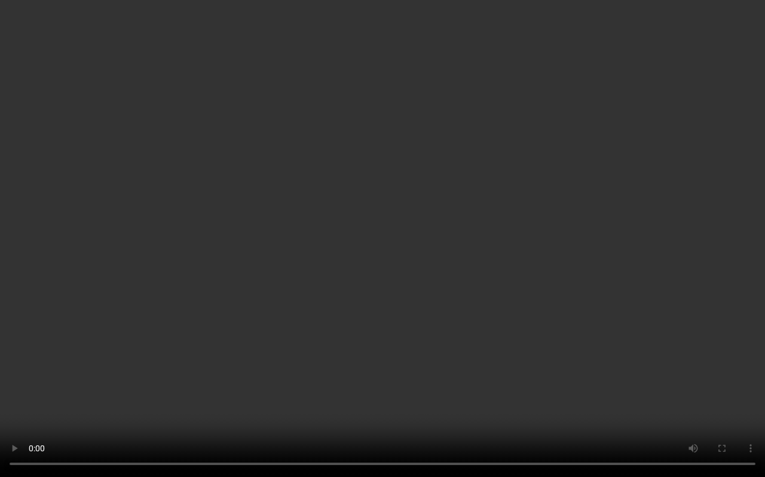
click at [456, 227] on video at bounding box center [382, 238] width 765 height 477
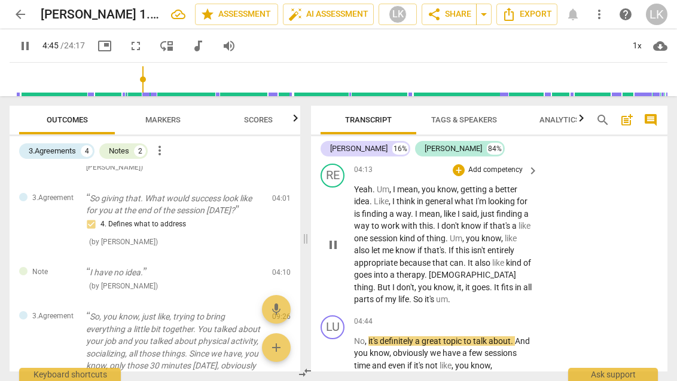
scroll to position [1298, 0]
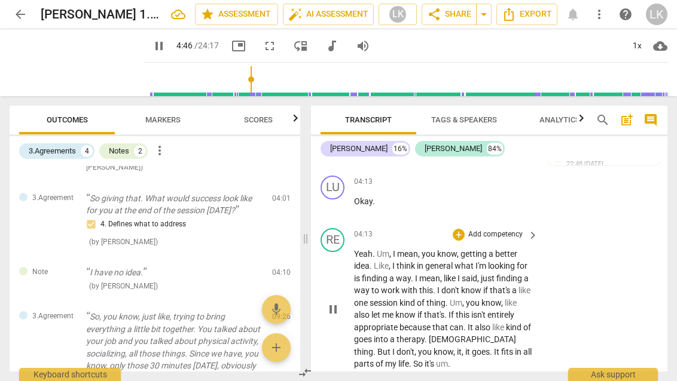
click at [332, 303] on span "pause" at bounding box center [333, 310] width 14 height 14
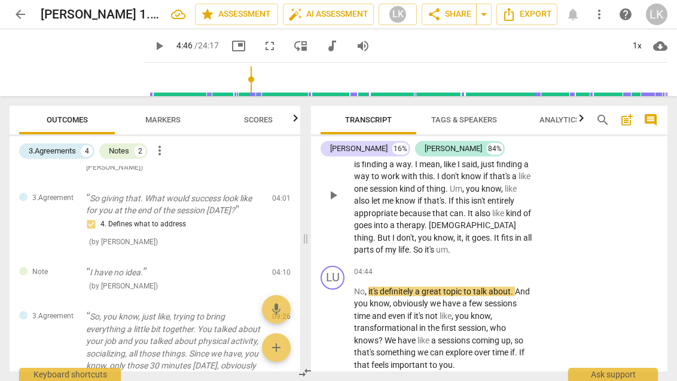
scroll to position [1432, 0]
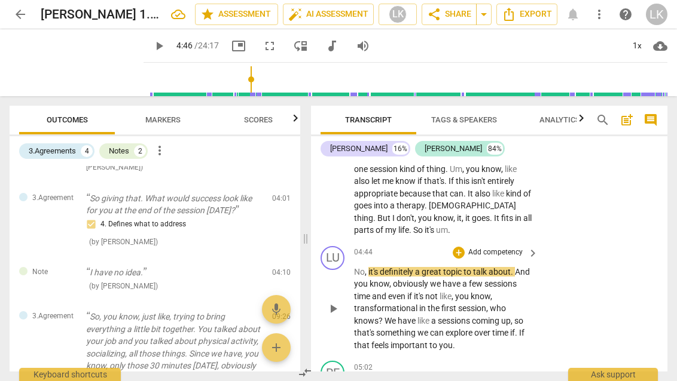
click at [529, 246] on span "keyboard_arrow_right" at bounding box center [532, 253] width 14 height 14
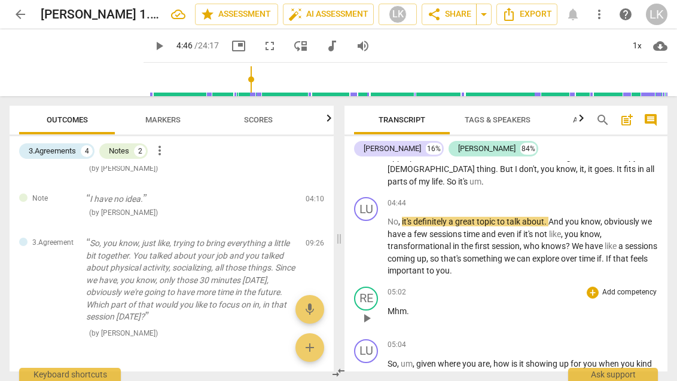
scroll to position [1169, 0]
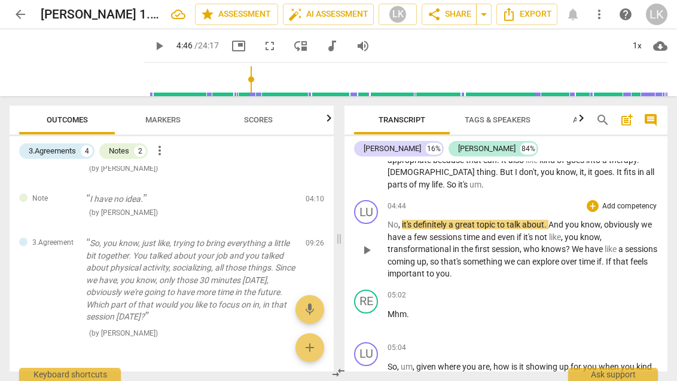
click at [607, 201] on p "Add competency" at bounding box center [629, 206] width 57 height 11
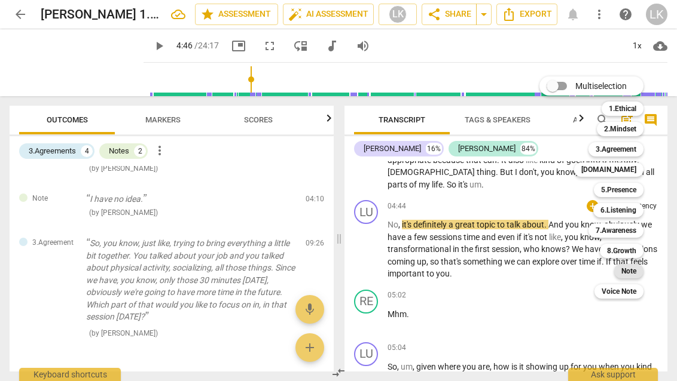
click at [639, 272] on div "Note" at bounding box center [628, 271] width 29 height 14
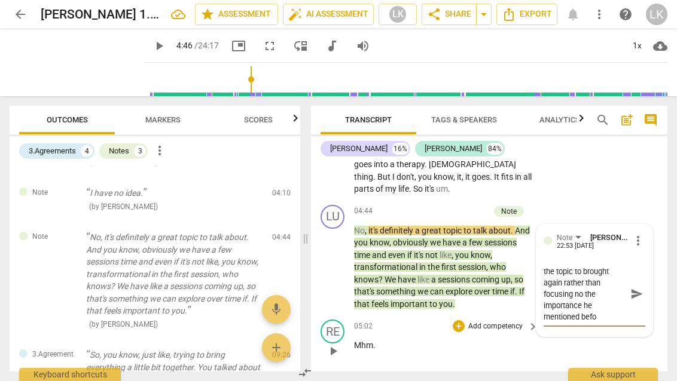
scroll to position [11, 0]
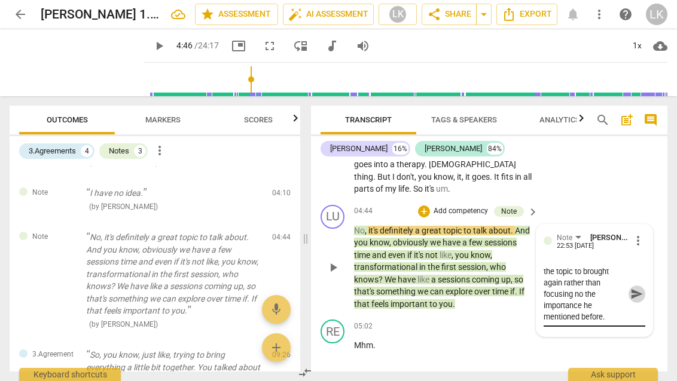
click at [631, 288] on span "send" at bounding box center [636, 294] width 13 height 13
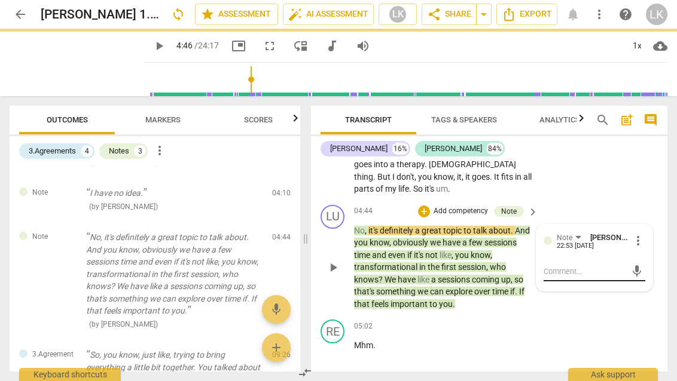
scroll to position [0, 0]
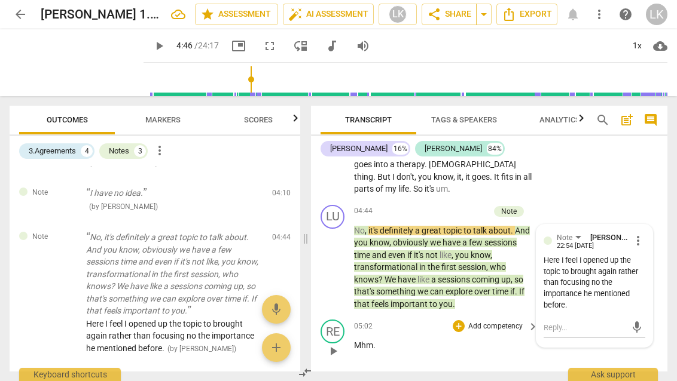
click at [604, 332] on div "RE play_arrow pause 05:02 + Add competency keyboard_arrow_right Mhm ." at bounding box center [489, 341] width 356 height 53
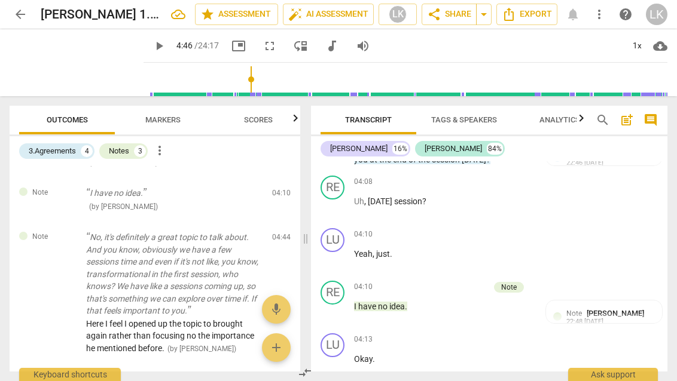
scroll to position [1163, 0]
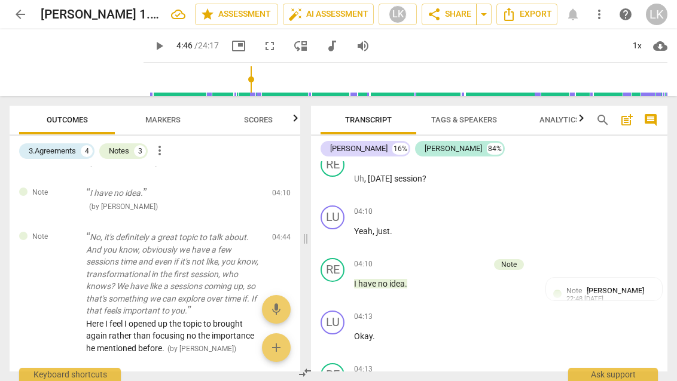
click at [160, 123] on span "Markers" at bounding box center [162, 119] width 35 height 9
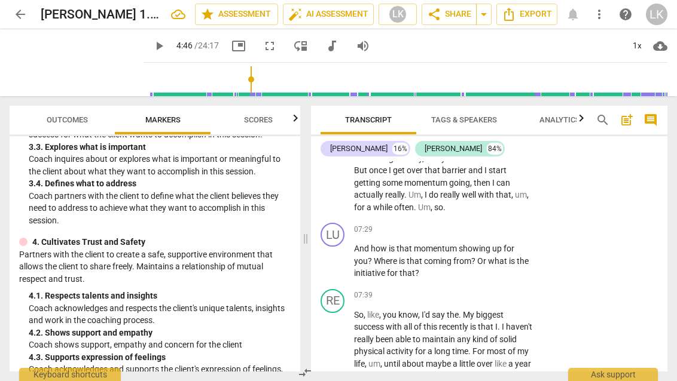
scroll to position [2110, 0]
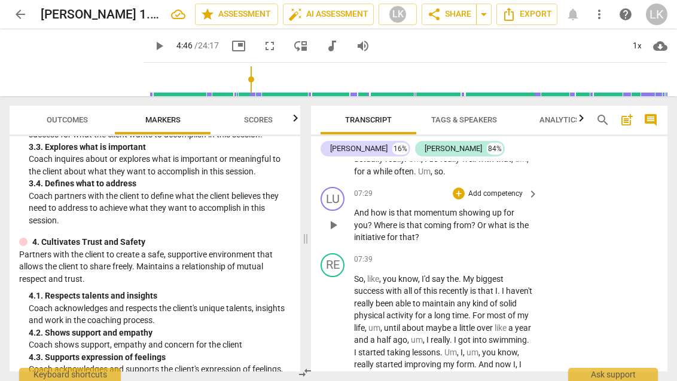
click at [544, 201] on div "LU play_arrow pause 07:29 + Add competency keyboard_arrow_right And how is that…" at bounding box center [489, 215] width 356 height 66
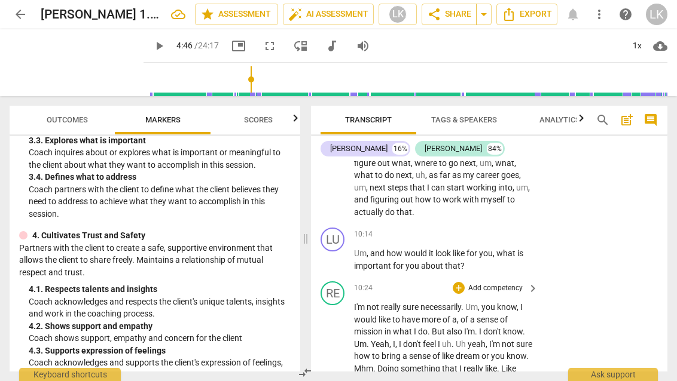
scroll to position [2795, 0]
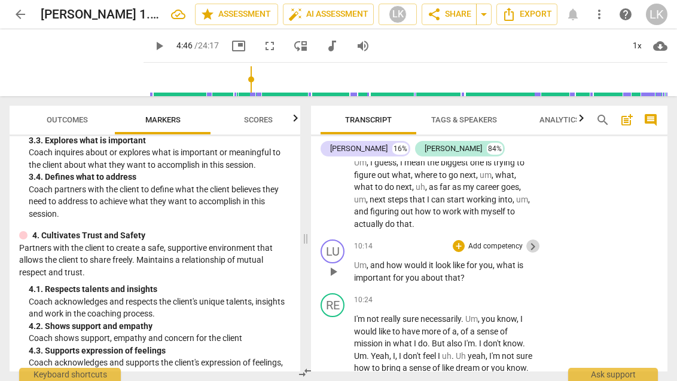
click at [526, 240] on span "keyboard_arrow_right" at bounding box center [532, 247] width 14 height 14
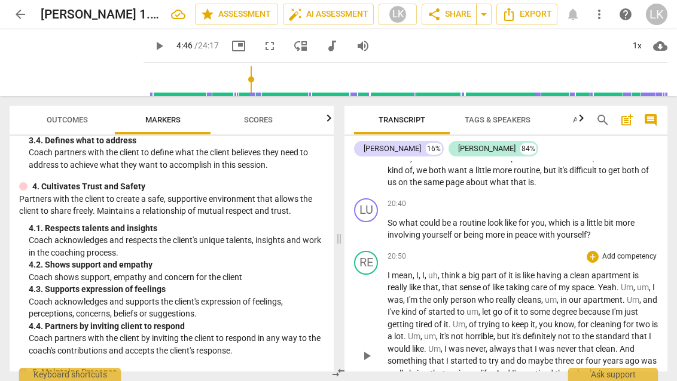
scroll to position [3784, 0]
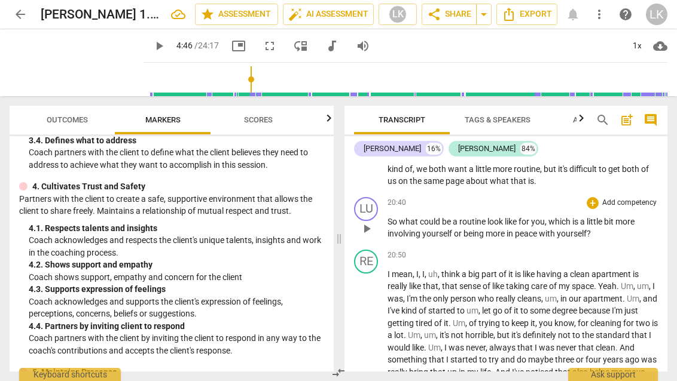
click at [601, 198] on p "Add competency" at bounding box center [629, 203] width 57 height 11
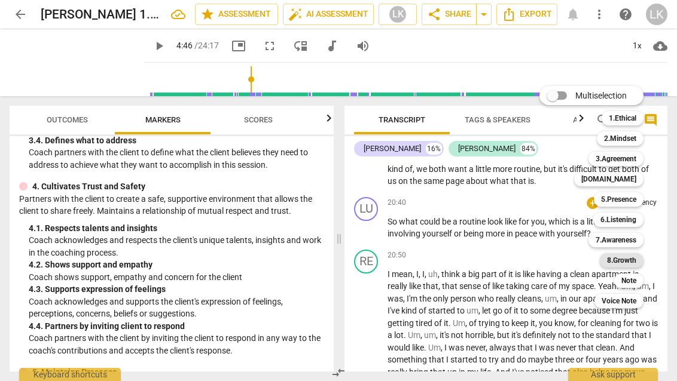
click at [628, 256] on b "8.Growth" at bounding box center [621, 260] width 29 height 14
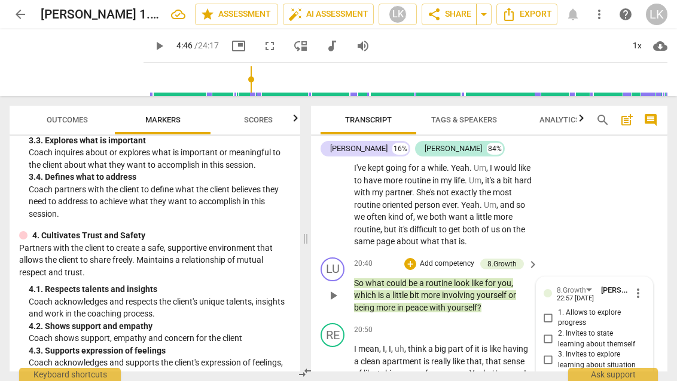
scroll to position [5069, 0]
click at [600, 199] on div "RE play_arrow pause 19:59 + Add competency keyboard_arrow_right Uh , I mean , y…" at bounding box center [489, 182] width 356 height 140
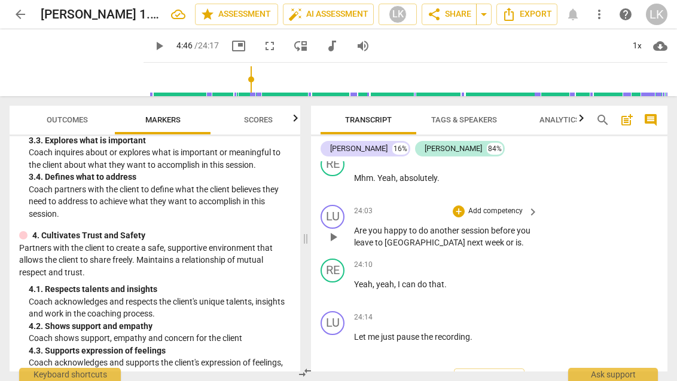
scroll to position [6063, 0]
click at [470, 114] on span "Tags & Speakers" at bounding box center [464, 120] width 94 height 16
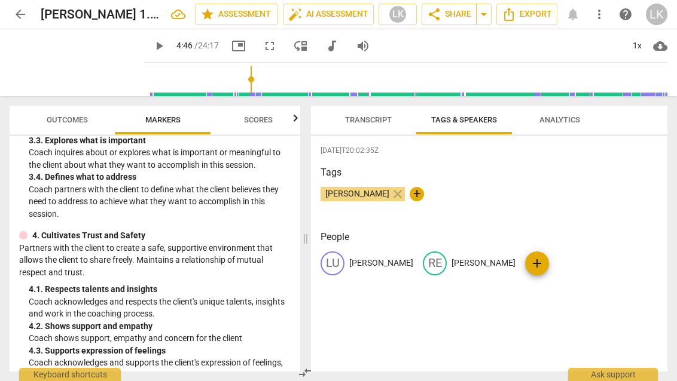
scroll to position [0, 0]
click at [376, 119] on span "Transcript" at bounding box center [368, 119] width 47 height 9
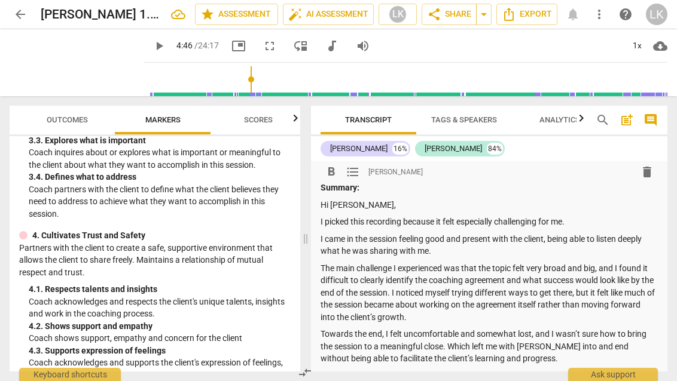
scroll to position [10, 0]
drag, startPoint x: 462, startPoint y: 237, endPoint x: 429, endPoint y: 236, distance: 33.5
click at [429, 236] on p "I came in the session feeling good and present with the client, being able to l…" at bounding box center [488, 244] width 337 height 25
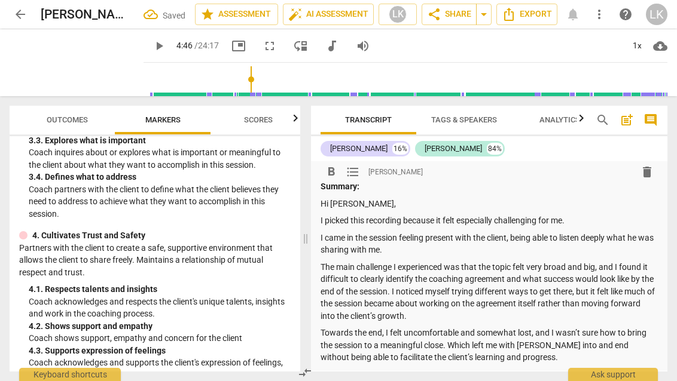
click at [512, 239] on p "I came in the session feeling present with the client, being able to listen dee…" at bounding box center [488, 244] width 337 height 25
click at [462, 254] on p "I came in the session feeling present with the client and being able to listen …" at bounding box center [488, 244] width 337 height 25
click at [527, 235] on p "I came in the session feeling present with the client and being able to listen …" at bounding box center [488, 244] width 337 height 25
click at [476, 245] on p "I came in the session feeling present with the client, being able to listen dee…" at bounding box center [488, 244] width 337 height 25
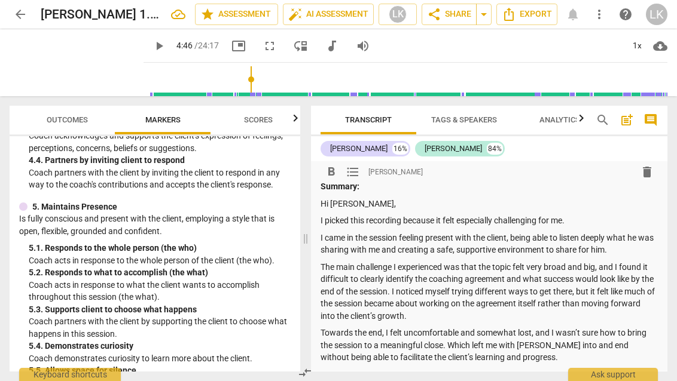
scroll to position [597, 0]
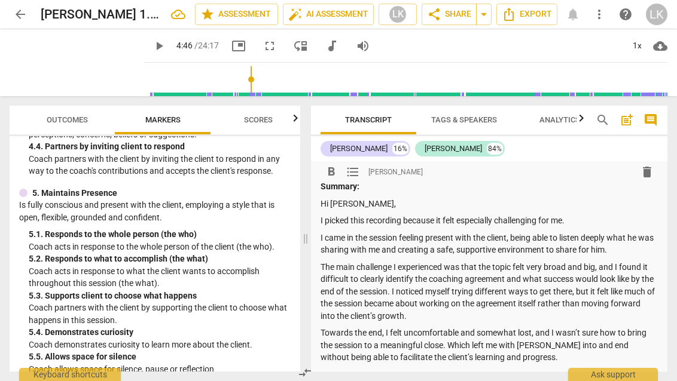
click at [581, 340] on p "Towards the end, I felt uncomfortable and somewhat lost, and I wasn’t sure how …" at bounding box center [488, 345] width 337 height 37
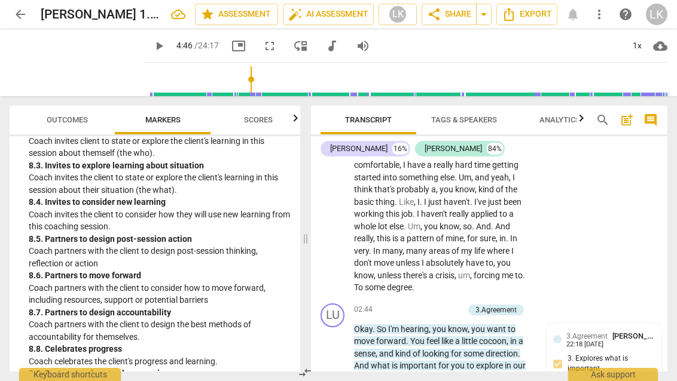
scroll to position [307, 0]
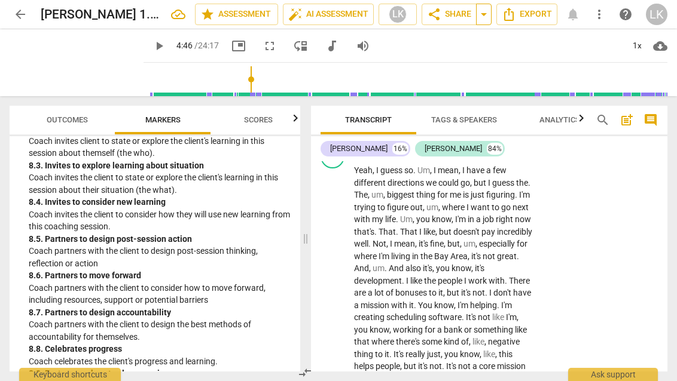
click at [484, 15] on span "arrow_drop_down" at bounding box center [483, 14] width 14 height 14
click at [458, 16] on span "share Share" at bounding box center [449, 14] width 44 height 14
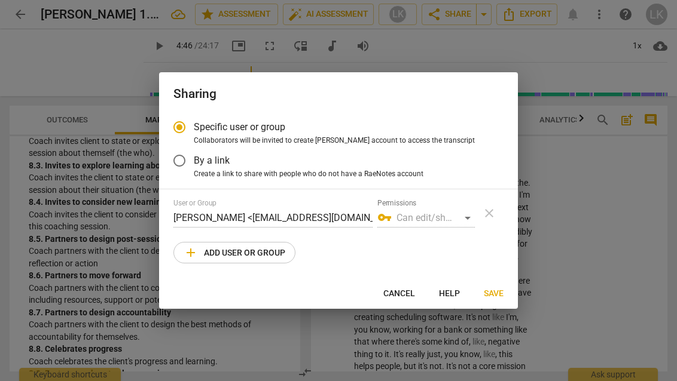
click at [257, 255] on span "add Add user or group" at bounding box center [235, 253] width 102 height 14
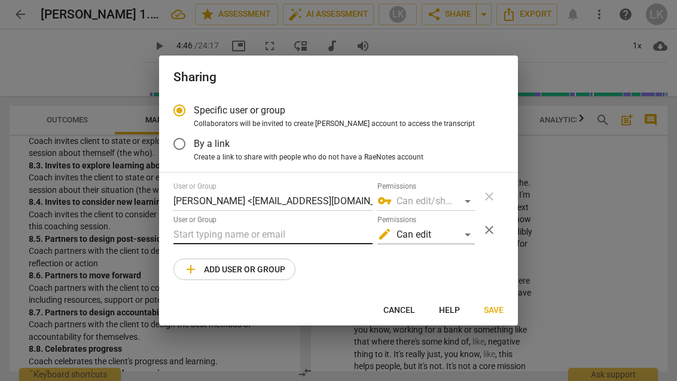
click at [245, 233] on input "text" at bounding box center [272, 234] width 199 height 19
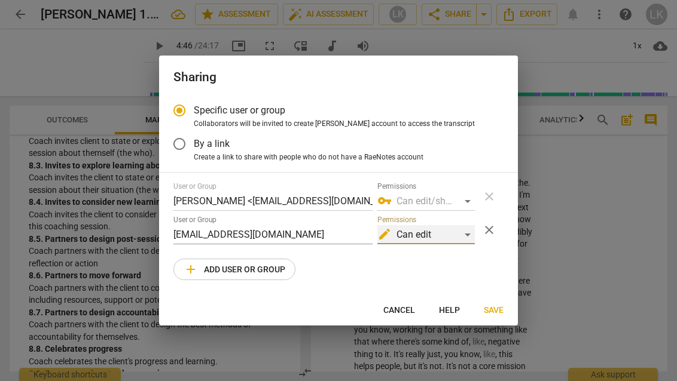
click at [430, 237] on div "edit Can edit" at bounding box center [425, 234] width 97 height 19
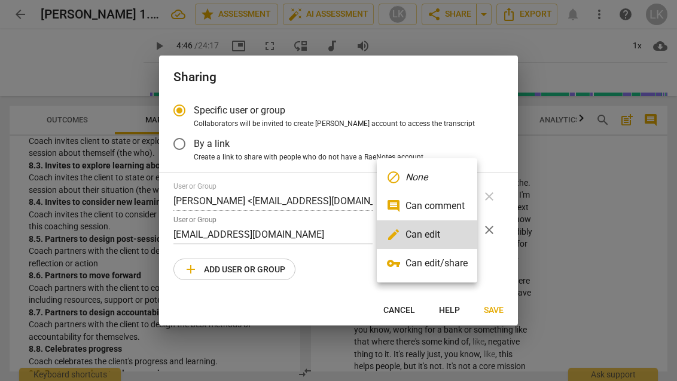
click at [438, 261] on li "vpn_key Can edit/share" at bounding box center [427, 263] width 100 height 29
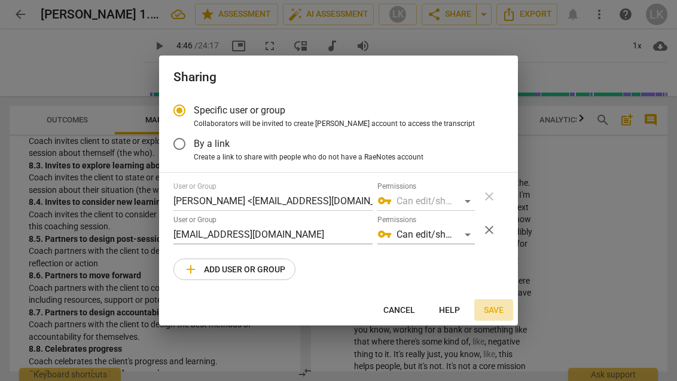
click at [492, 314] on span "Save" at bounding box center [494, 311] width 20 height 12
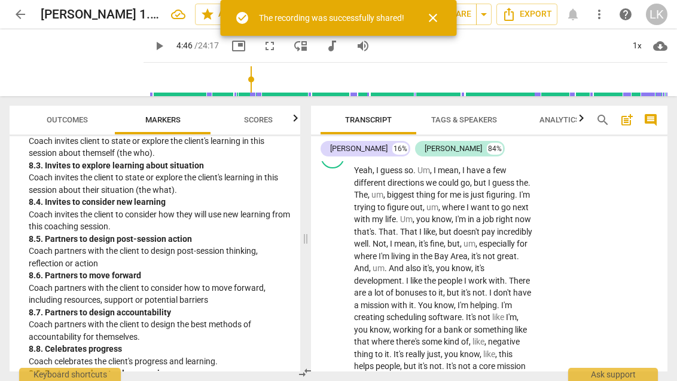
click at [435, 20] on span "close" at bounding box center [433, 18] width 14 height 14
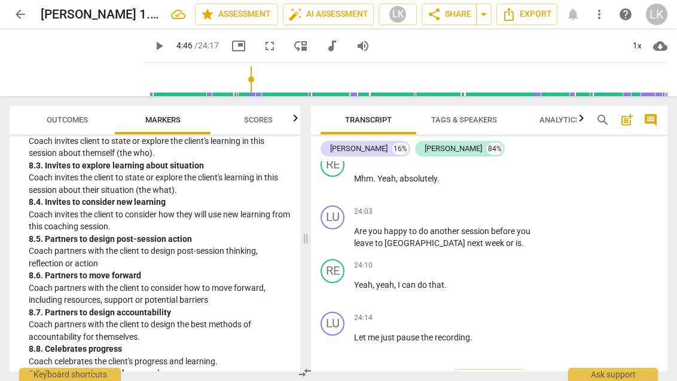
scroll to position [6063, 0]
click at [623, 124] on span "post_add" at bounding box center [626, 120] width 14 height 14
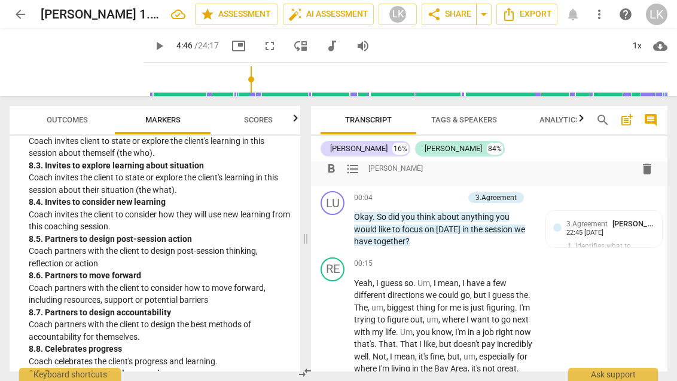
click at [623, 124] on span "post_add" at bounding box center [626, 120] width 14 height 14
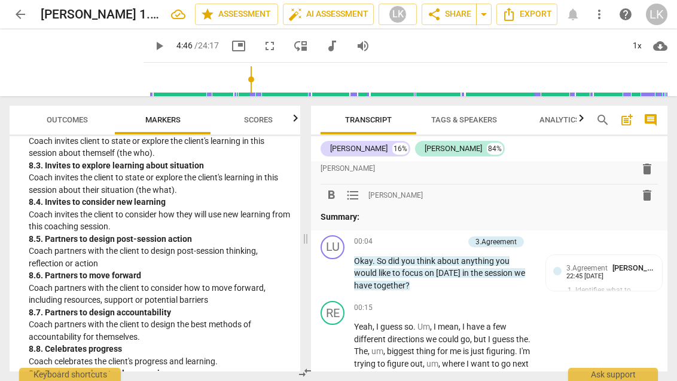
click at [623, 124] on span "post_add" at bounding box center [626, 120] width 14 height 14
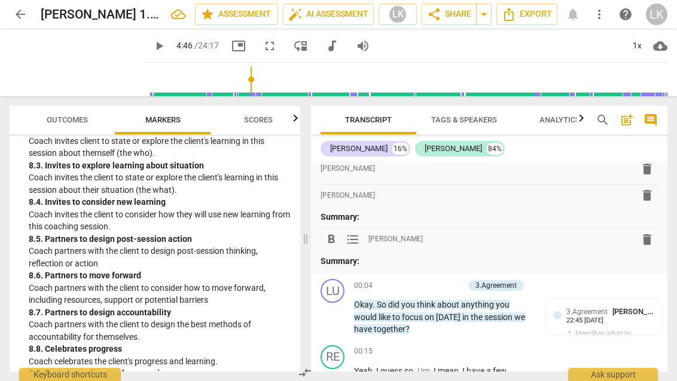
click at [641, 236] on span "delete" at bounding box center [647, 240] width 14 height 14
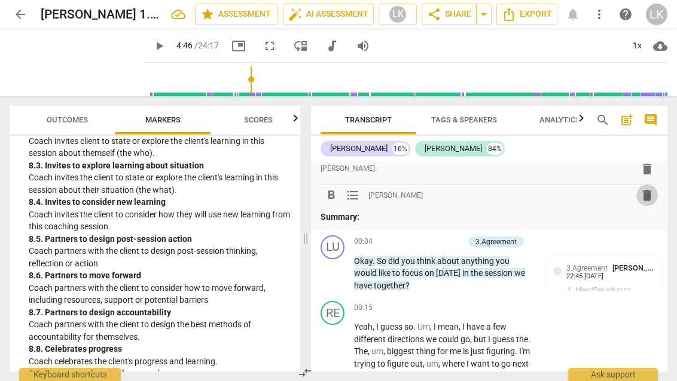
click at [644, 193] on span "delete" at bounding box center [647, 195] width 14 height 14
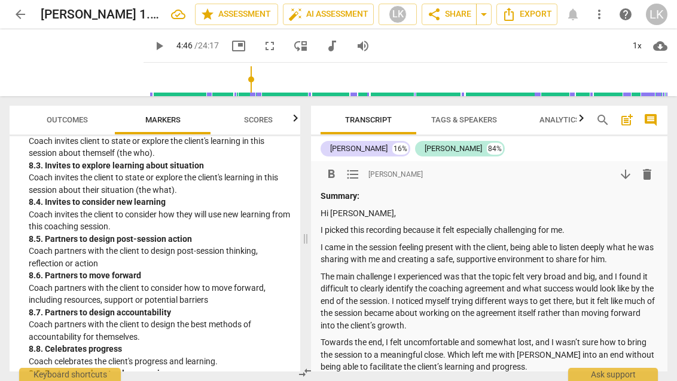
scroll to position [0, 0]
click at [661, 10] on div "LK" at bounding box center [657, 15] width 22 height 22
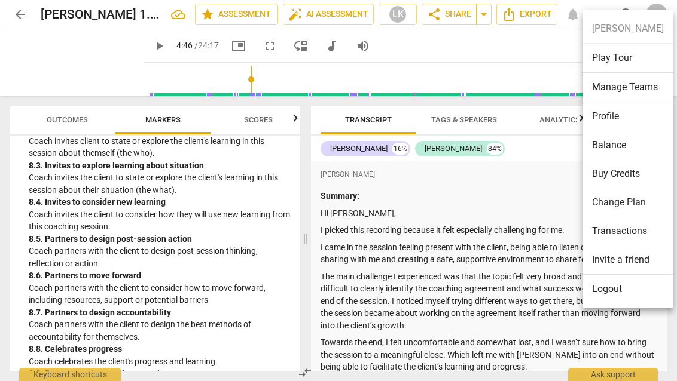
click at [443, 206] on div at bounding box center [338, 190] width 677 height 381
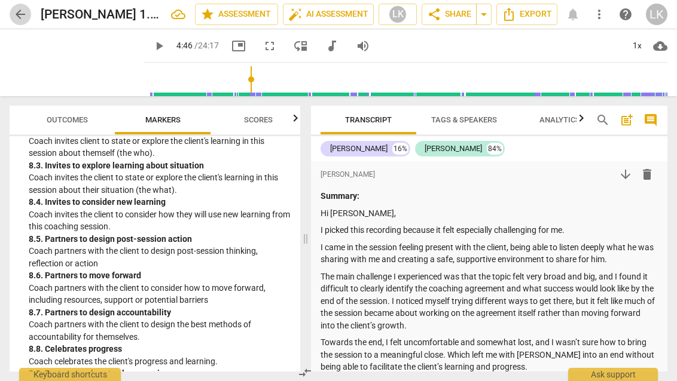
click at [12, 14] on span "arrow_back" at bounding box center [21, 14] width 22 height 14
